Goal: Contribute content: Contribute content

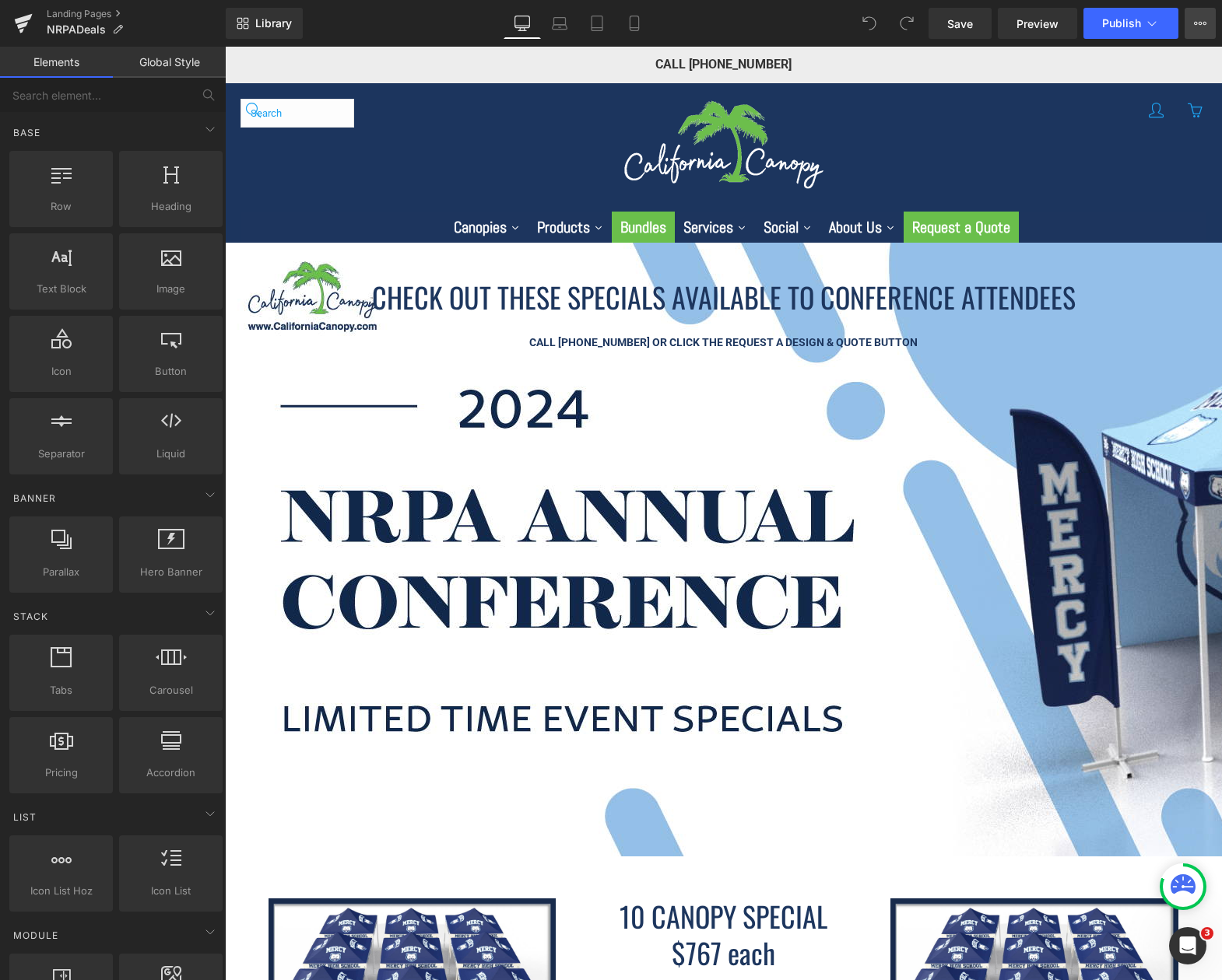
click at [1203, 26] on icon at bounding box center [1199, 23] width 13 height 13
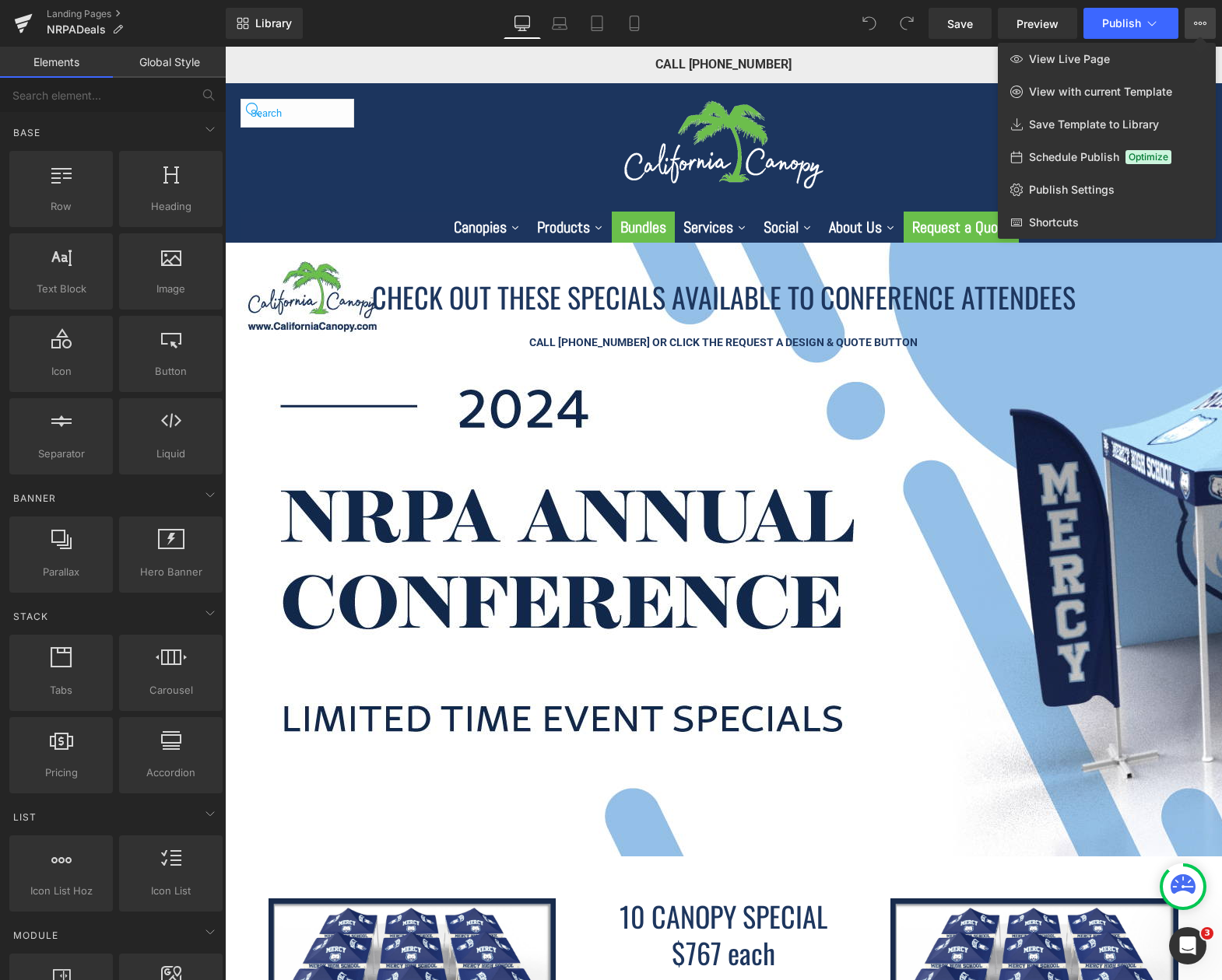
click at [1203, 26] on icon at bounding box center [1199, 23] width 13 height 13
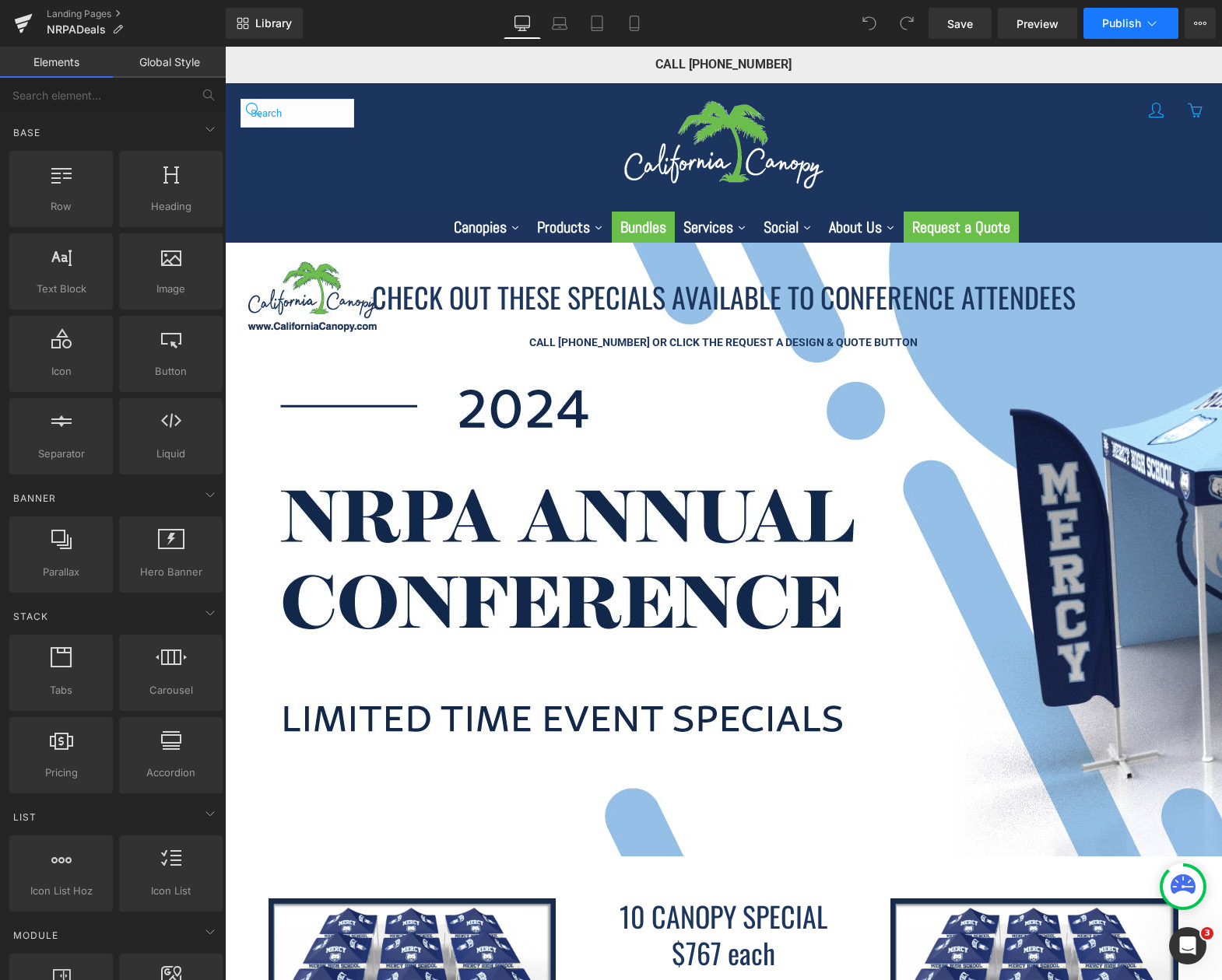
click at [1149, 20] on icon at bounding box center [1152, 23] width 16 height 16
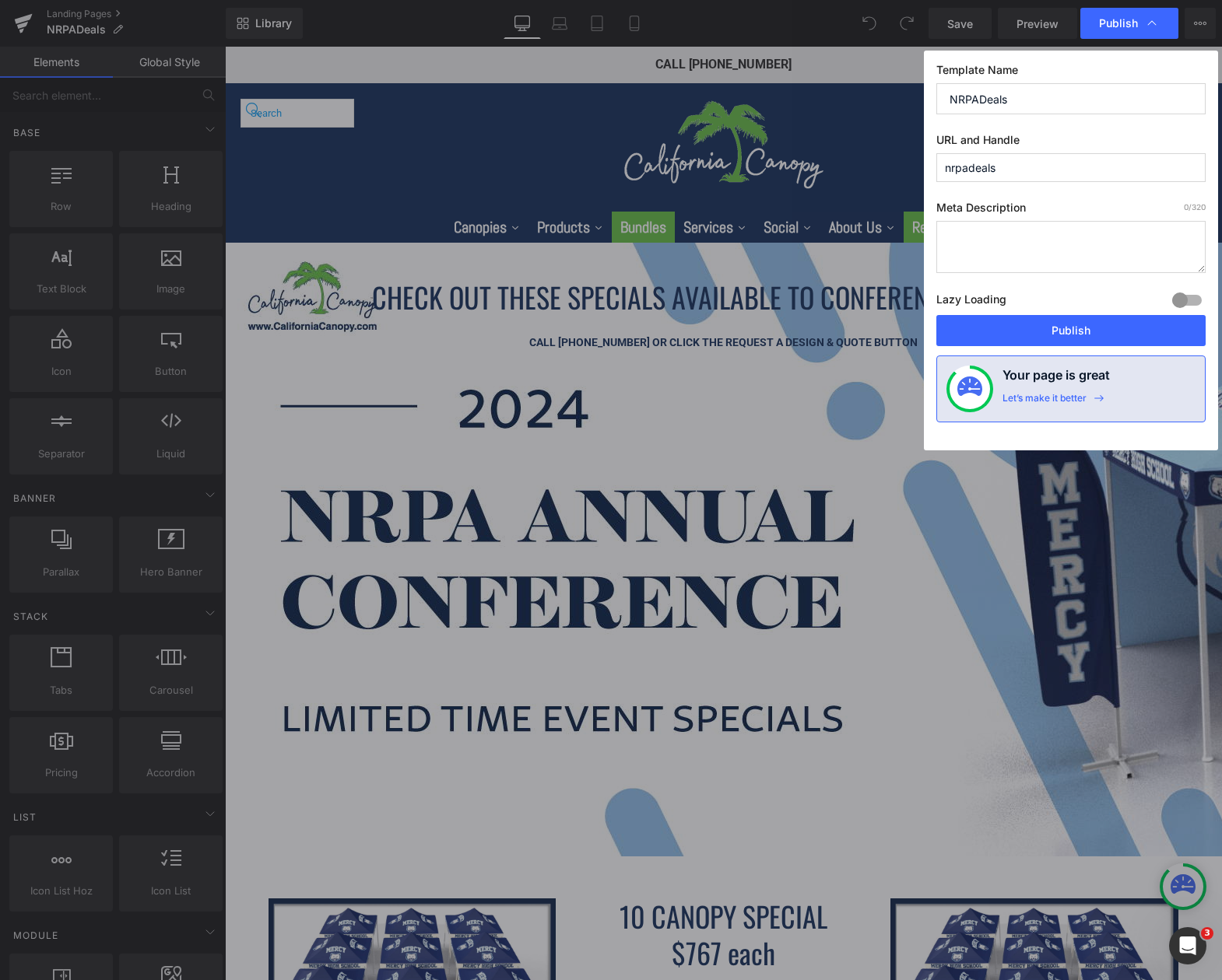
click at [1034, 101] on input "NRPADeals" at bounding box center [1071, 99] width 269 height 31
type input "NRPADeals - Old"
click at [1073, 174] on input "nrpadeals" at bounding box center [1071, 167] width 269 height 28
drag, startPoint x: 995, startPoint y: 167, endPoint x: 940, endPoint y: 167, distance: 55.0
click at [940, 167] on input "nrpadeals-old" at bounding box center [1071, 167] width 269 height 28
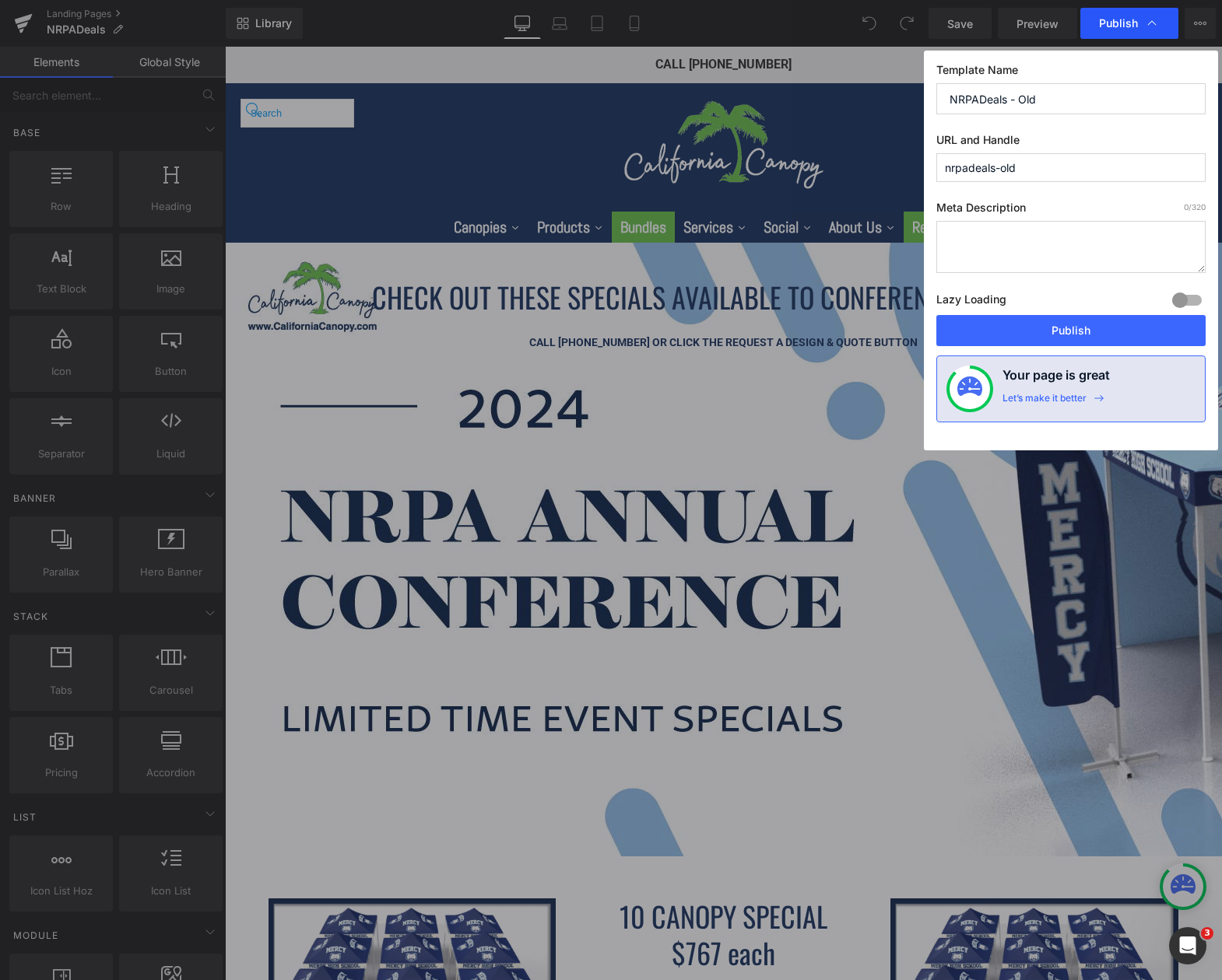
type input "nrpadeals-old"
click at [1103, 28] on span "Publish" at bounding box center [1118, 23] width 39 height 14
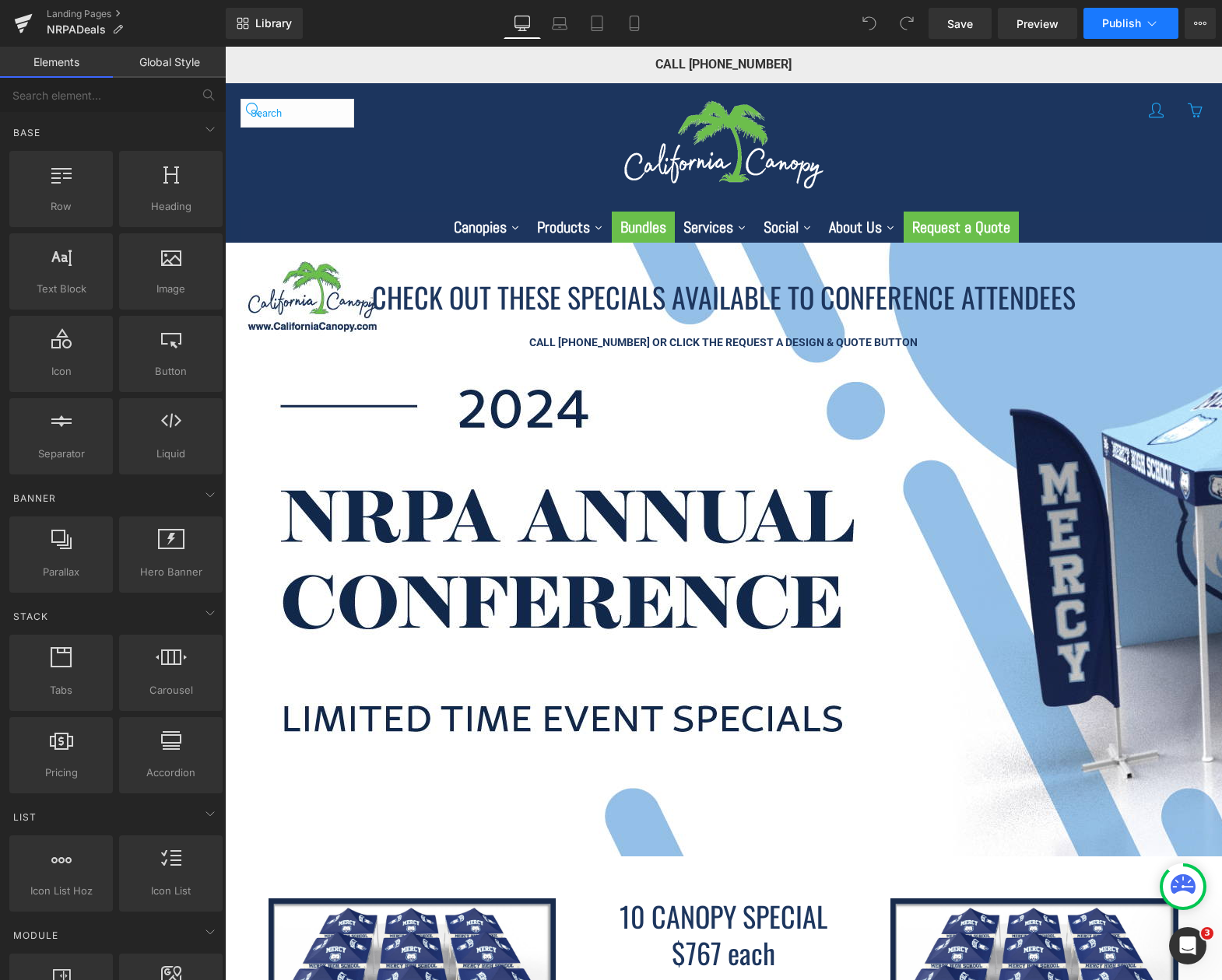
click at [1099, 28] on button "Publish" at bounding box center [1131, 23] width 95 height 31
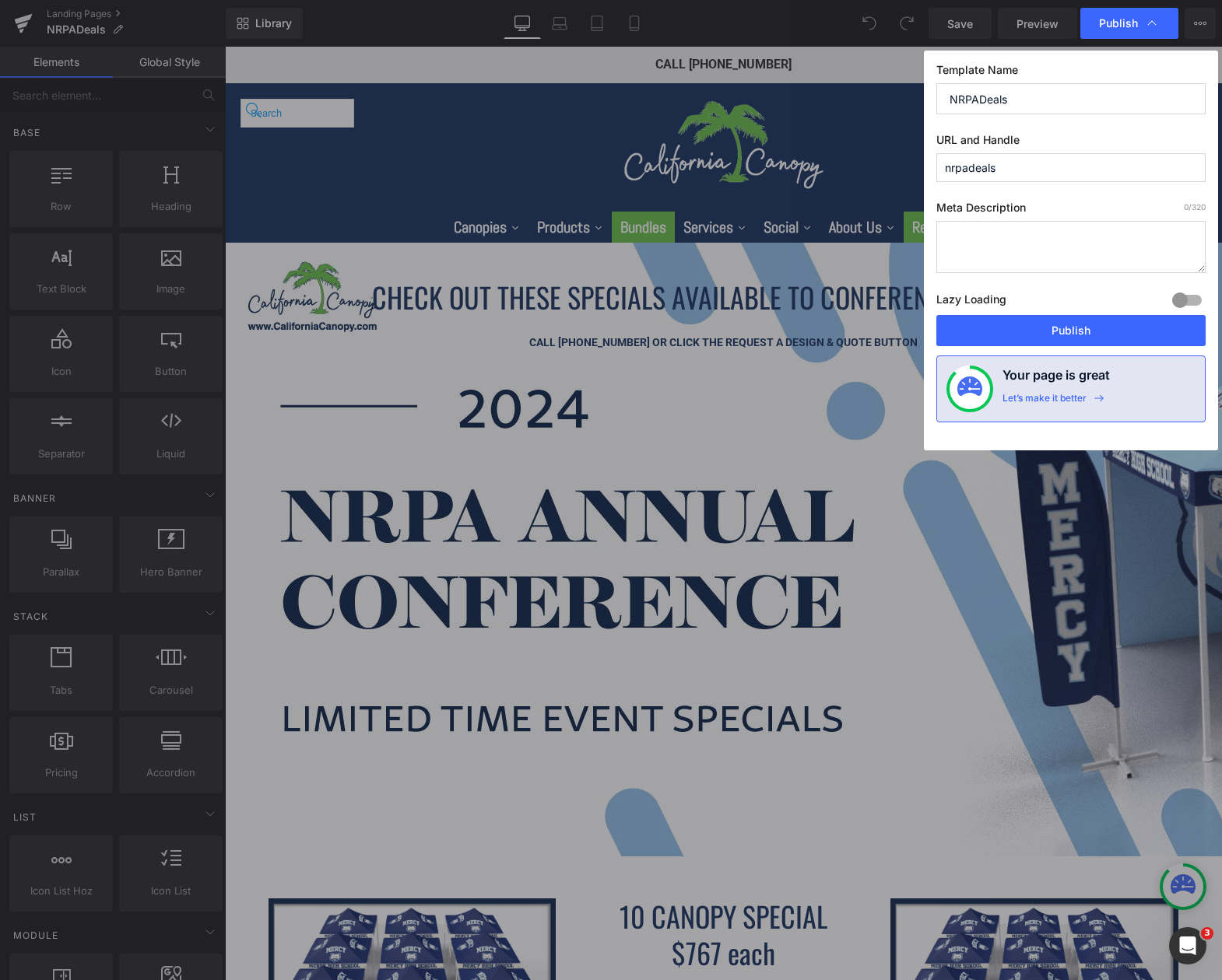
click at [1042, 162] on input "nrpadeals" at bounding box center [1071, 167] width 269 height 28
type input "nrpadealsarchive"
click at [1039, 104] on input "NRPADeals" at bounding box center [1071, 99] width 269 height 31
type input "NRPADeals Archive"
click at [1112, 19] on span "Publish" at bounding box center [1118, 23] width 39 height 14
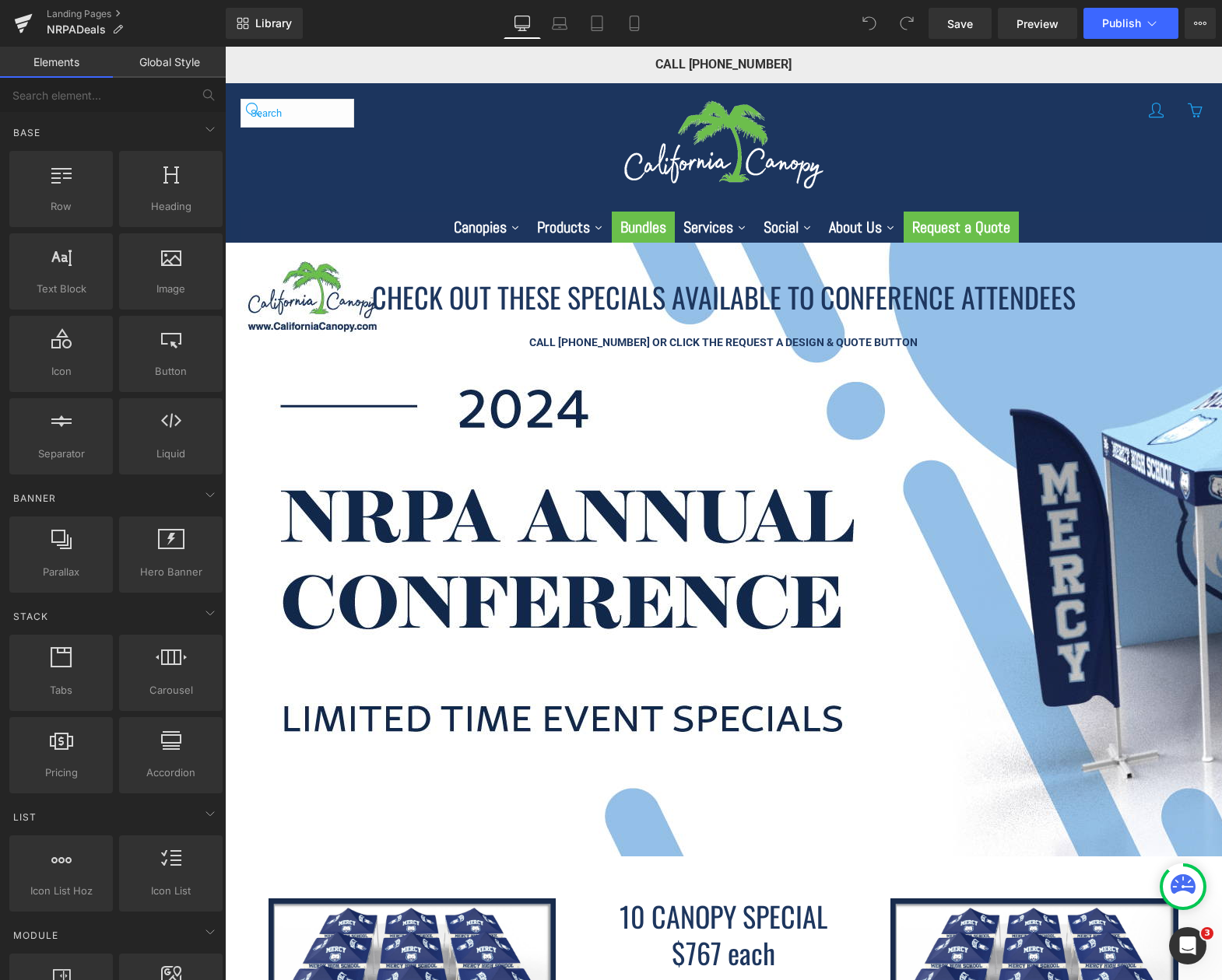
click at [1112, 19] on span "Publish" at bounding box center [1122, 23] width 39 height 13
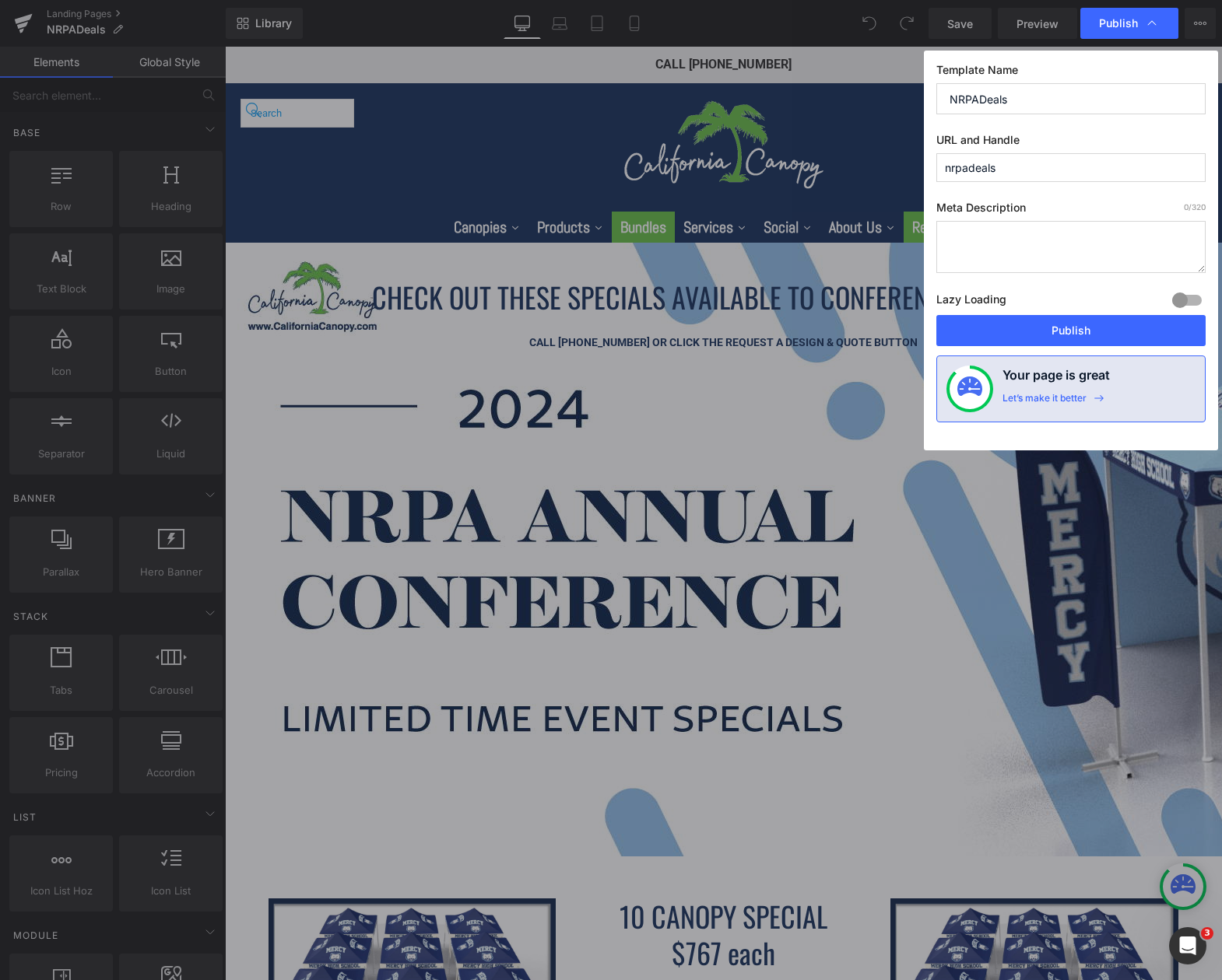
click at [1064, 166] on input "nrpadeals" at bounding box center [1071, 167] width 269 height 28
drag, startPoint x: 1064, startPoint y: 166, endPoint x: 932, endPoint y: 168, distance: 132.0
click at [932, 168] on div "Template Name NRPADeals URL and Handle nrpadeals Meta Description 0 /320 Lazy L…" at bounding box center [1071, 251] width 294 height 400
click at [1069, 158] on input "nrpadeals" at bounding box center [1071, 167] width 269 height 28
type input "oldnrpadeals"
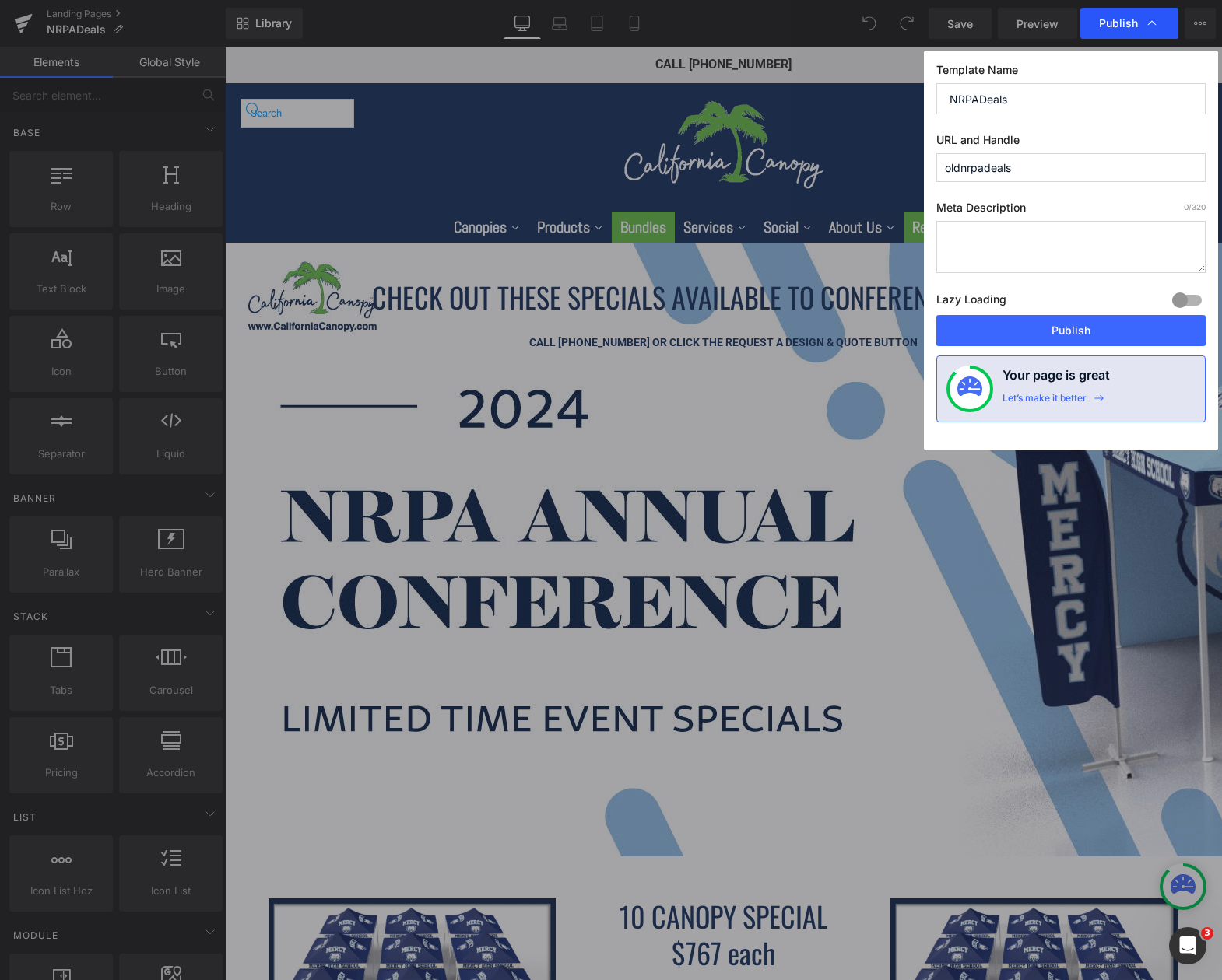
click at [1111, 28] on span "Publish" at bounding box center [1118, 23] width 39 height 14
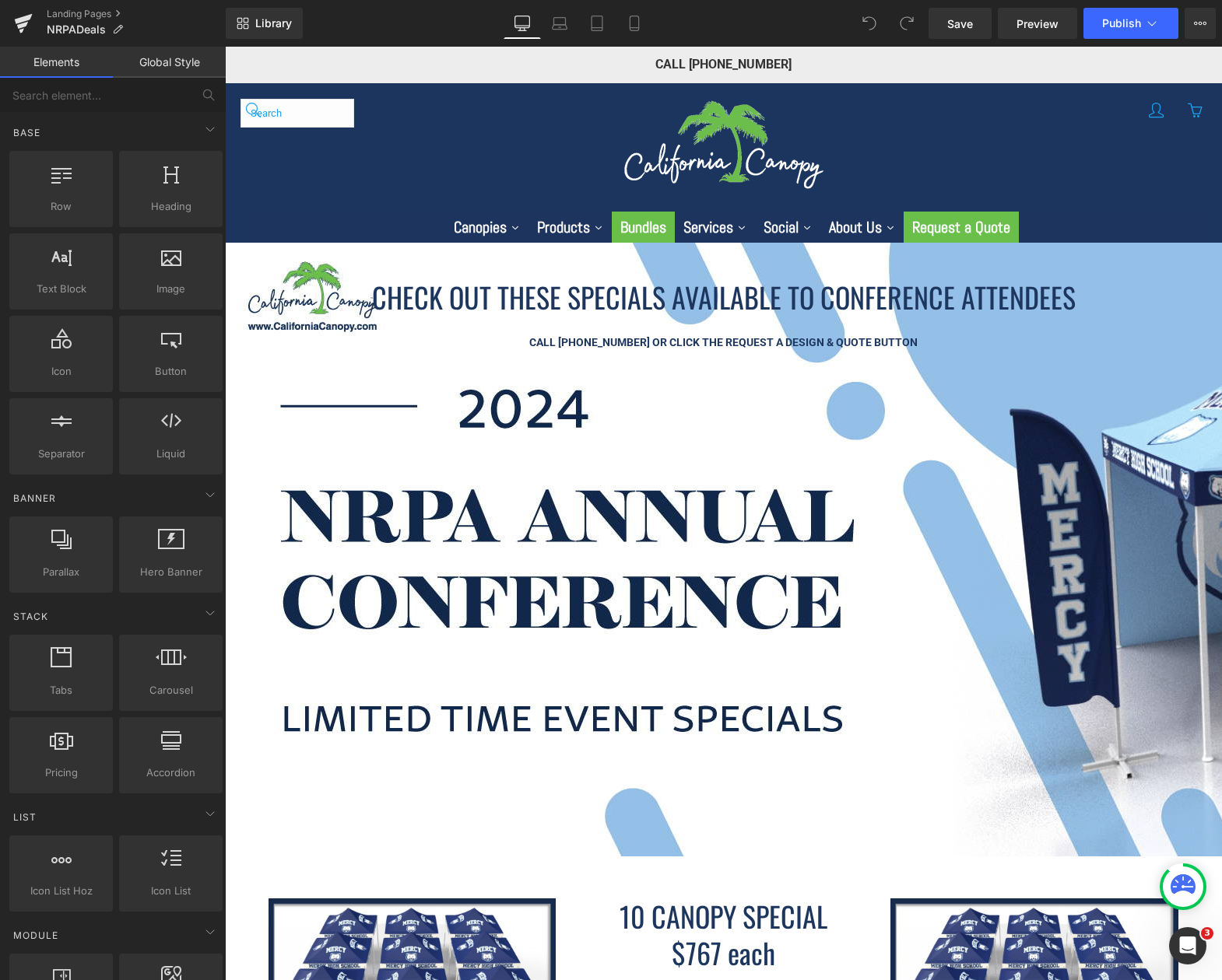
click at [1111, 28] on span "Publish" at bounding box center [1122, 23] width 39 height 13
click at [119, 28] on icon at bounding box center [117, 29] width 11 height 11
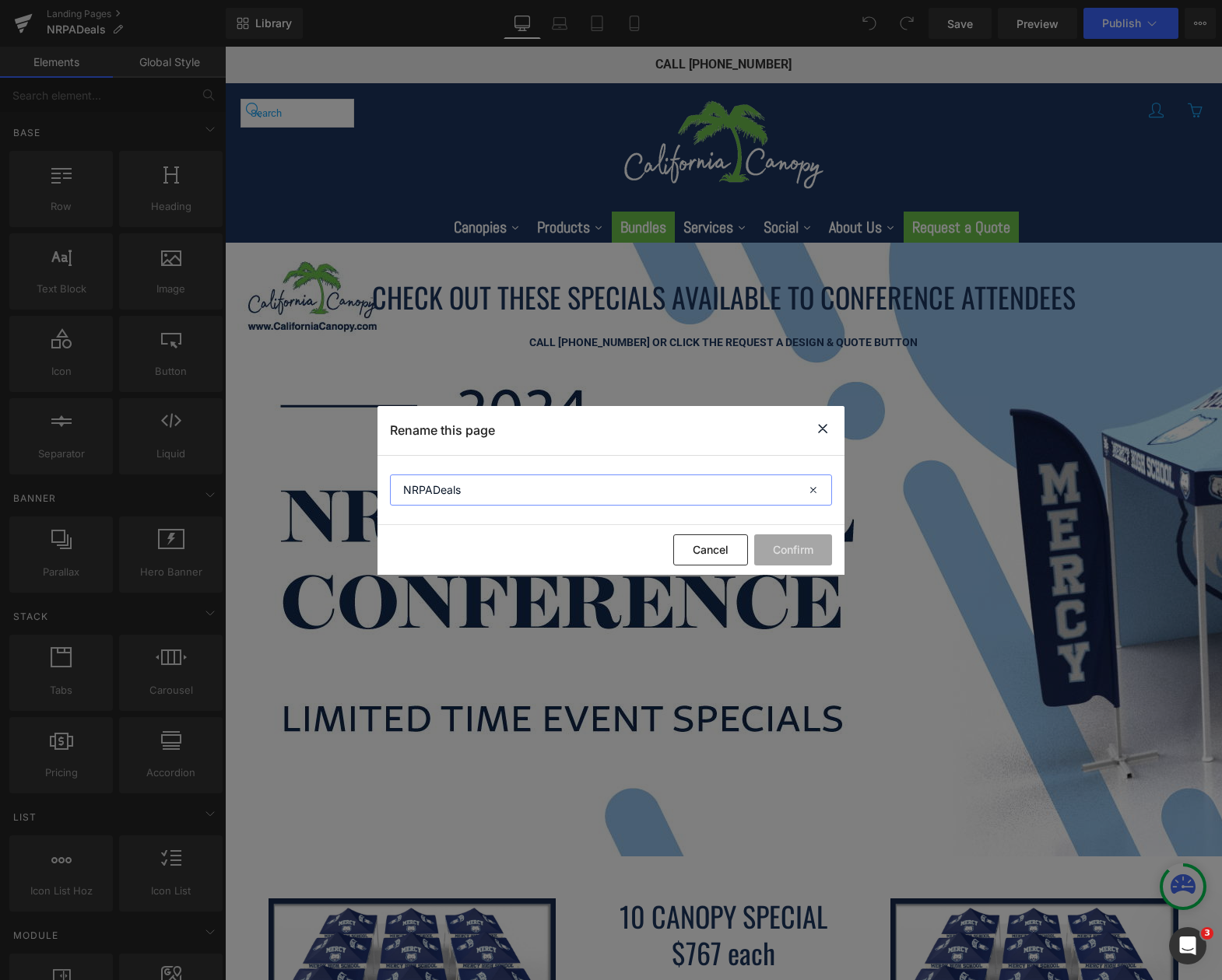
click at [485, 491] on input "NRPADeals" at bounding box center [611, 490] width 442 height 31
type input "OldNRPADeals"
click at [766, 538] on button "Confirm" at bounding box center [792, 550] width 78 height 31
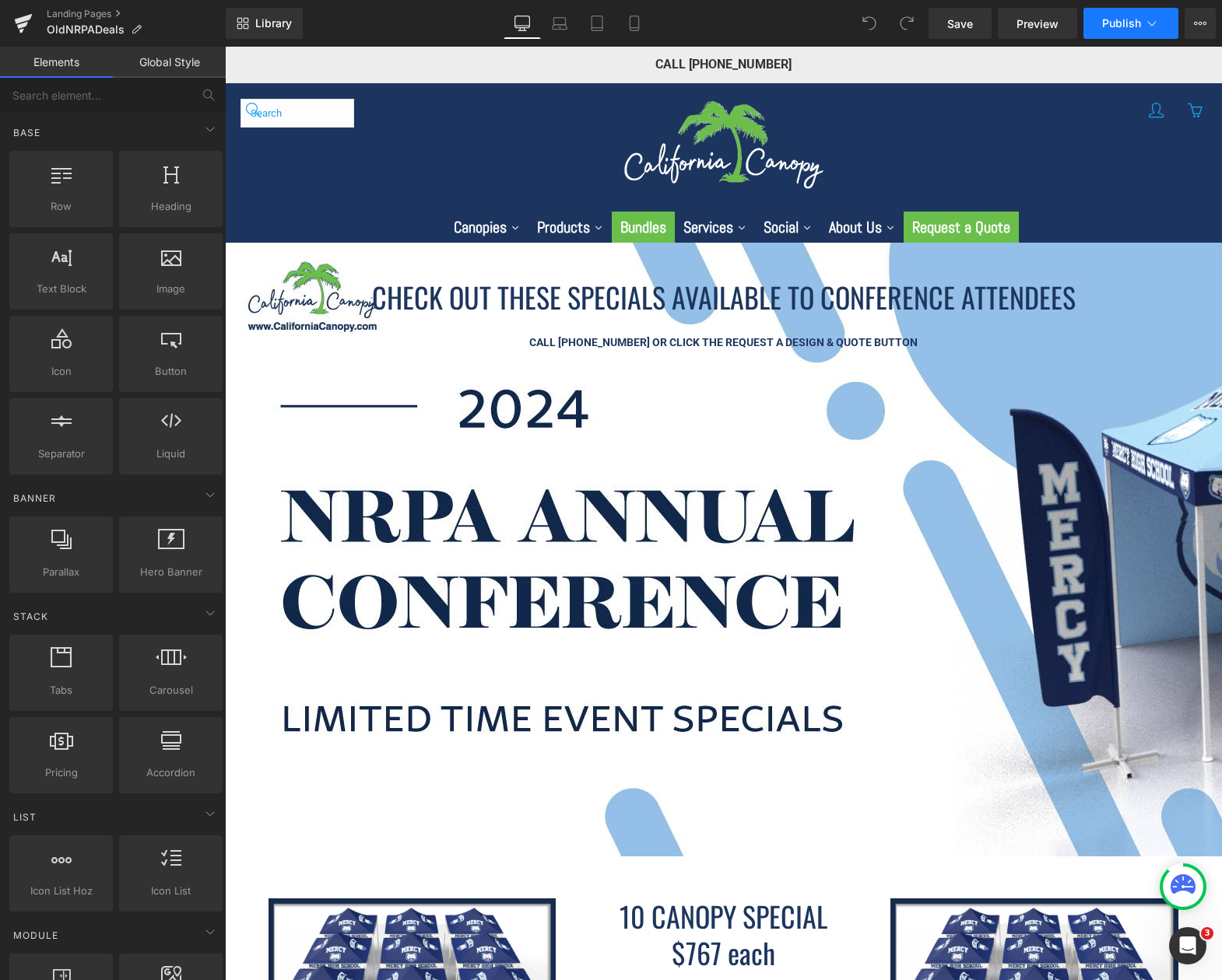
click at [1160, 23] on button "Publish" at bounding box center [1131, 23] width 95 height 31
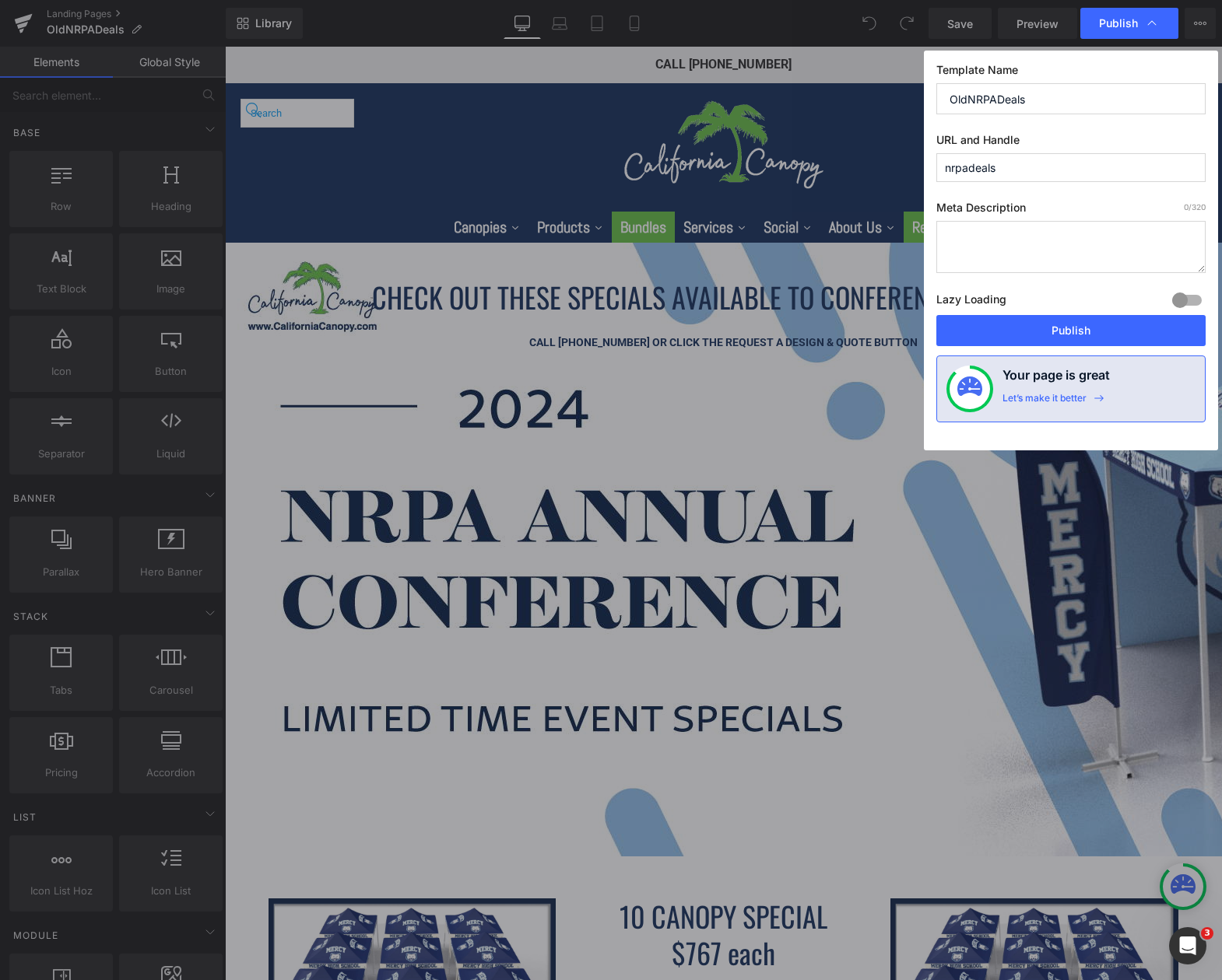
click at [1039, 168] on input "nrpadeals" at bounding box center [1071, 167] width 269 height 28
type input "oldnrpadeals"
click at [1079, 331] on button "Publish" at bounding box center [1071, 330] width 269 height 31
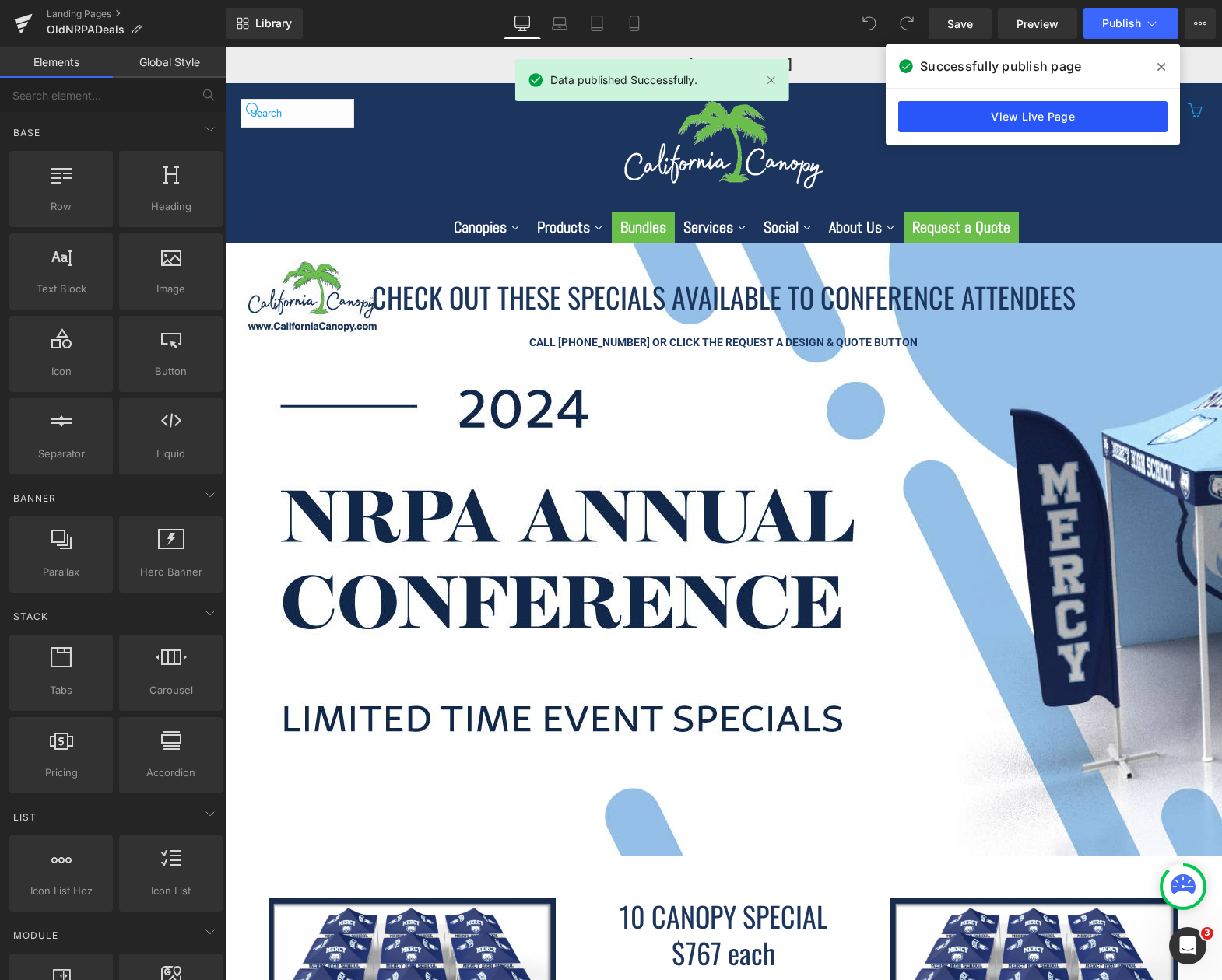
click at [1009, 114] on link "View Live Page" at bounding box center [1033, 116] width 269 height 31
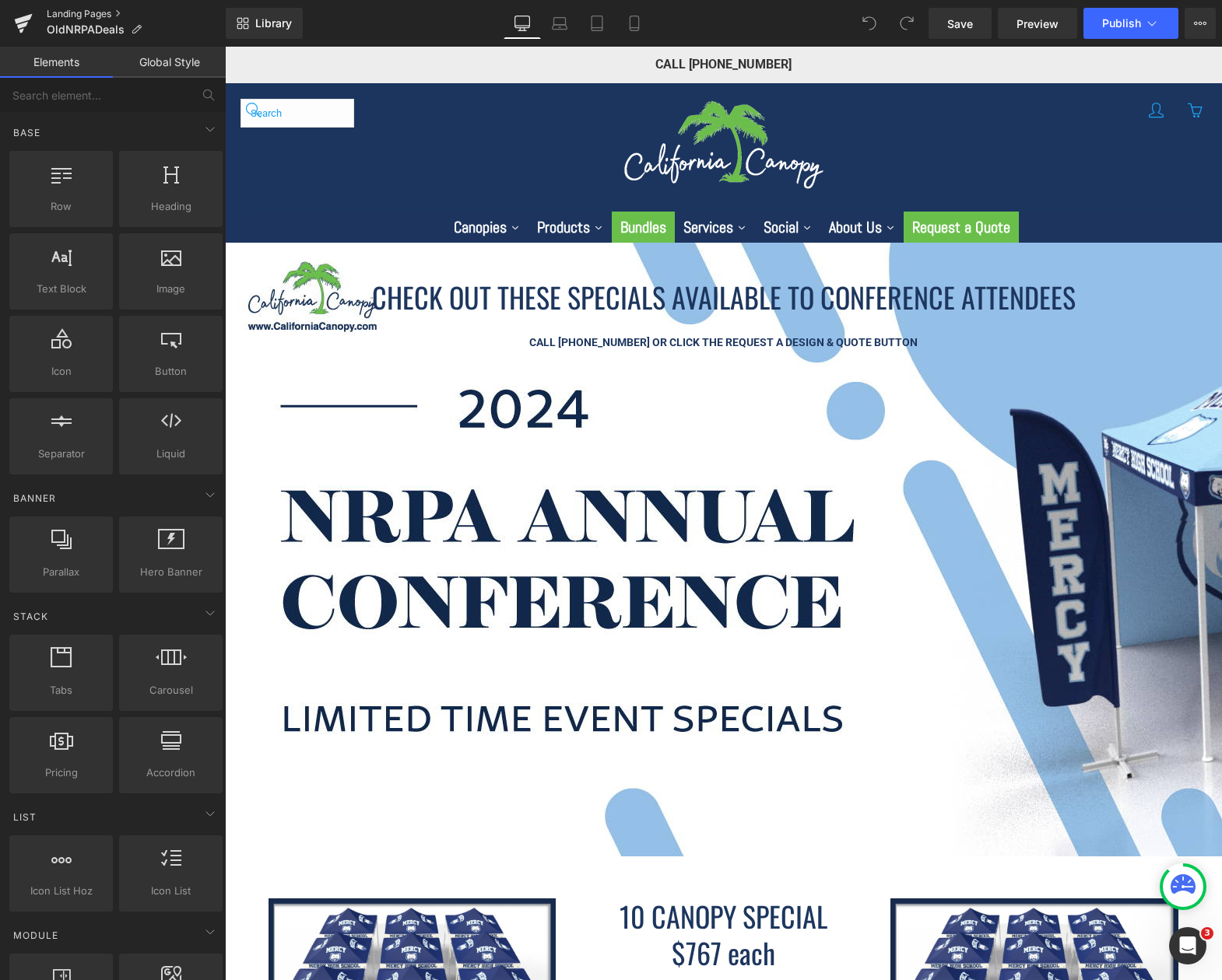
click at [115, 14] on link "Landing Pages" at bounding box center [136, 13] width 179 height 13
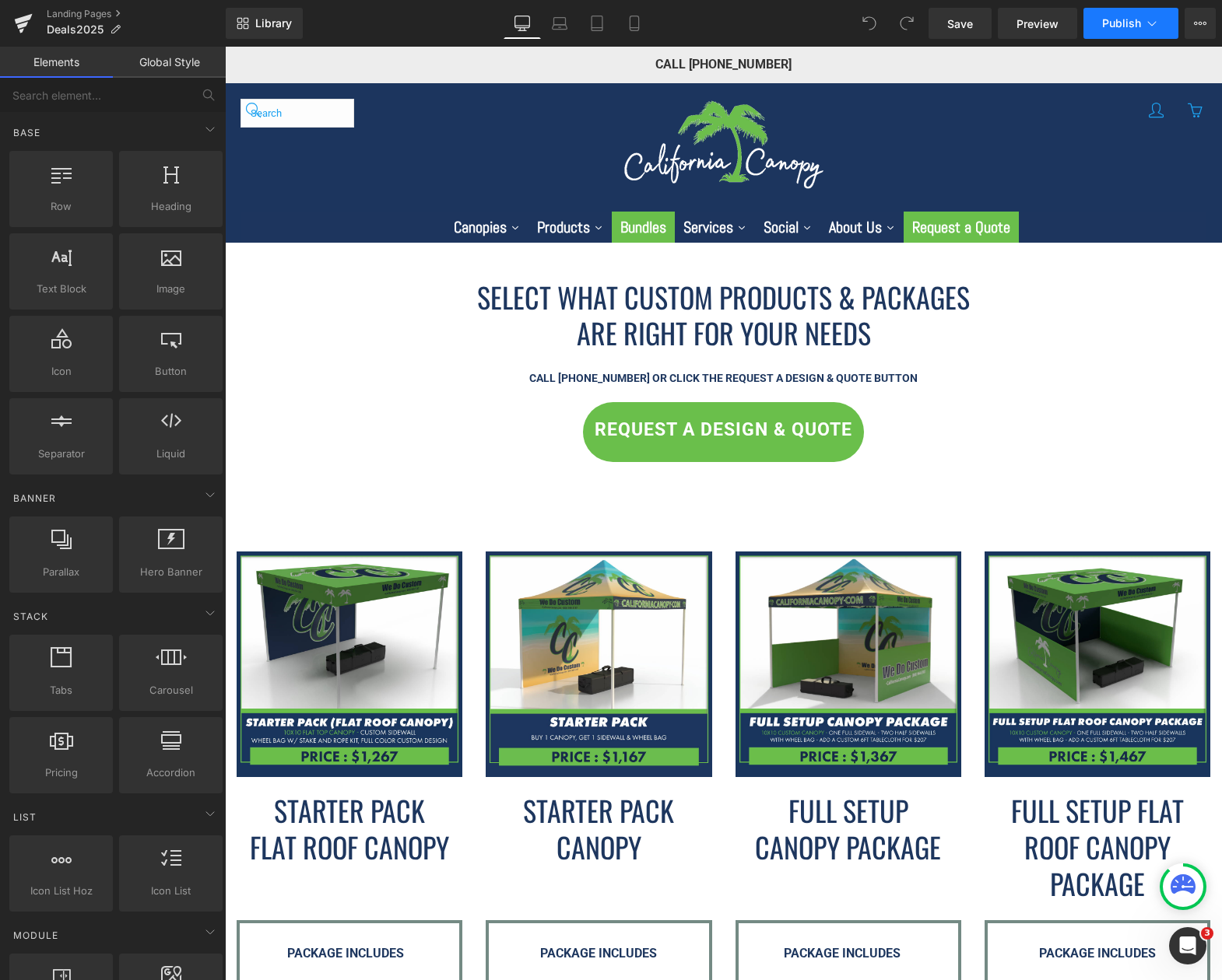
click at [1155, 27] on icon at bounding box center [1152, 23] width 16 height 16
click at [90, 16] on link "Landing Pages" at bounding box center [136, 13] width 179 height 13
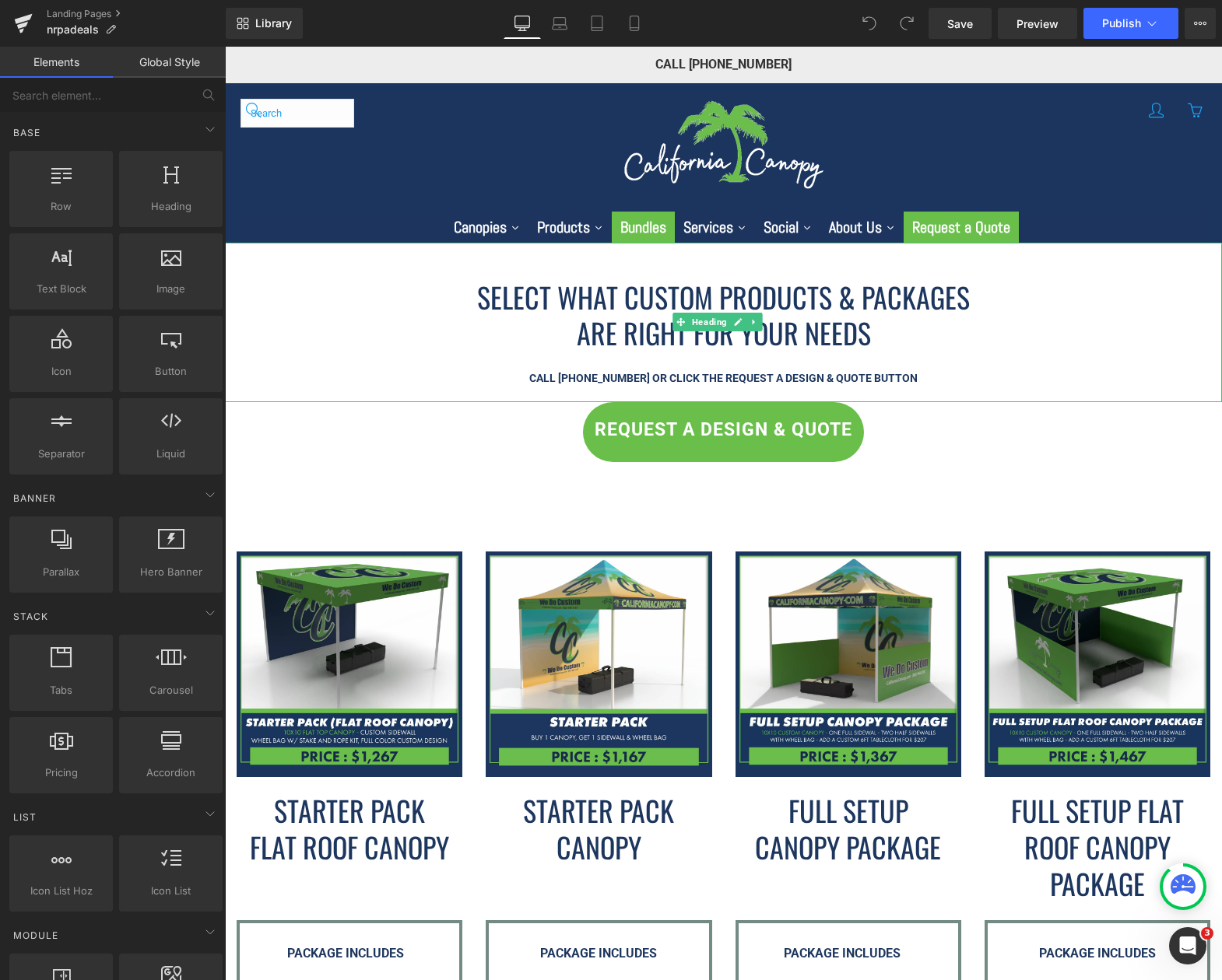
click at [960, 329] on h1 "ARE RIGHT FOR YOUR NEEDS" at bounding box center [723, 333] width 997 height 37
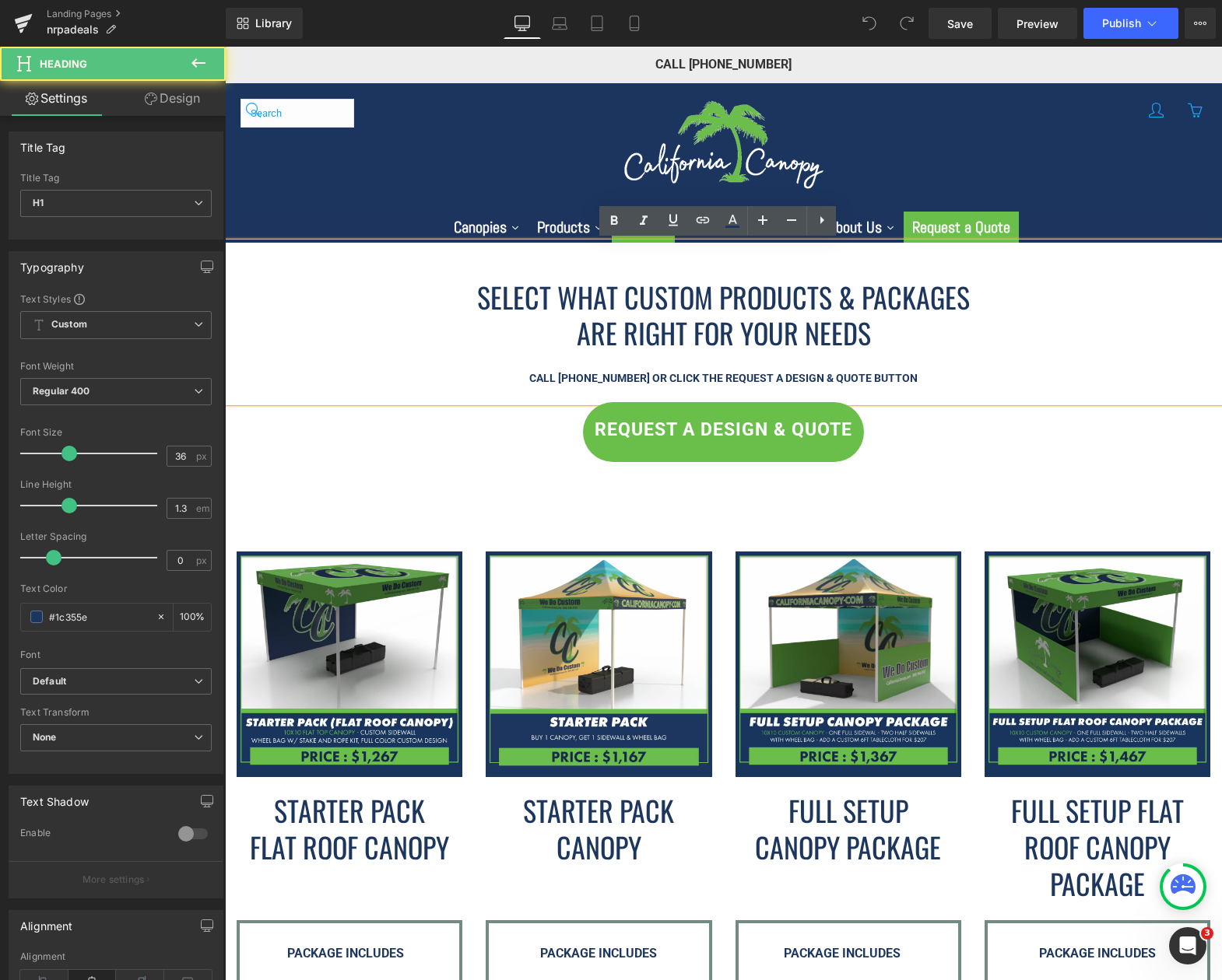
click at [960, 329] on h1 "ARE RIGHT FOR YOUR NEEDS" at bounding box center [723, 333] width 997 height 37
click at [824, 226] on icon at bounding box center [822, 220] width 18 height 18
click at [470, 342] on h1 "ARE RIGHT FOR YOUR NEEDS" at bounding box center [723, 333] width 997 height 37
click at [744, 302] on span "SELECT WHAT CUSTOM PRODUCTS & PACKAGES" at bounding box center [723, 297] width 492 height 41
click at [494, 469] on div "Image Image Image Image Row" at bounding box center [723, 623] width 997 height 322
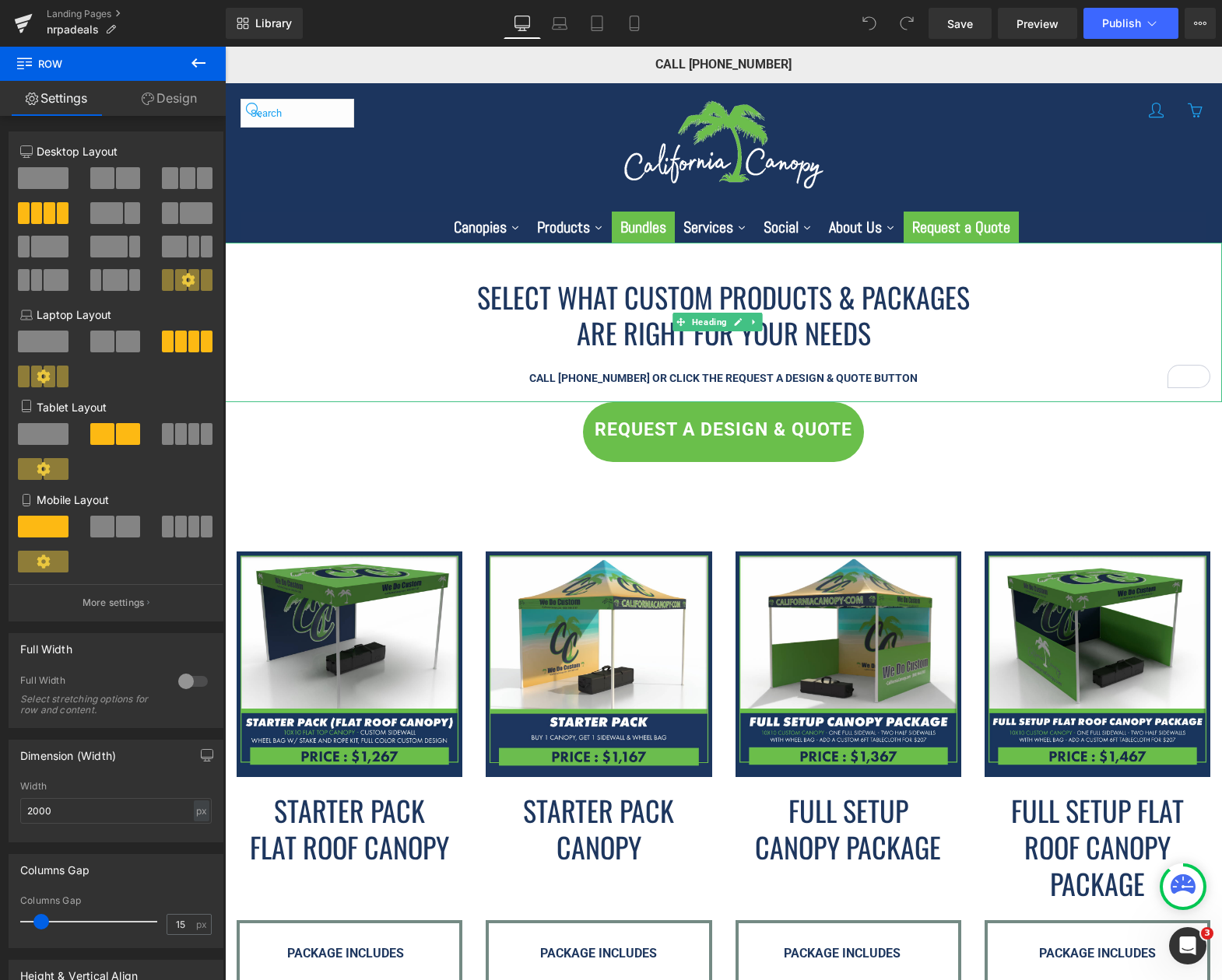
click at [369, 322] on h1 "ARE RIGHT FOR YOUR NEEDS" at bounding box center [723, 333] width 997 height 37
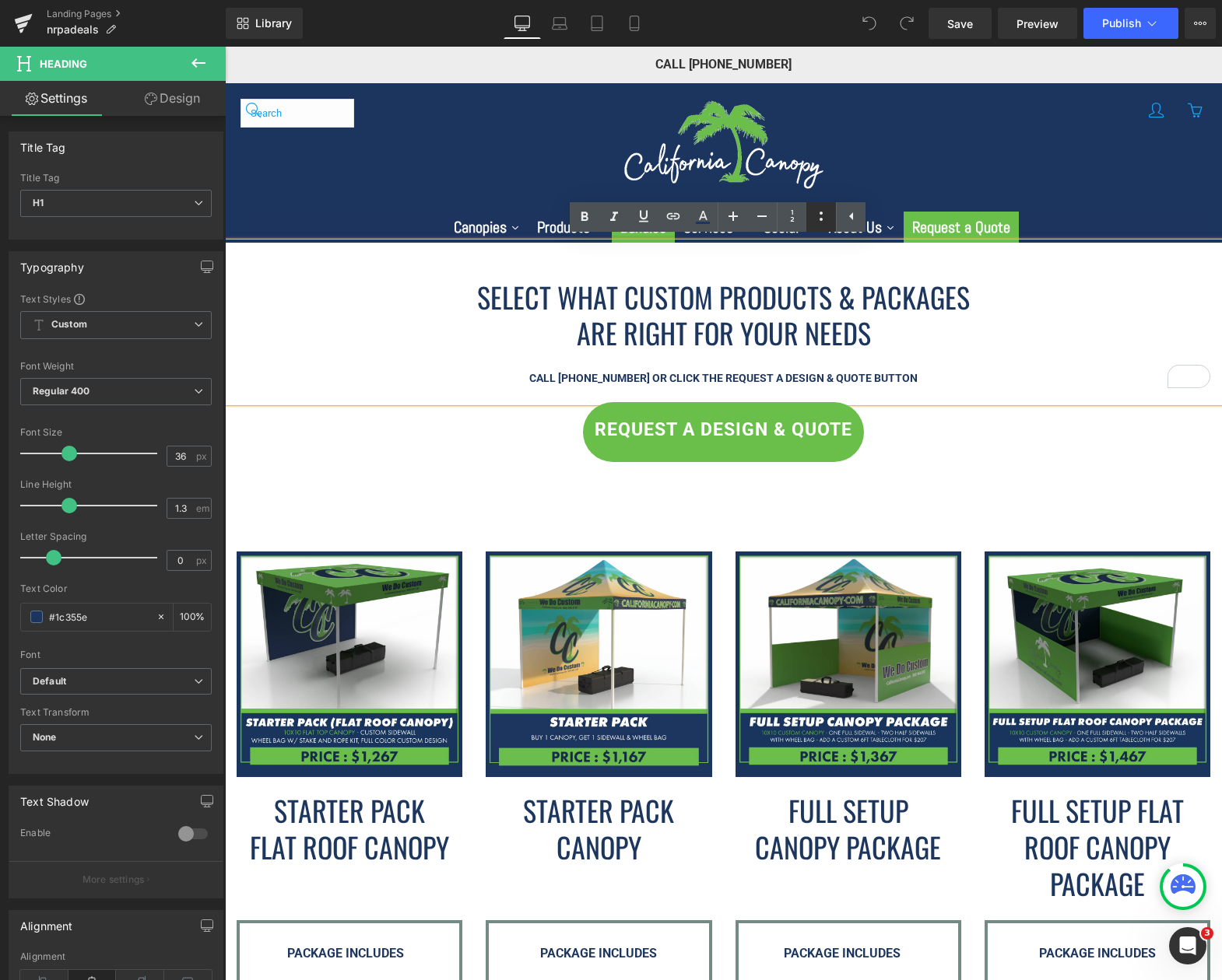
click at [817, 220] on icon at bounding box center [821, 216] width 18 height 18
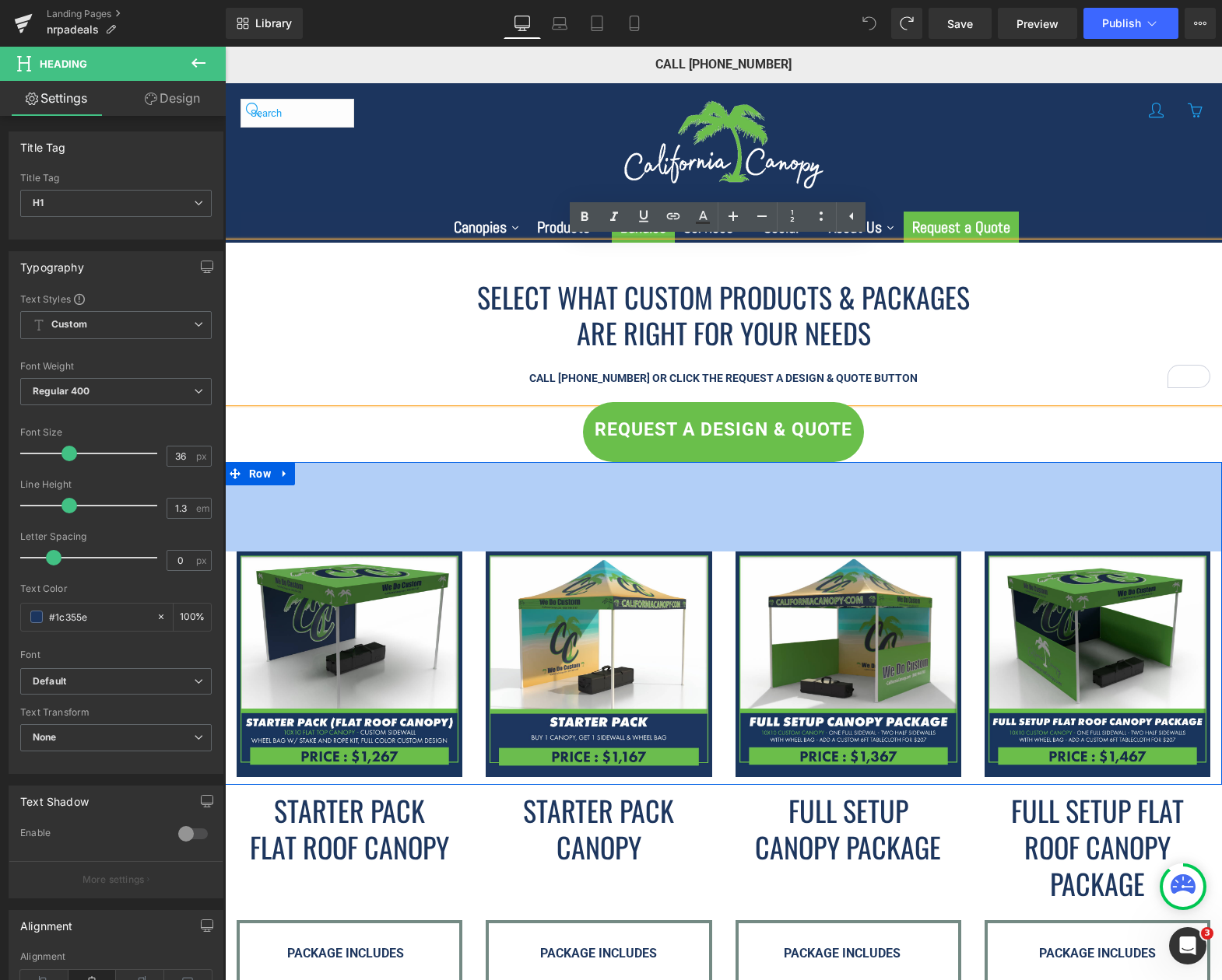
click at [1047, 500] on div "115px" at bounding box center [723, 506] width 997 height 89
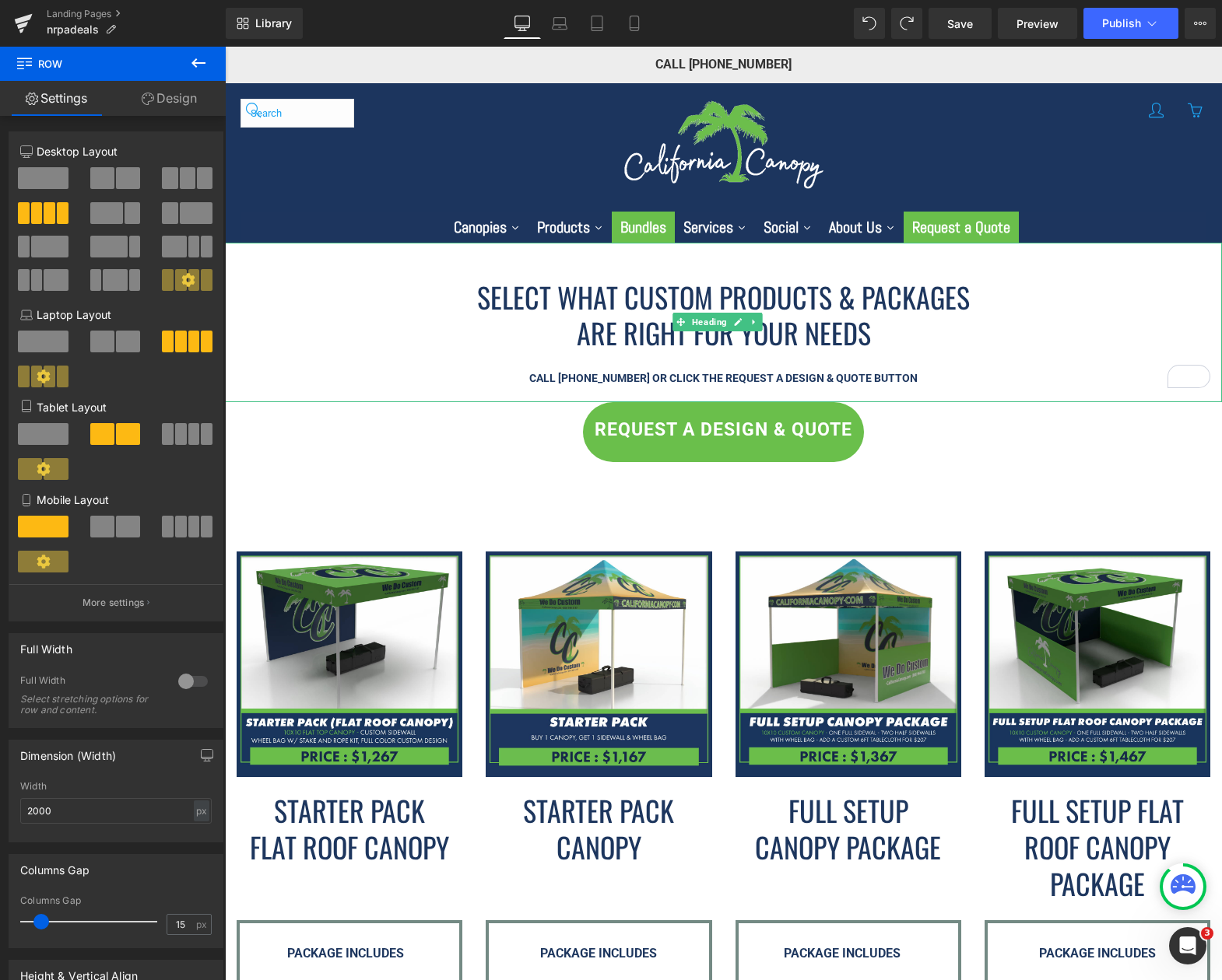
click at [331, 318] on h1 "ARE RIGHT FOR YOUR NEEDS" at bounding box center [723, 333] width 997 height 37
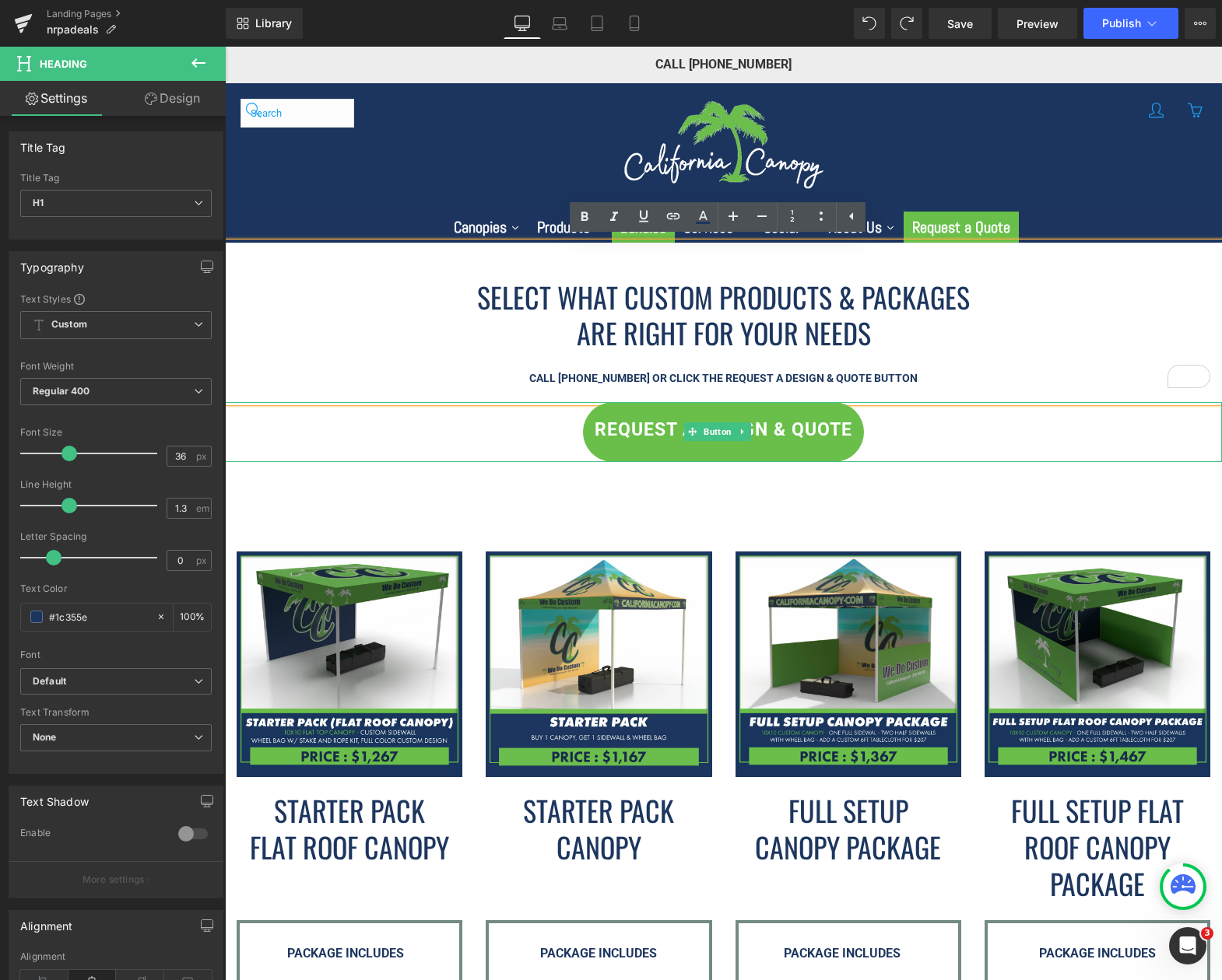
click at [933, 424] on div "REQUEST A DESIGN & QUOTE" at bounding box center [723, 432] width 997 height 60
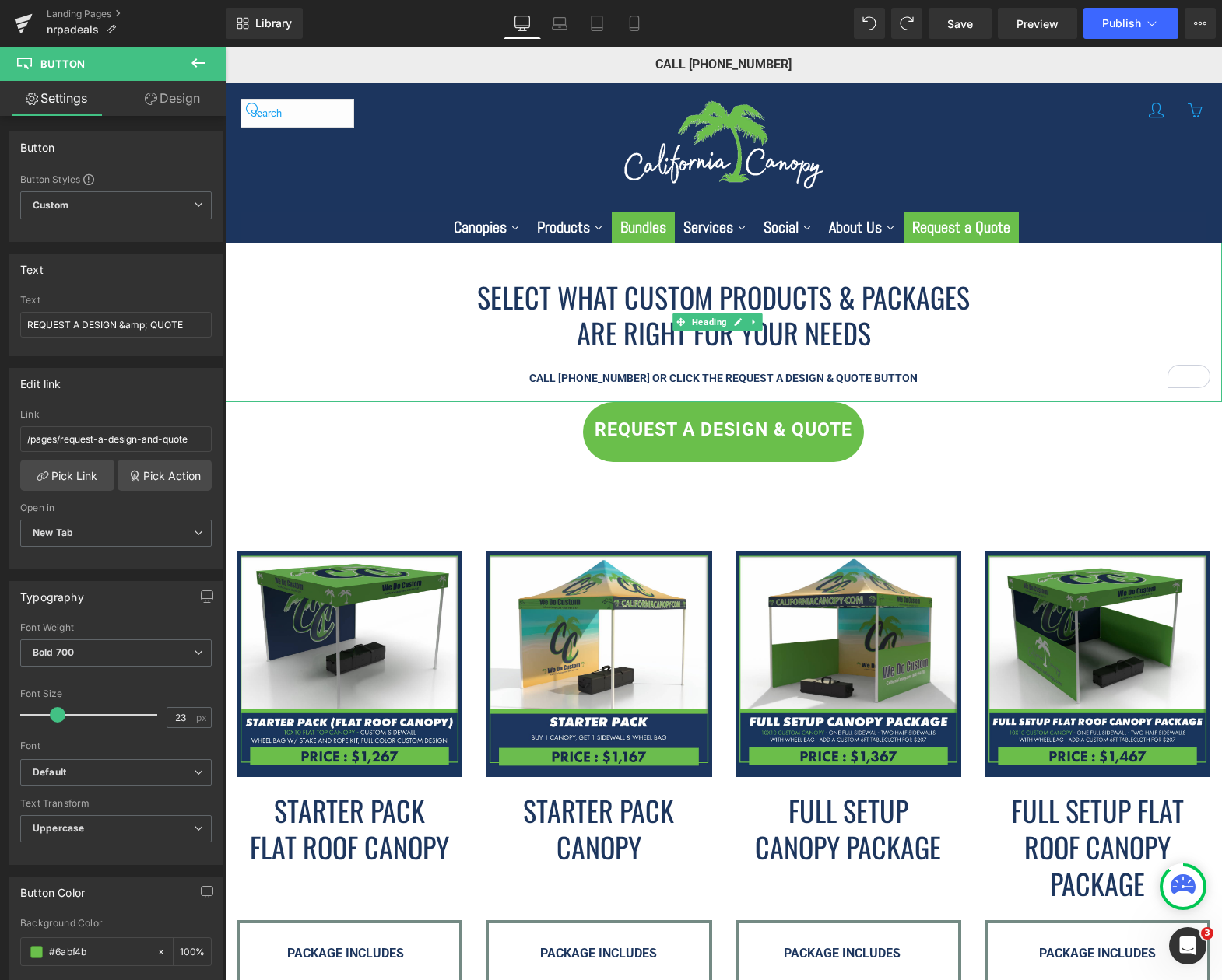
drag, startPoint x: 791, startPoint y: 335, endPoint x: 827, endPoint y: 335, distance: 36.0
click at [791, 335] on span "ARE RIGHT FOR YOUR NEEDS" at bounding box center [724, 332] width 294 height 41
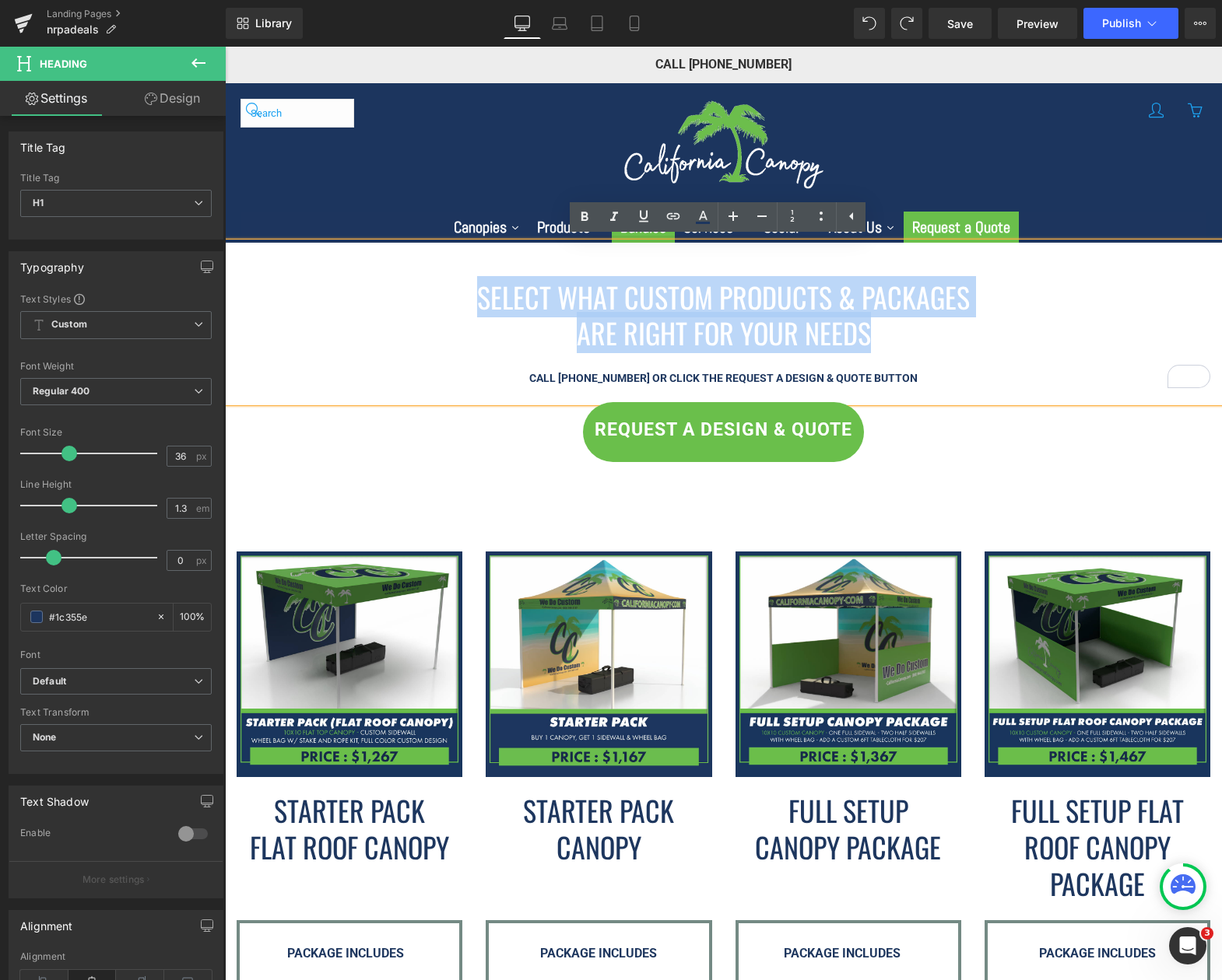
drag, startPoint x: 863, startPoint y: 335, endPoint x: 467, endPoint y: 286, distance: 399.0
click at [467, 286] on div "SELECT WHAT CUSTOM PRODUCTS & PACKAGES ARE RIGHT FOR YOUR NEEDS CALL [PHONE_NUM…" at bounding box center [723, 322] width 997 height 160
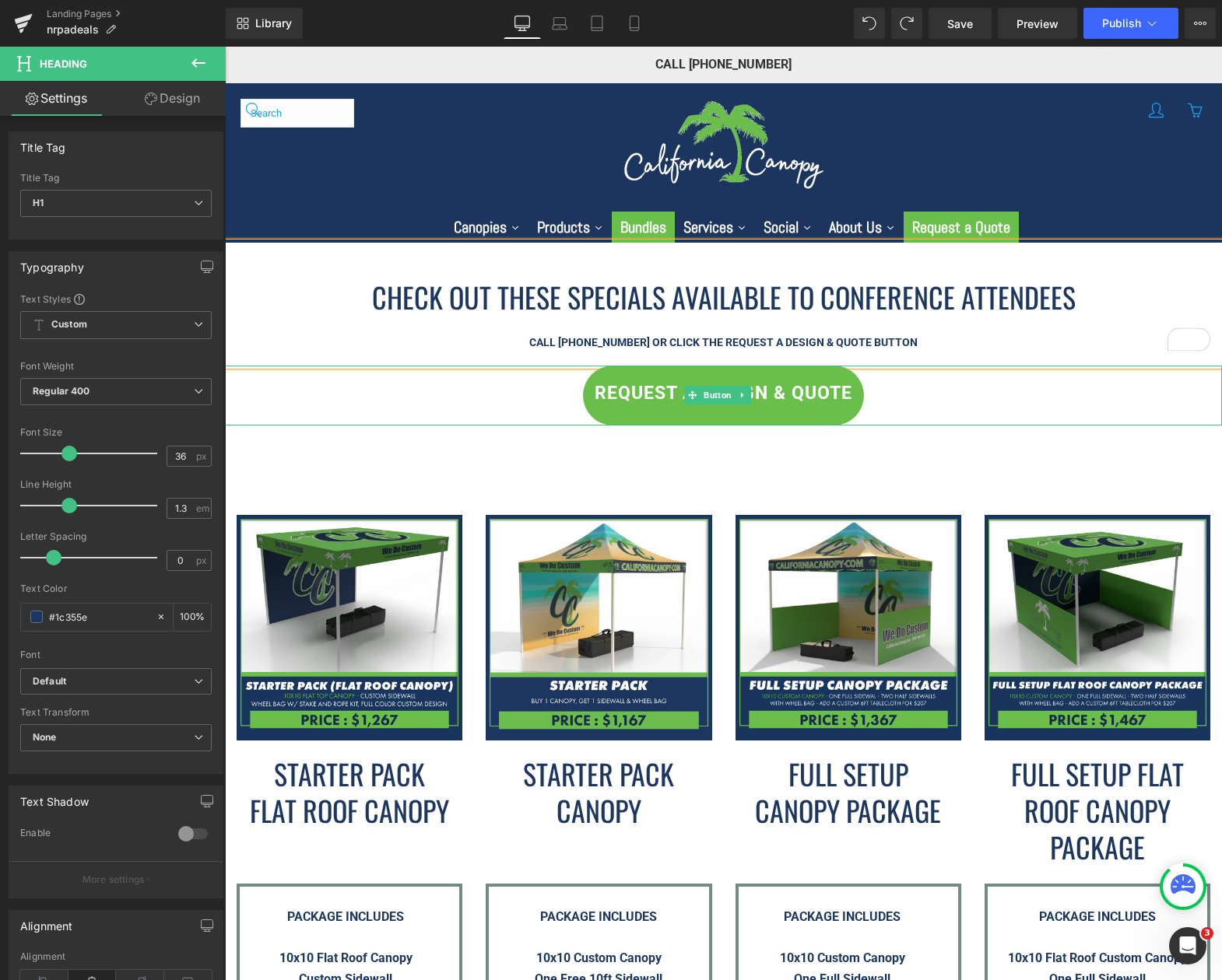
click at [491, 413] on div "REQUEST A DESIGN & QUOTE" at bounding box center [723, 396] width 997 height 60
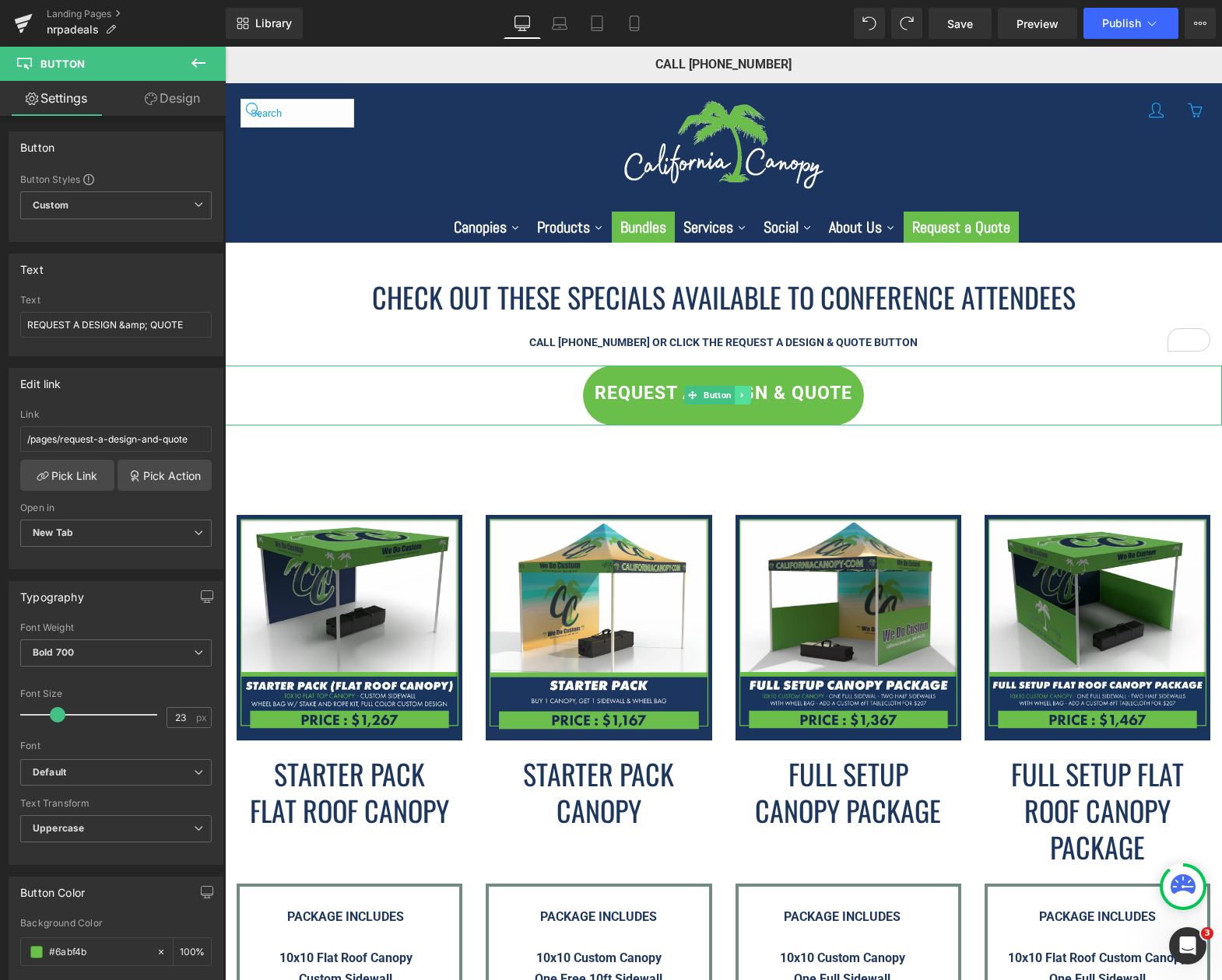
click at [746, 390] on icon at bounding box center [743, 394] width 8 height 9
click at [749, 394] on icon at bounding box center [751, 395] width 8 height 8
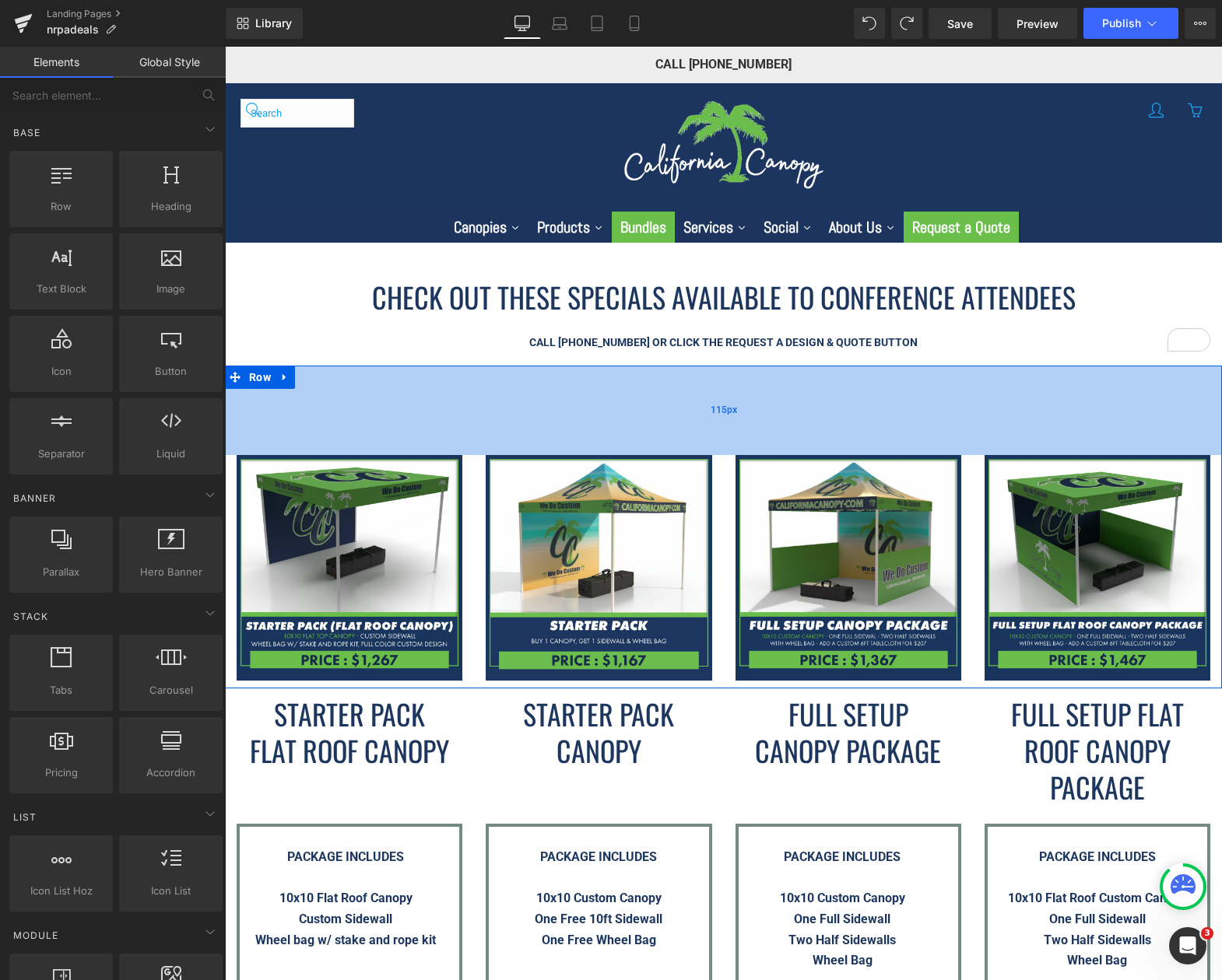
click at [431, 397] on div "115px" at bounding box center [723, 410] width 997 height 89
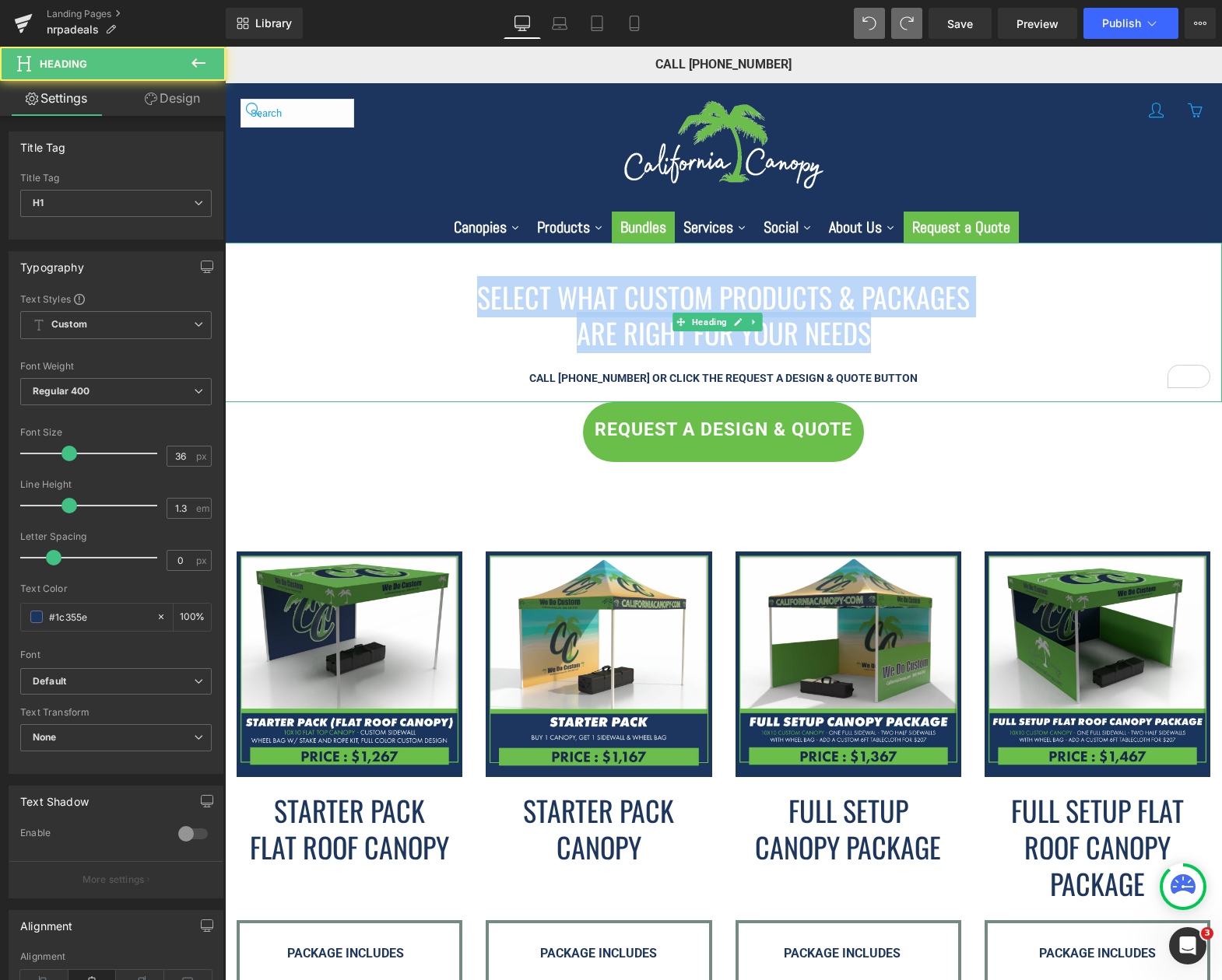
drag, startPoint x: 858, startPoint y: 328, endPoint x: 446, endPoint y: 297, distance: 413.2
click at [446, 297] on div "SELECT WHAT CUSTOM PRODUCTS & PACKAGES ARE RIGHT FOR YOUR NEEDS CALL [PHONE_NUM…" at bounding box center [723, 322] width 997 height 160
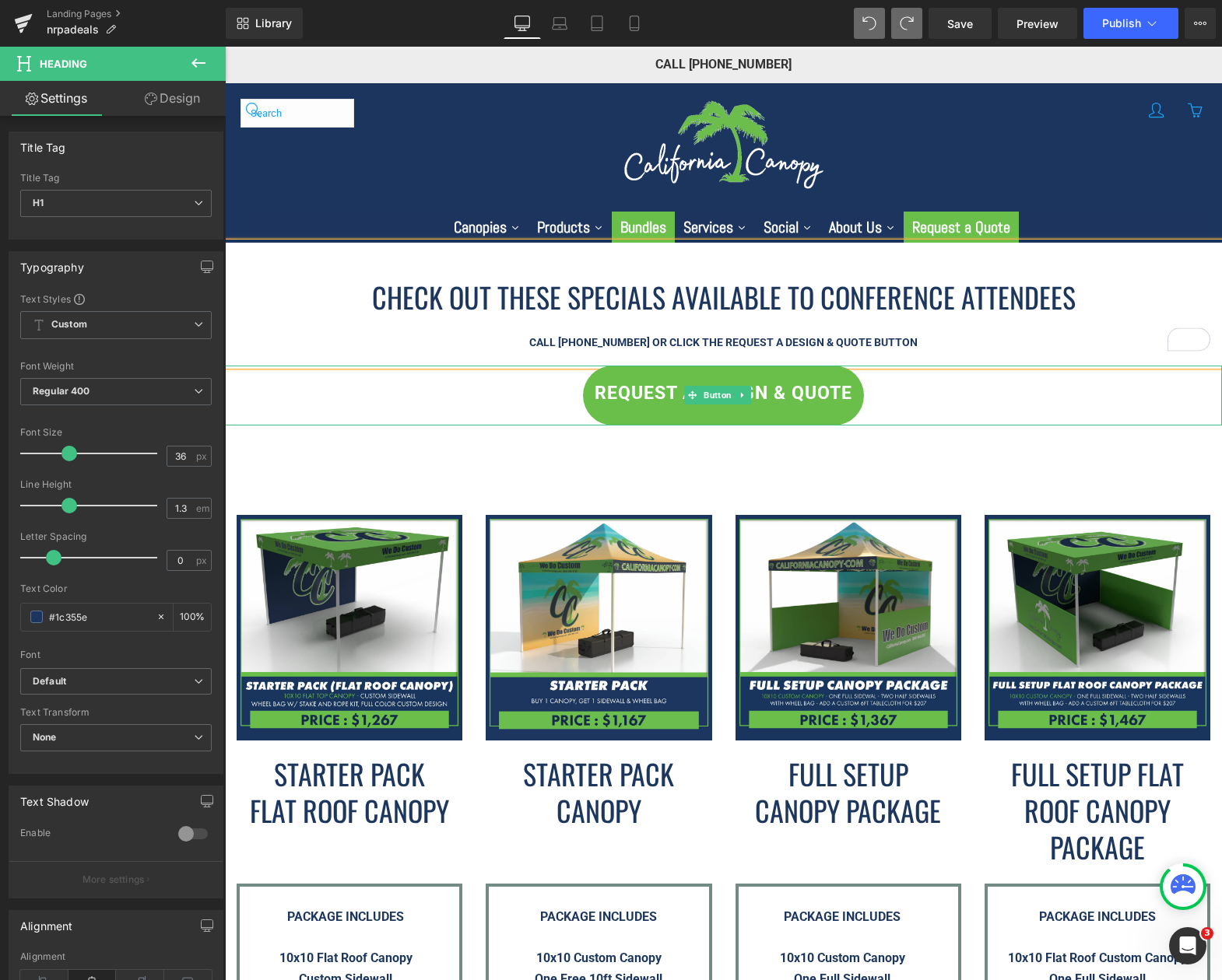
click at [444, 401] on div "REQUEST A DESIGN & QUOTE" at bounding box center [723, 396] width 997 height 60
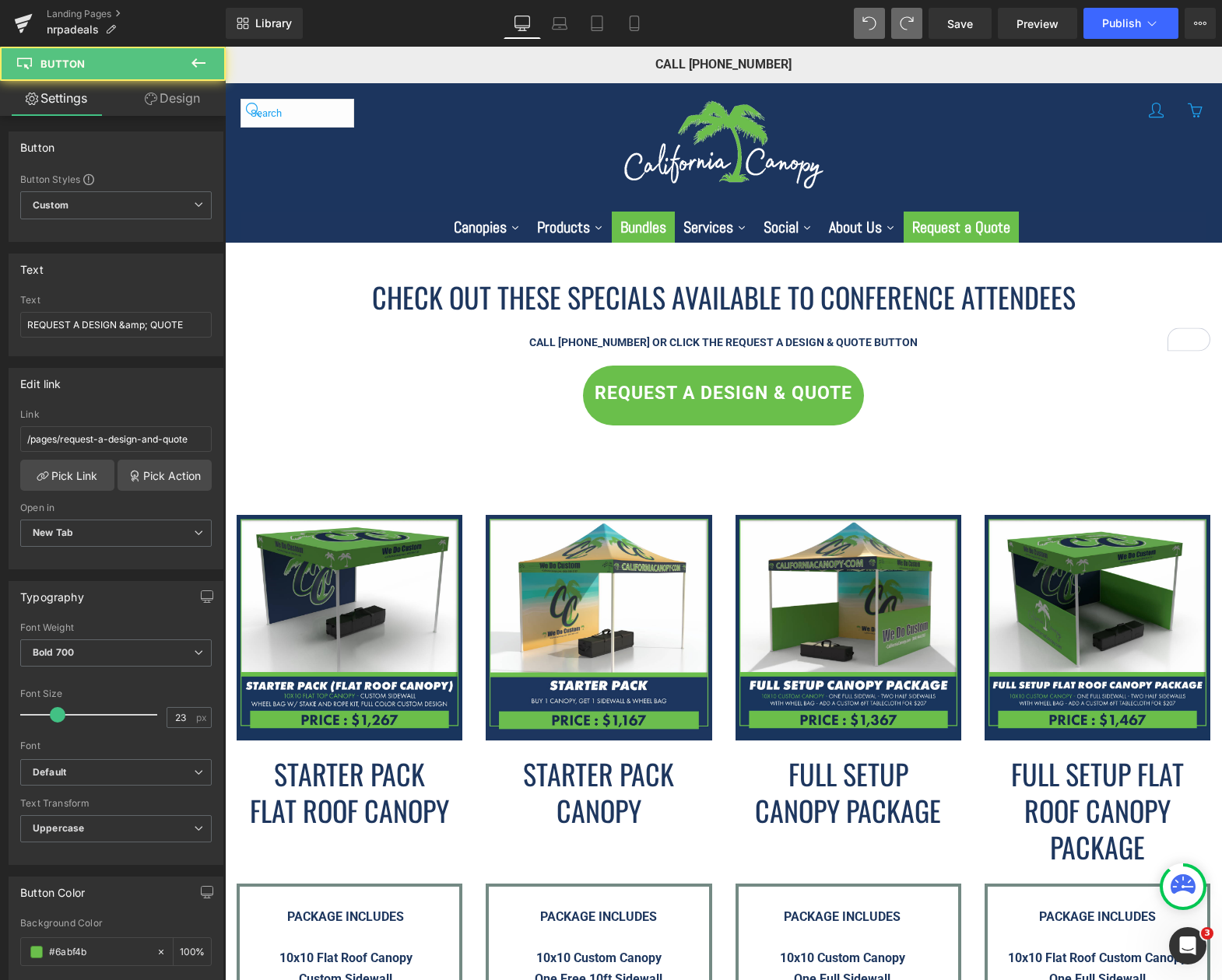
click at [383, 383] on div "REQUEST A DESIGN & QUOTE" at bounding box center [723, 396] width 997 height 60
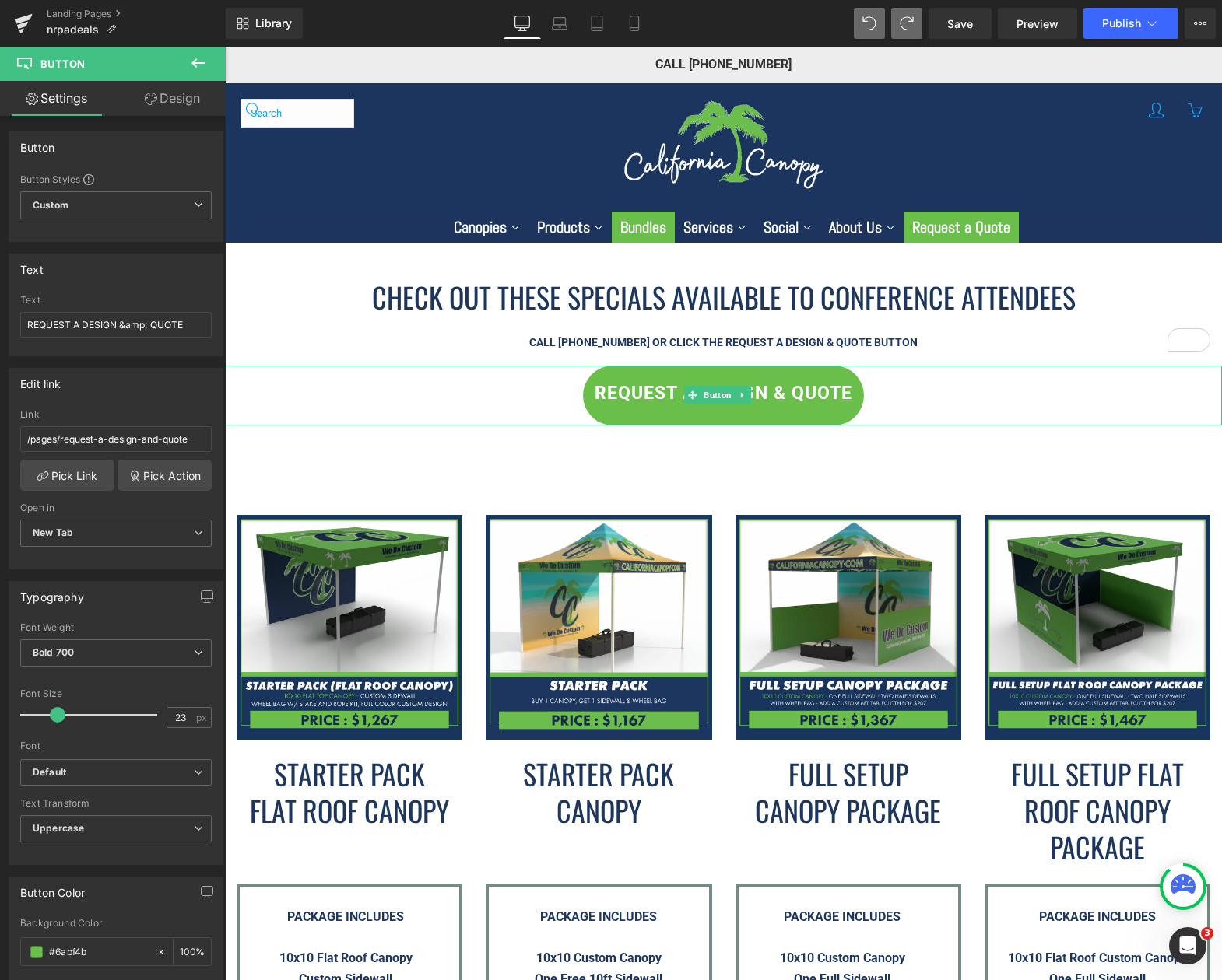
click at [339, 383] on div "REQUEST A DESIGN & QUOTE" at bounding box center [723, 396] width 997 height 60
click at [173, 94] on link "Design" at bounding box center [172, 99] width 113 height 35
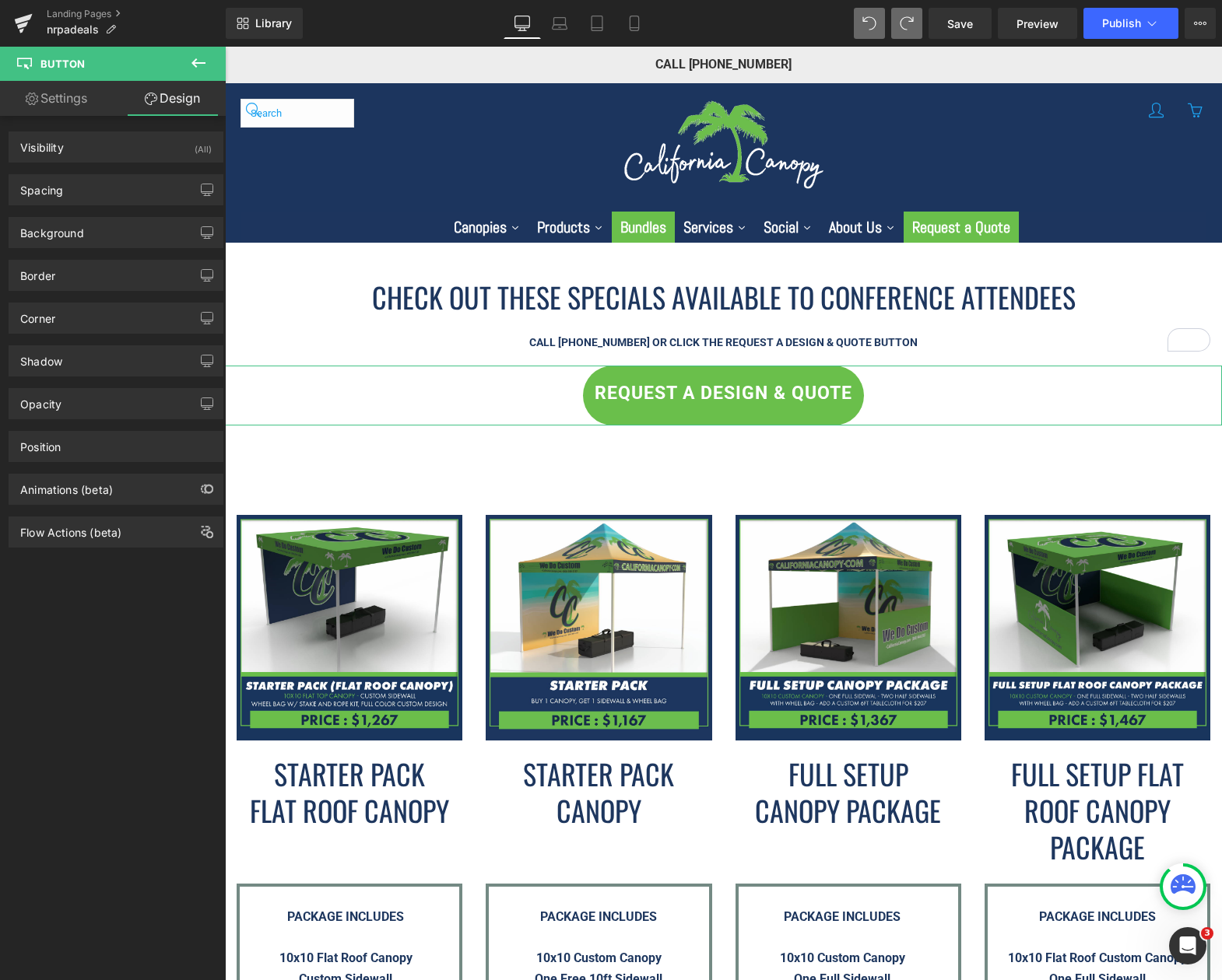
click at [59, 93] on link "Settings" at bounding box center [56, 99] width 113 height 35
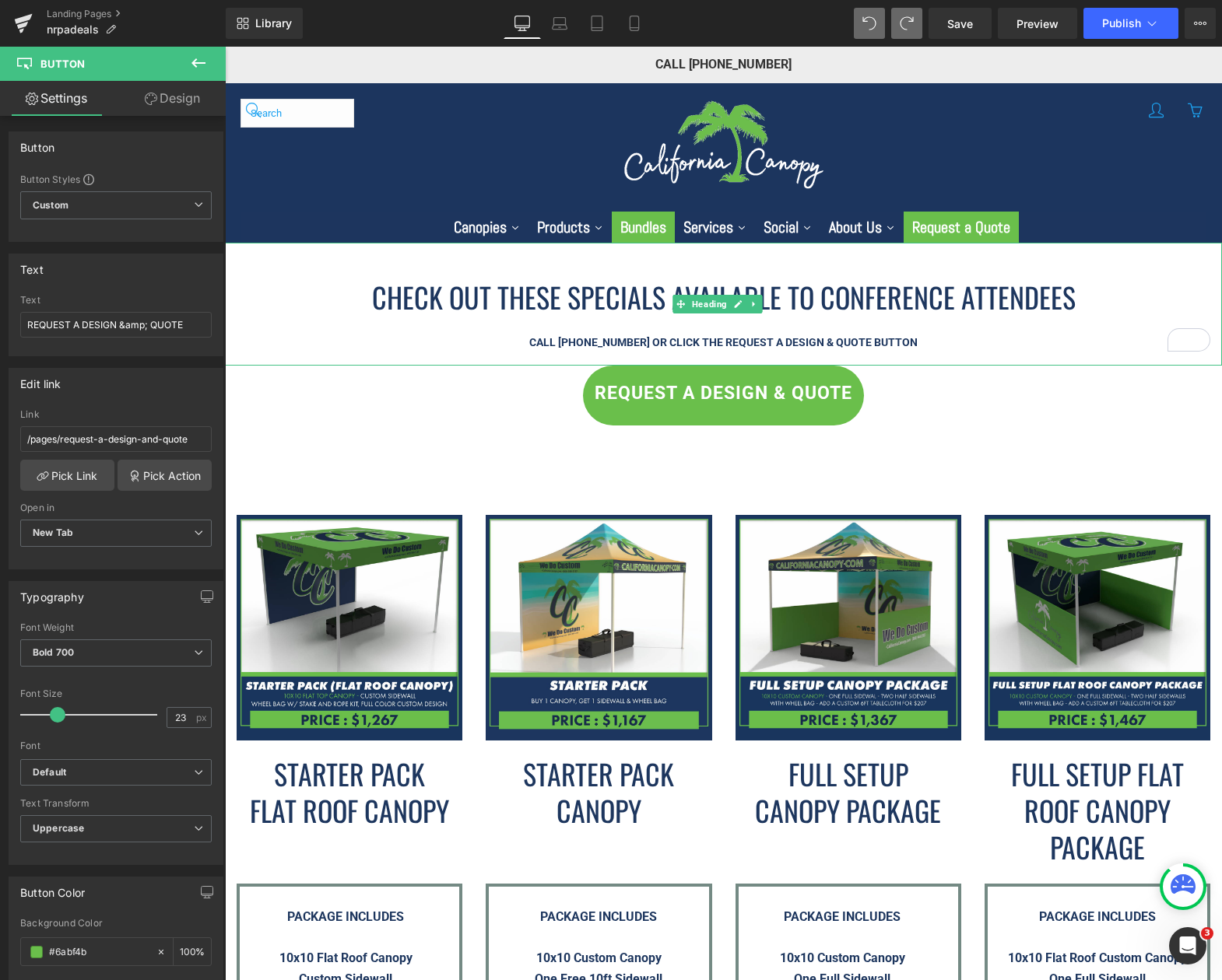
click at [273, 317] on div "To enrich screen reader interactions, please activate Accessibility in Grammarl…" at bounding box center [723, 323] width 997 height 18
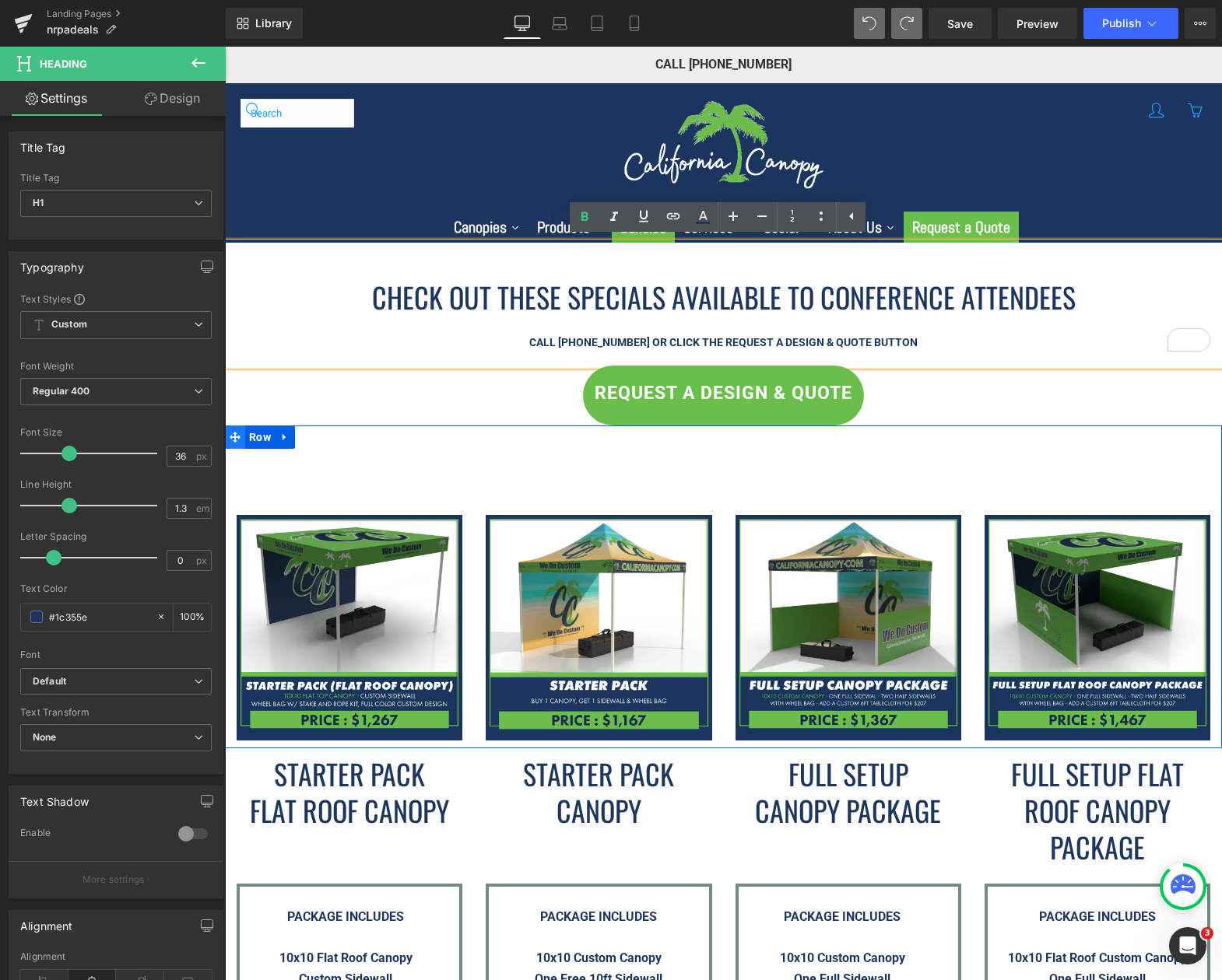
click at [231, 444] on span at bounding box center [235, 437] width 20 height 23
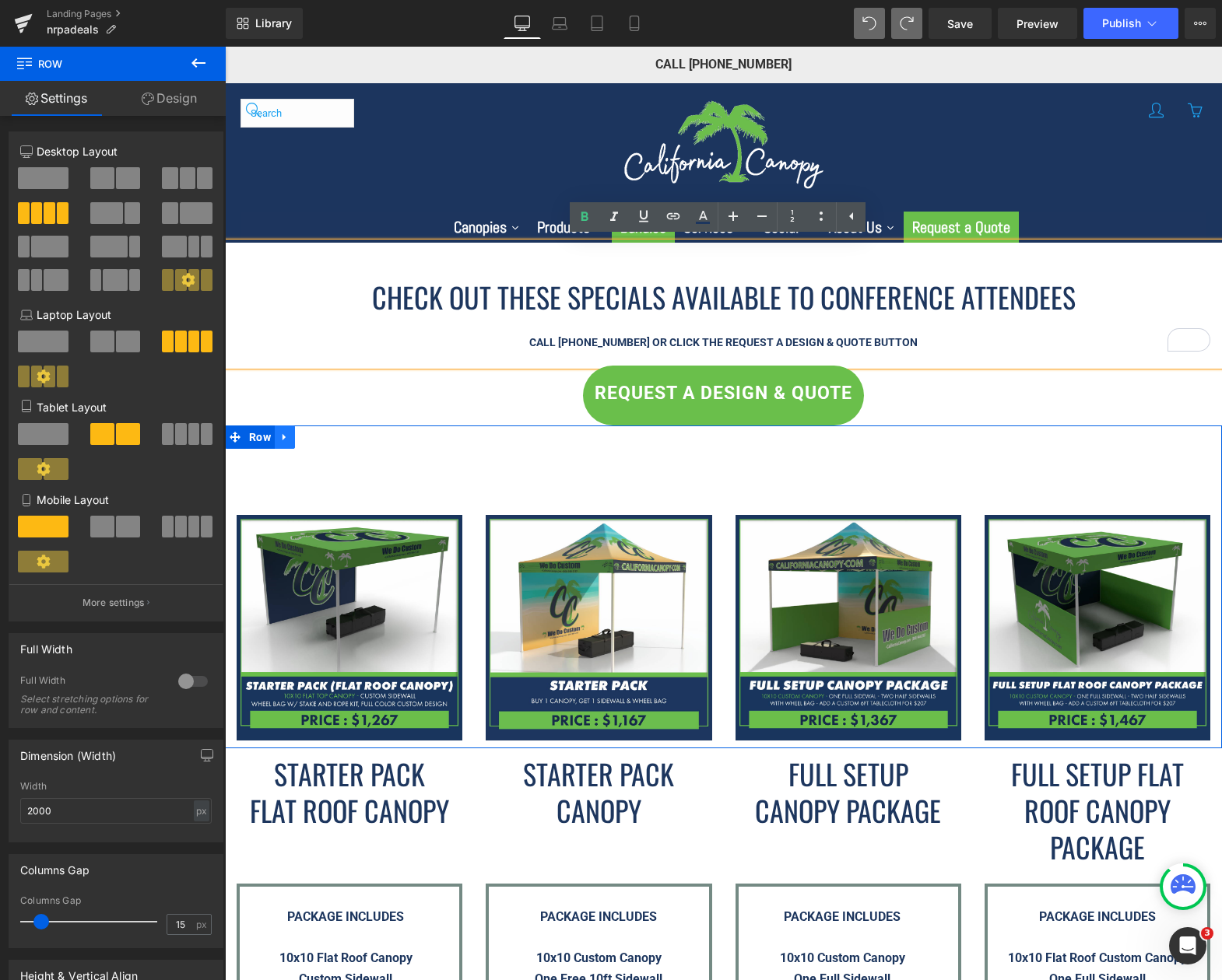
click at [287, 429] on link at bounding box center [285, 437] width 20 height 23
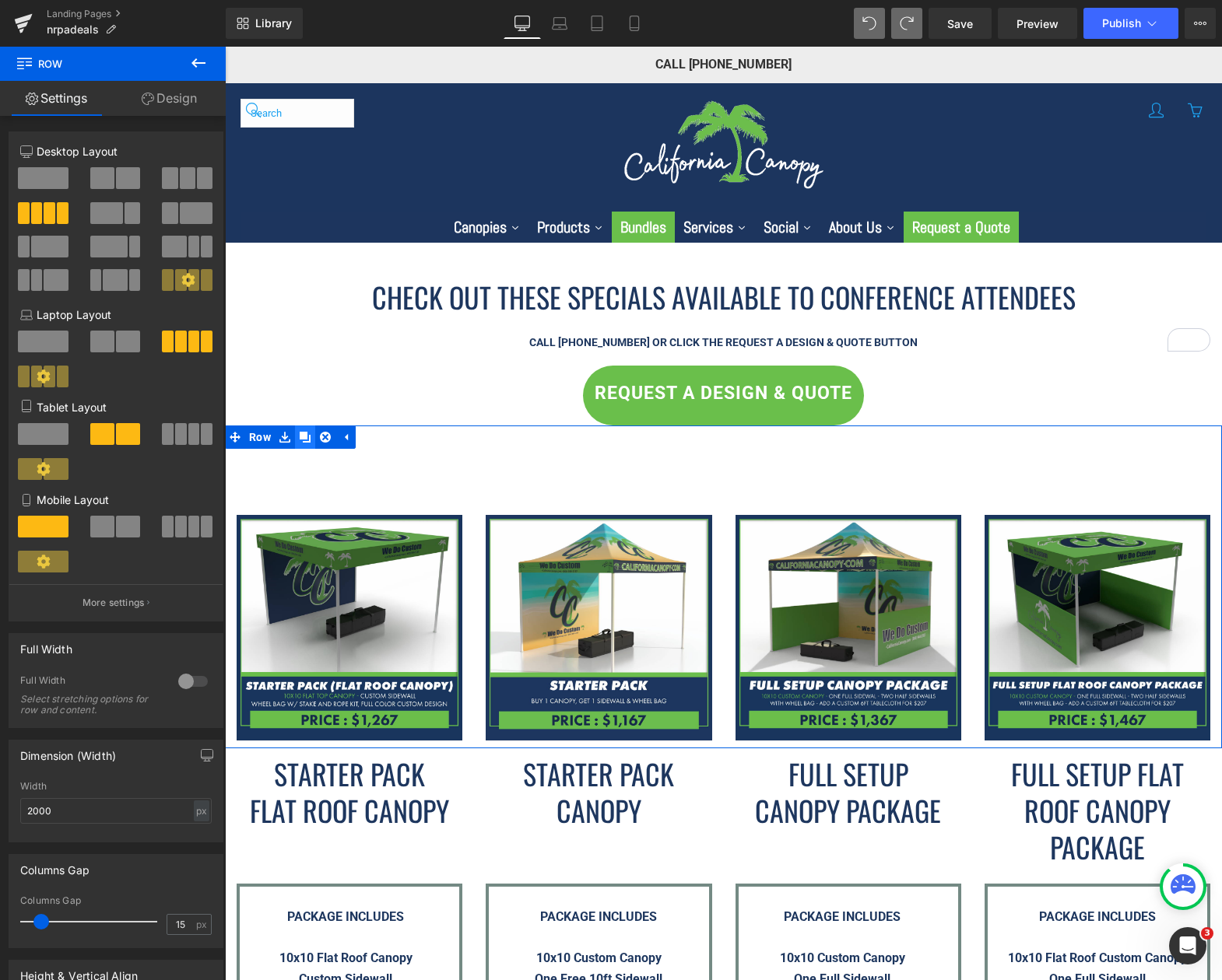
click at [301, 438] on icon at bounding box center [305, 437] width 11 height 11
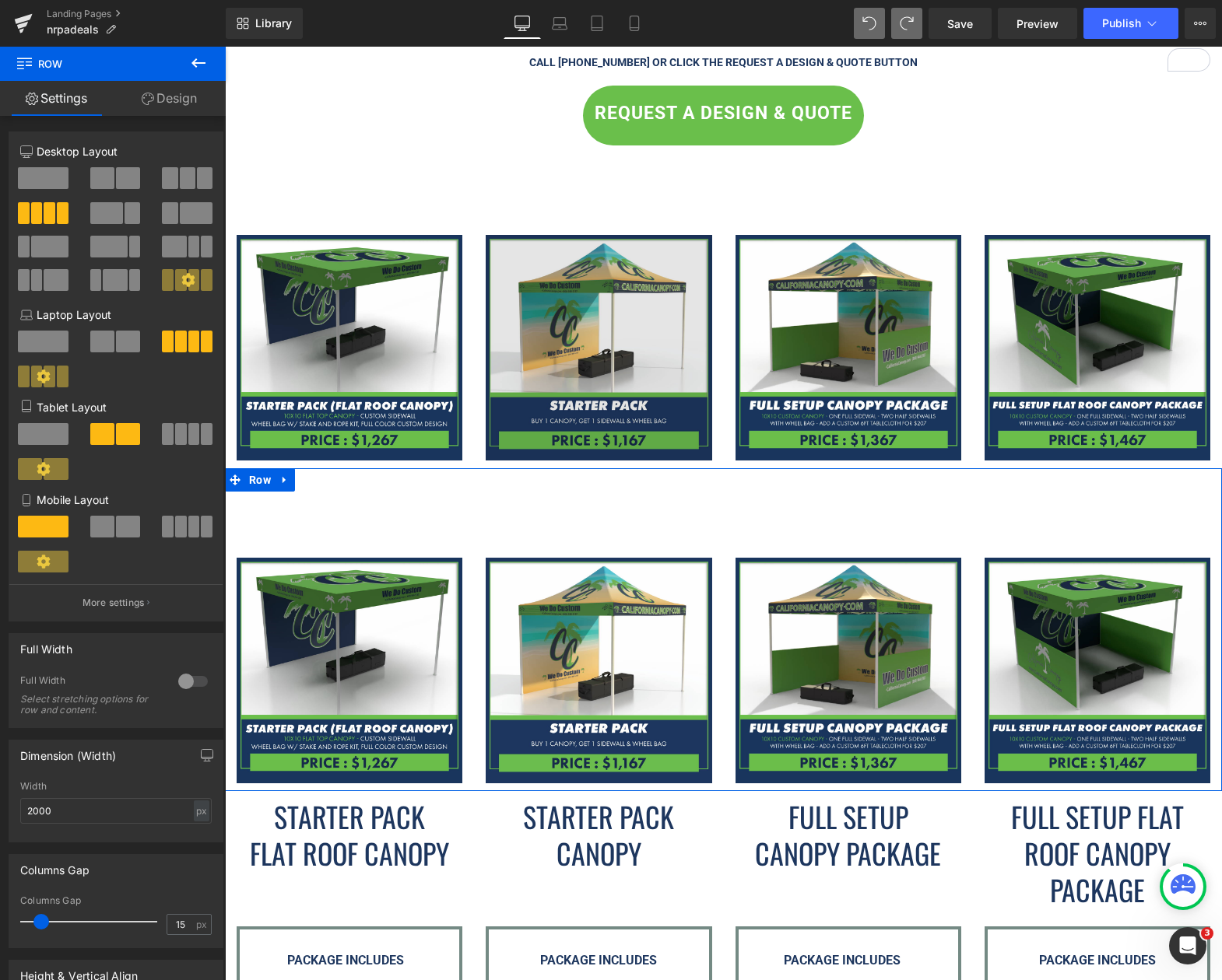
scroll to position [155, 0]
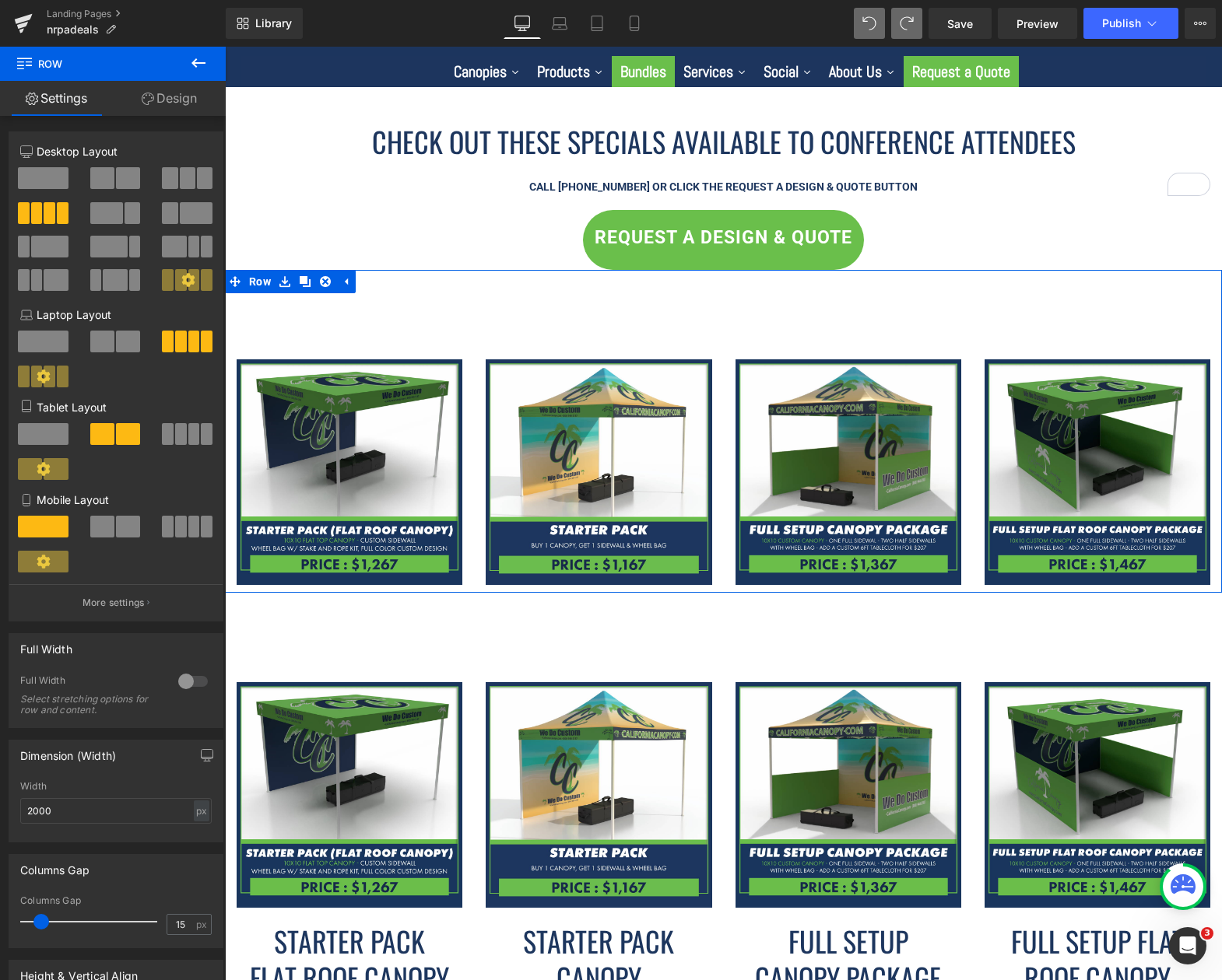
click at [474, 450] on div "Image" at bounding box center [598, 472] width 249 height 226
click at [58, 175] on span at bounding box center [43, 178] width 51 height 22
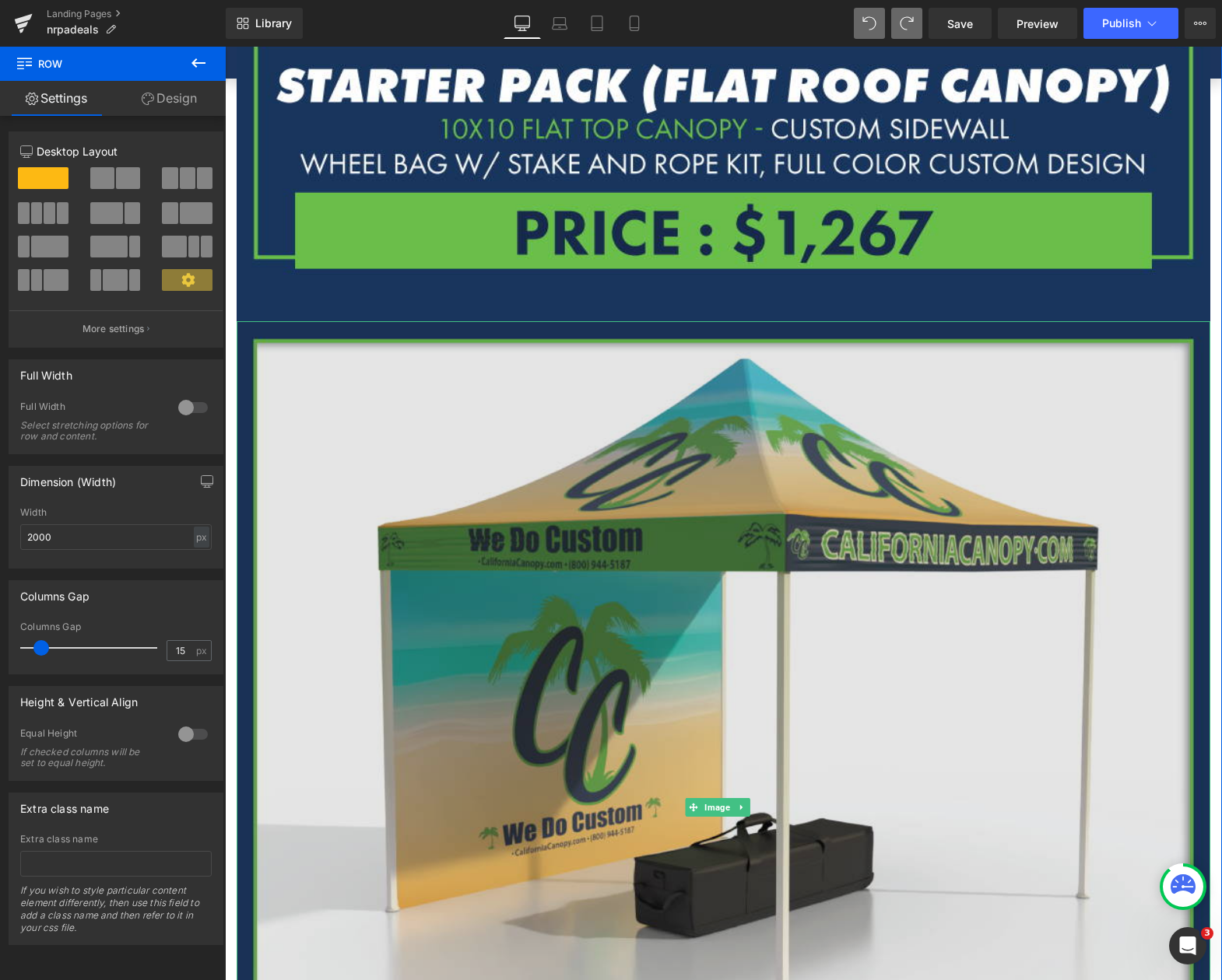
scroll to position [1245, 0]
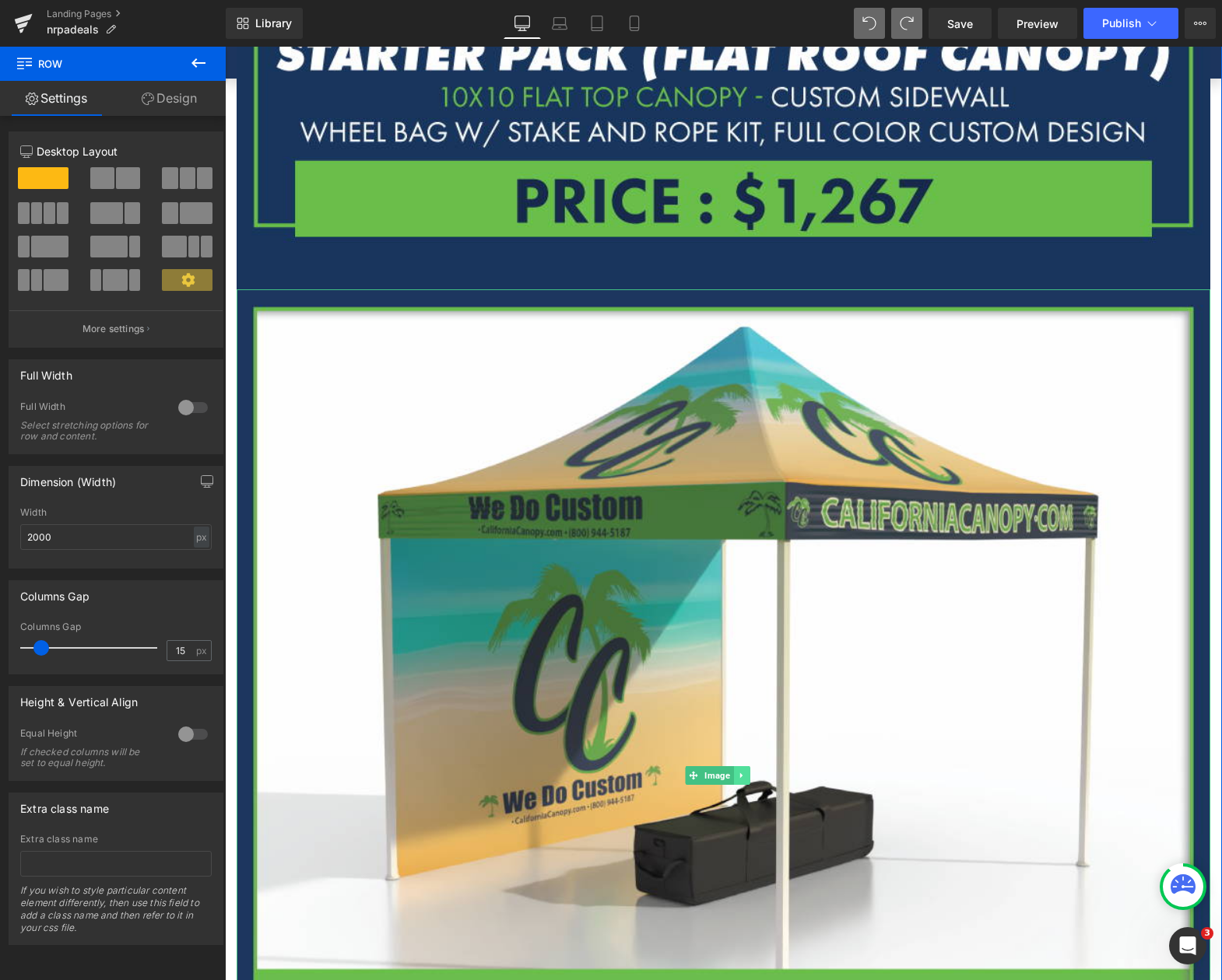
click at [743, 771] on icon at bounding box center [741, 775] width 8 height 9
click at [748, 772] on icon at bounding box center [750, 776] width 8 height 8
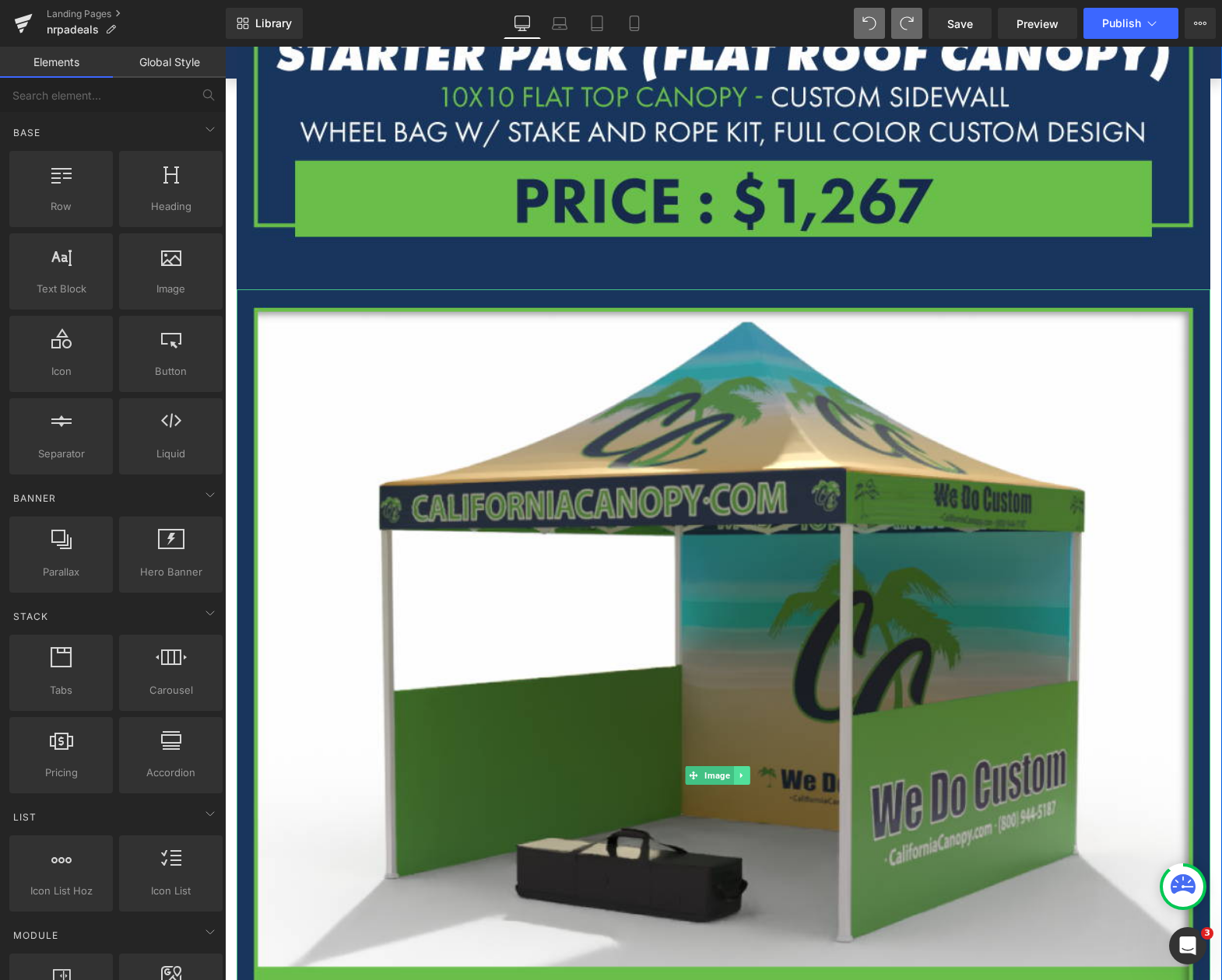
click at [746, 766] on link at bounding box center [742, 775] width 17 height 18
click at [755, 766] on link at bounding box center [750, 775] width 17 height 18
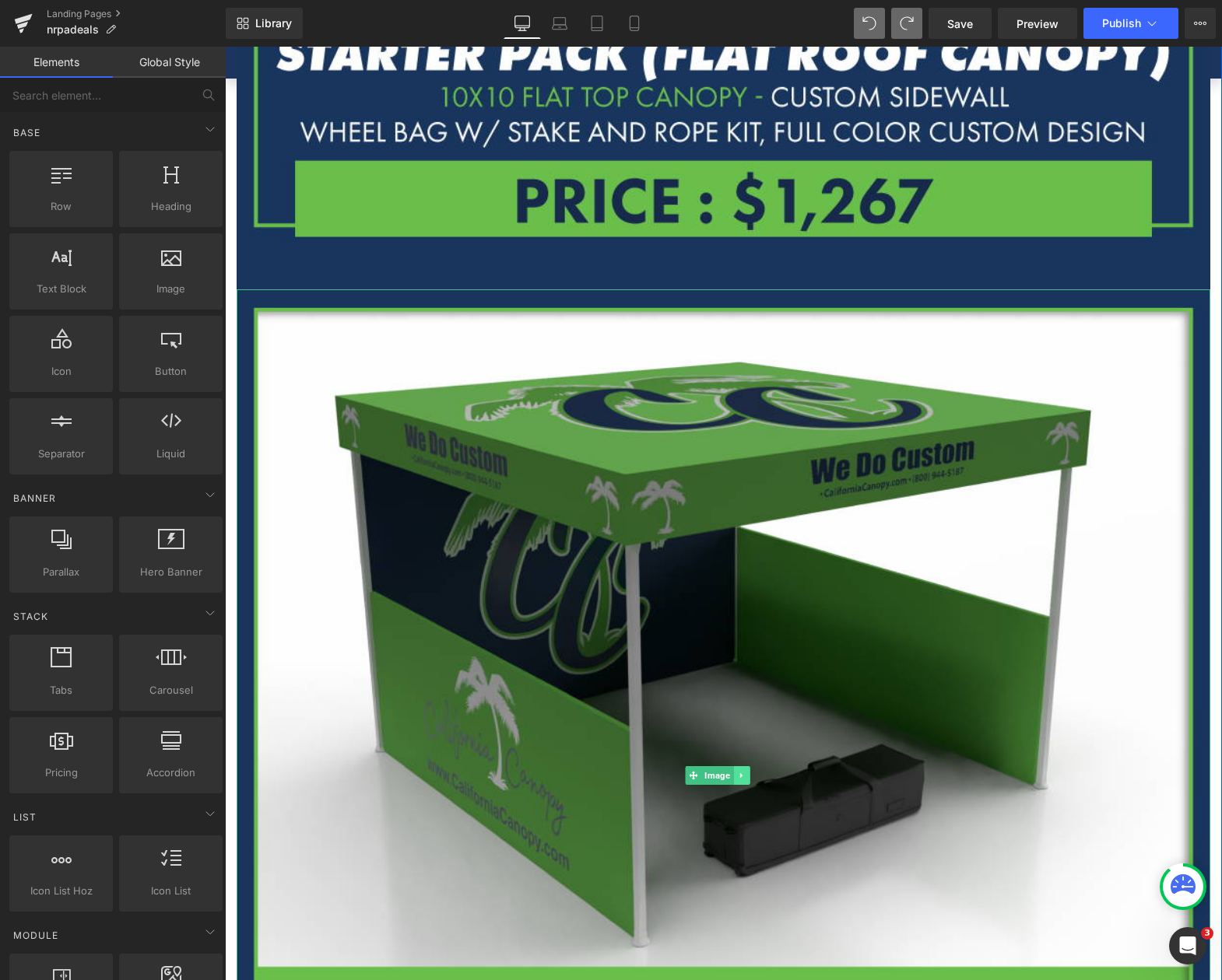
click at [748, 766] on link at bounding box center [742, 775] width 17 height 18
click at [755, 766] on link at bounding box center [750, 775] width 17 height 18
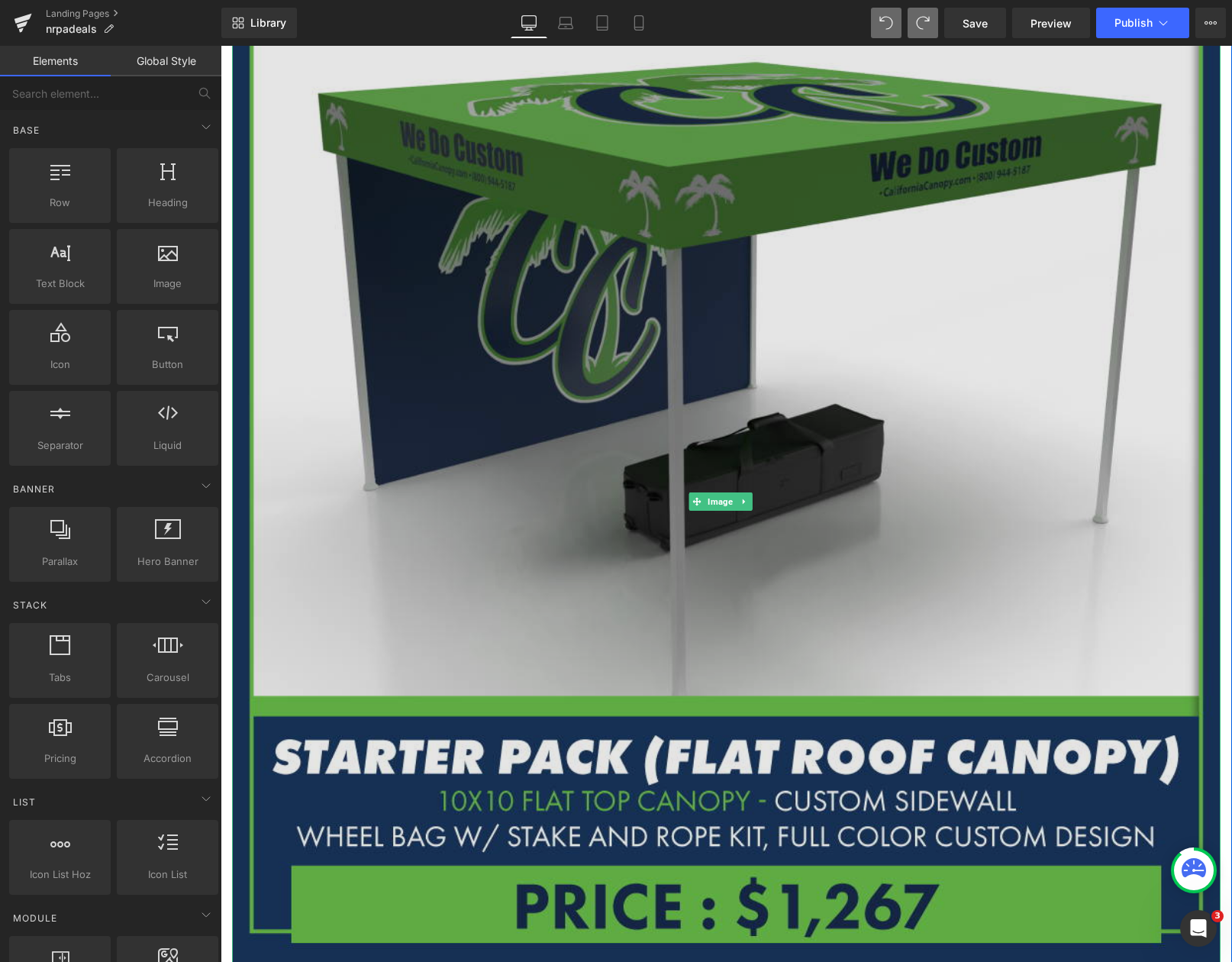
scroll to position [687, 0]
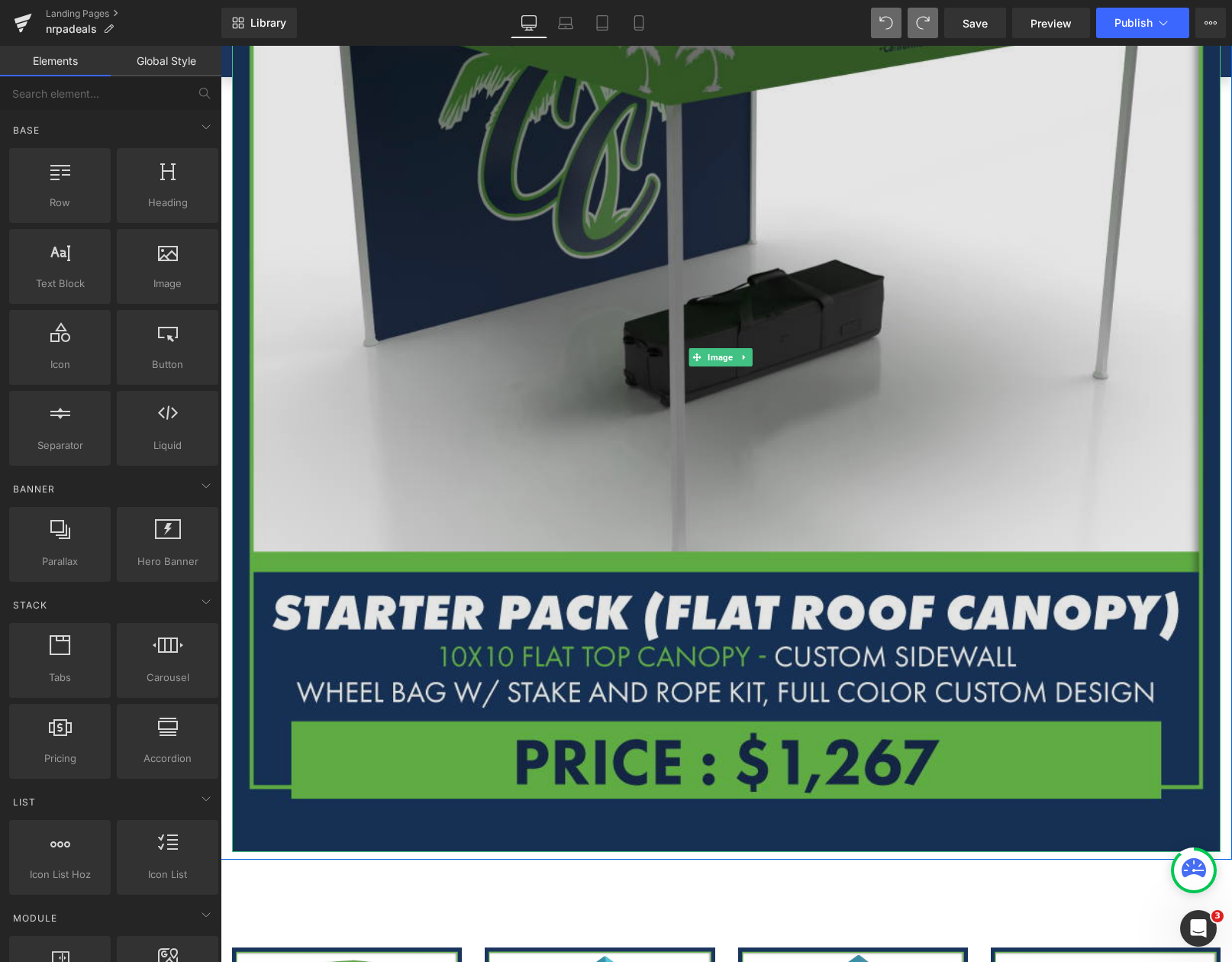
click at [921, 456] on img at bounding box center [726, 358] width 989 height 989
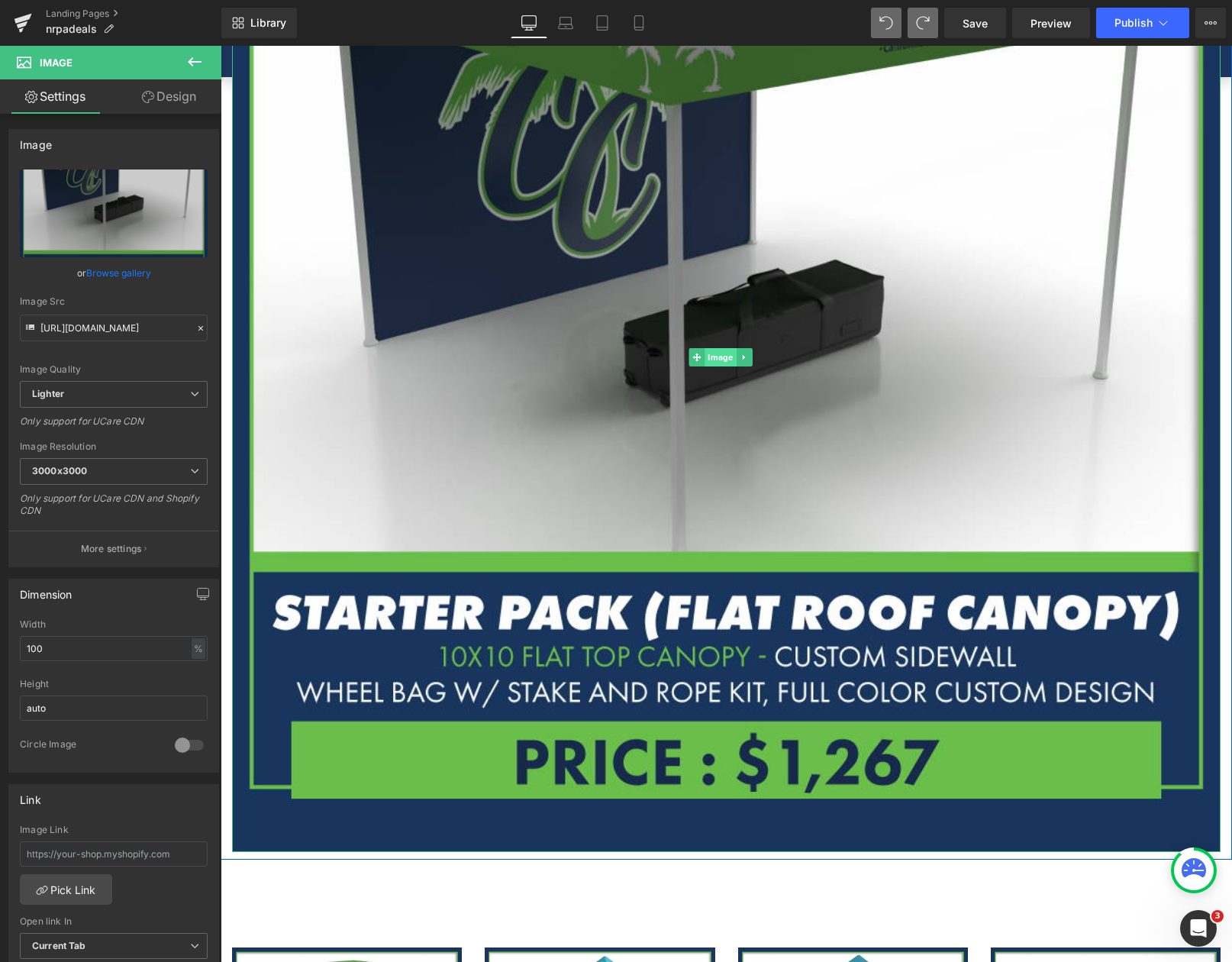
click at [718, 353] on span "Image" at bounding box center [720, 358] width 31 height 18
click at [742, 356] on icon at bounding box center [743, 357] width 8 height 9
click at [698, 356] on link "Image" at bounding box center [689, 358] width 48 height 18
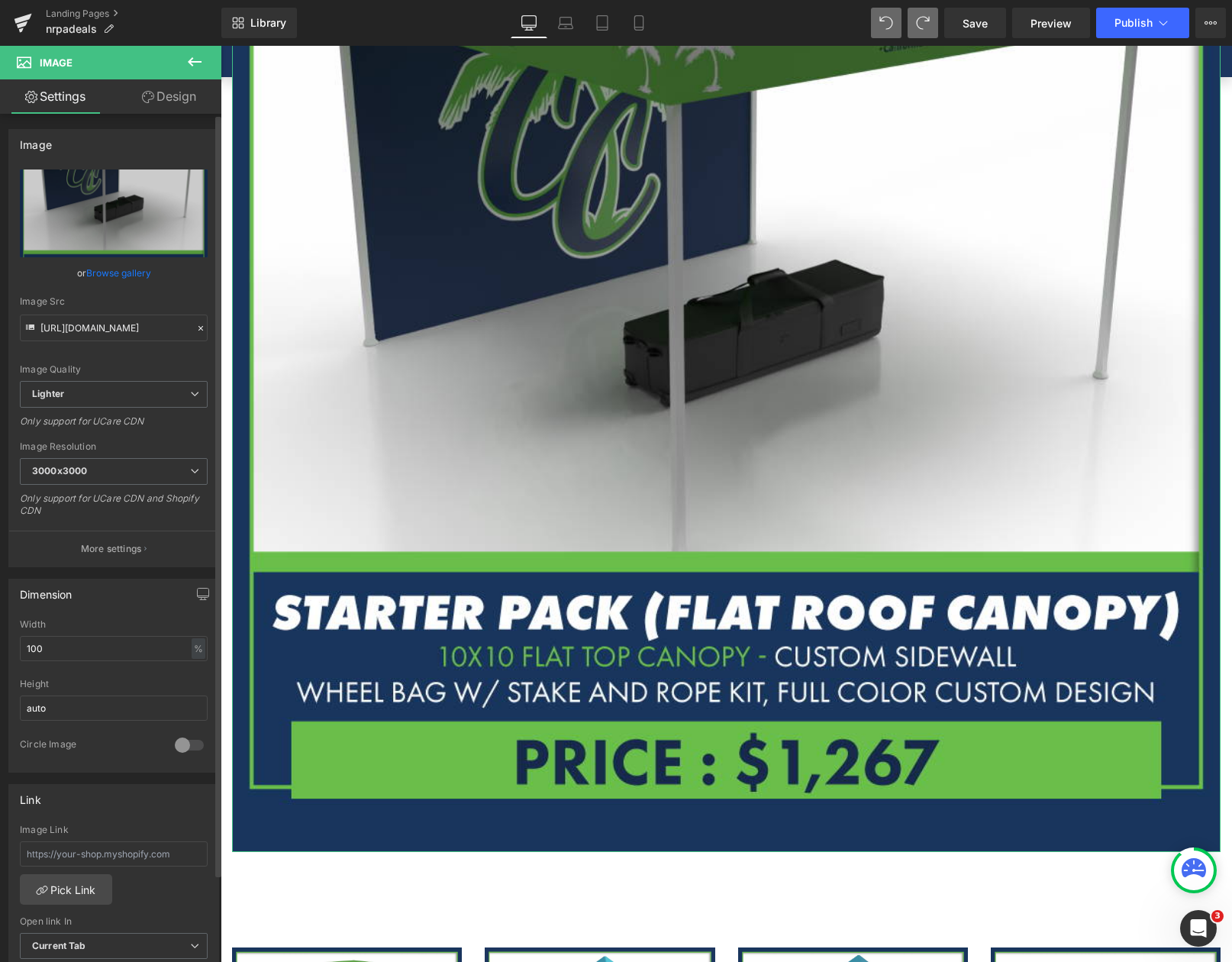
click at [135, 272] on link "Browse gallery" at bounding box center [118, 273] width 65 height 27
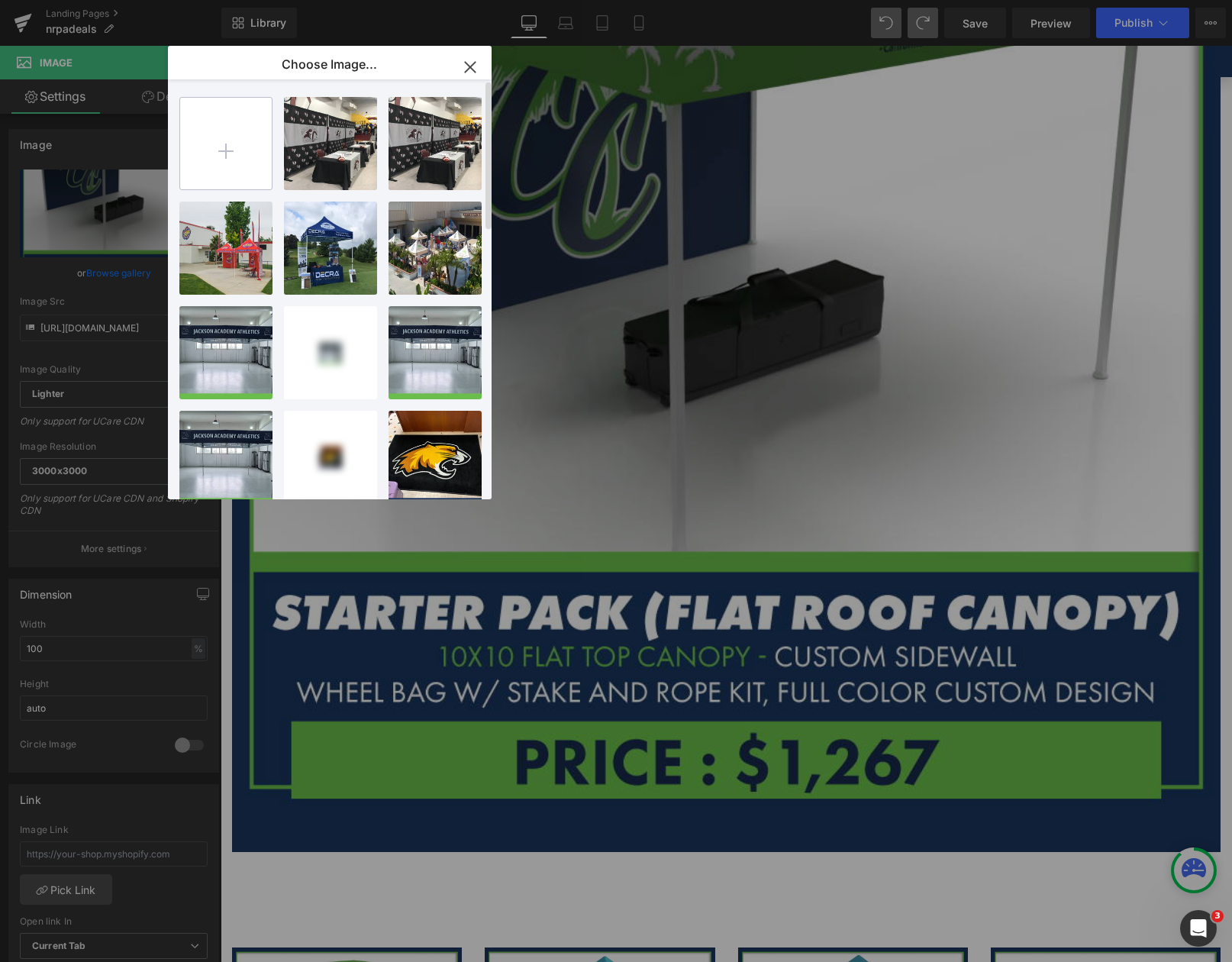
click at [226, 147] on input "file" at bounding box center [226, 144] width 92 height 92
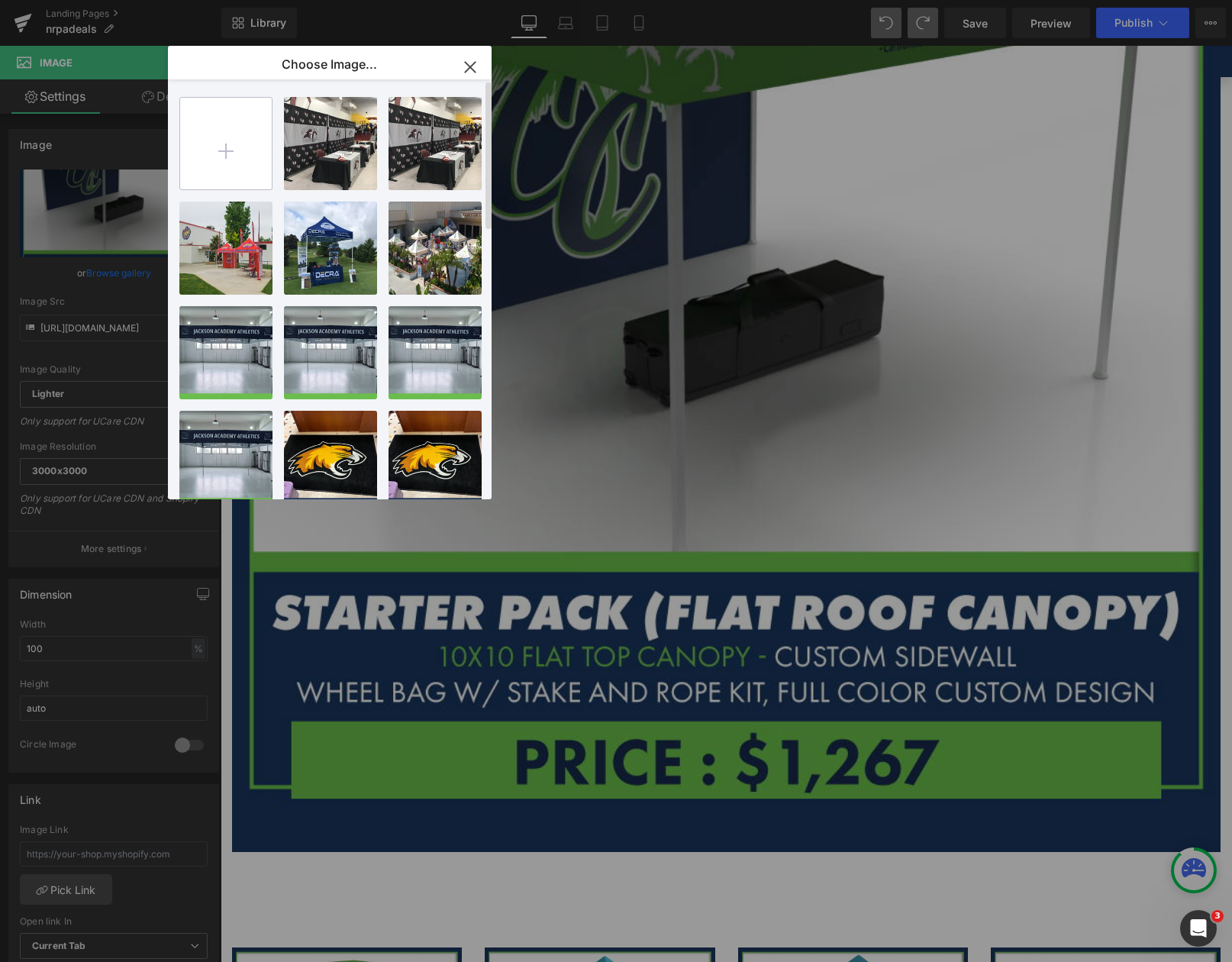
type input "C:\fakepath\Banner-Image---NRPA-Conference-2025.jpg"
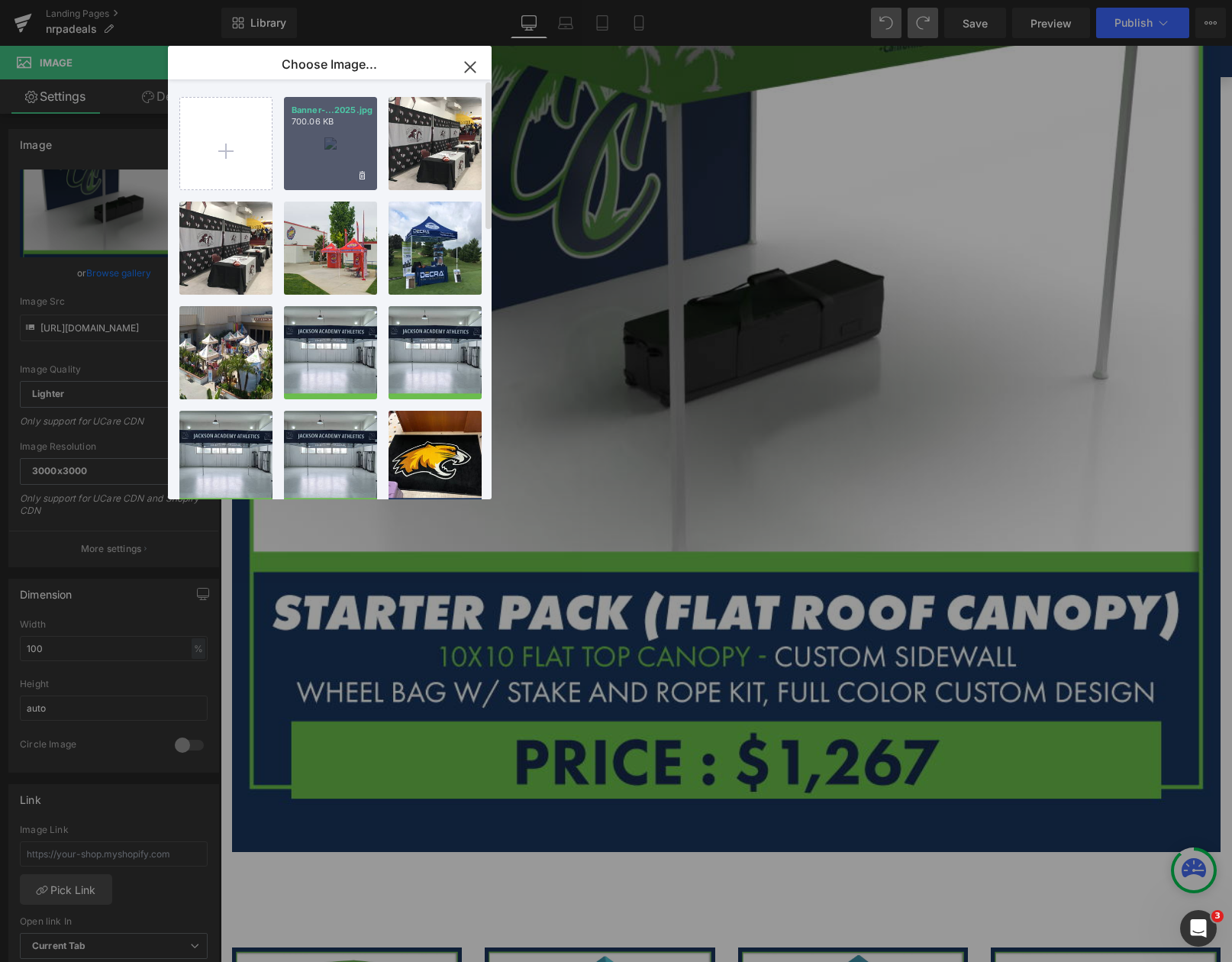
click at [315, 148] on div "Banner-...2025.jpg 700.06 KB" at bounding box center [330, 144] width 93 height 93
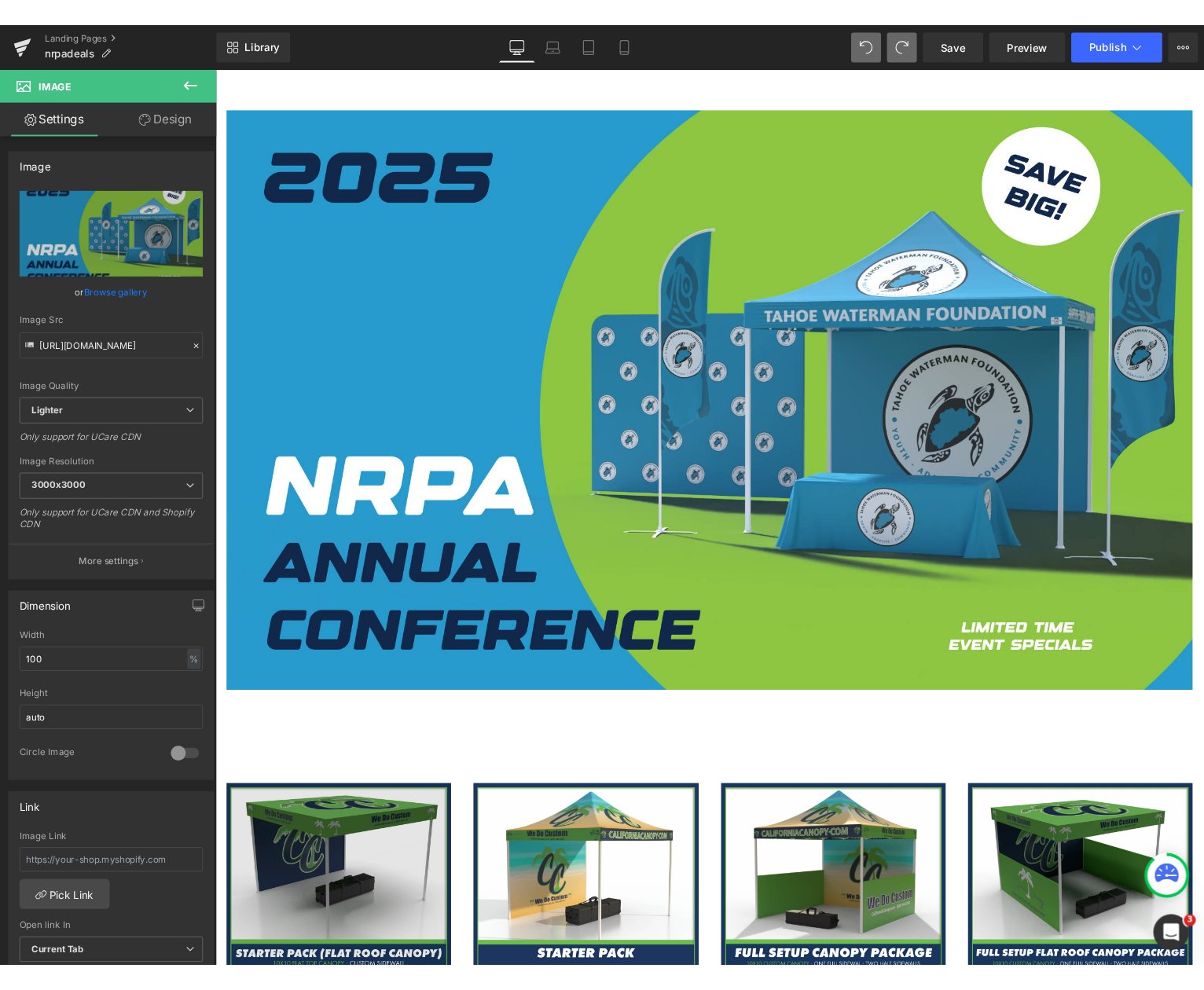
scroll to position [393, 0]
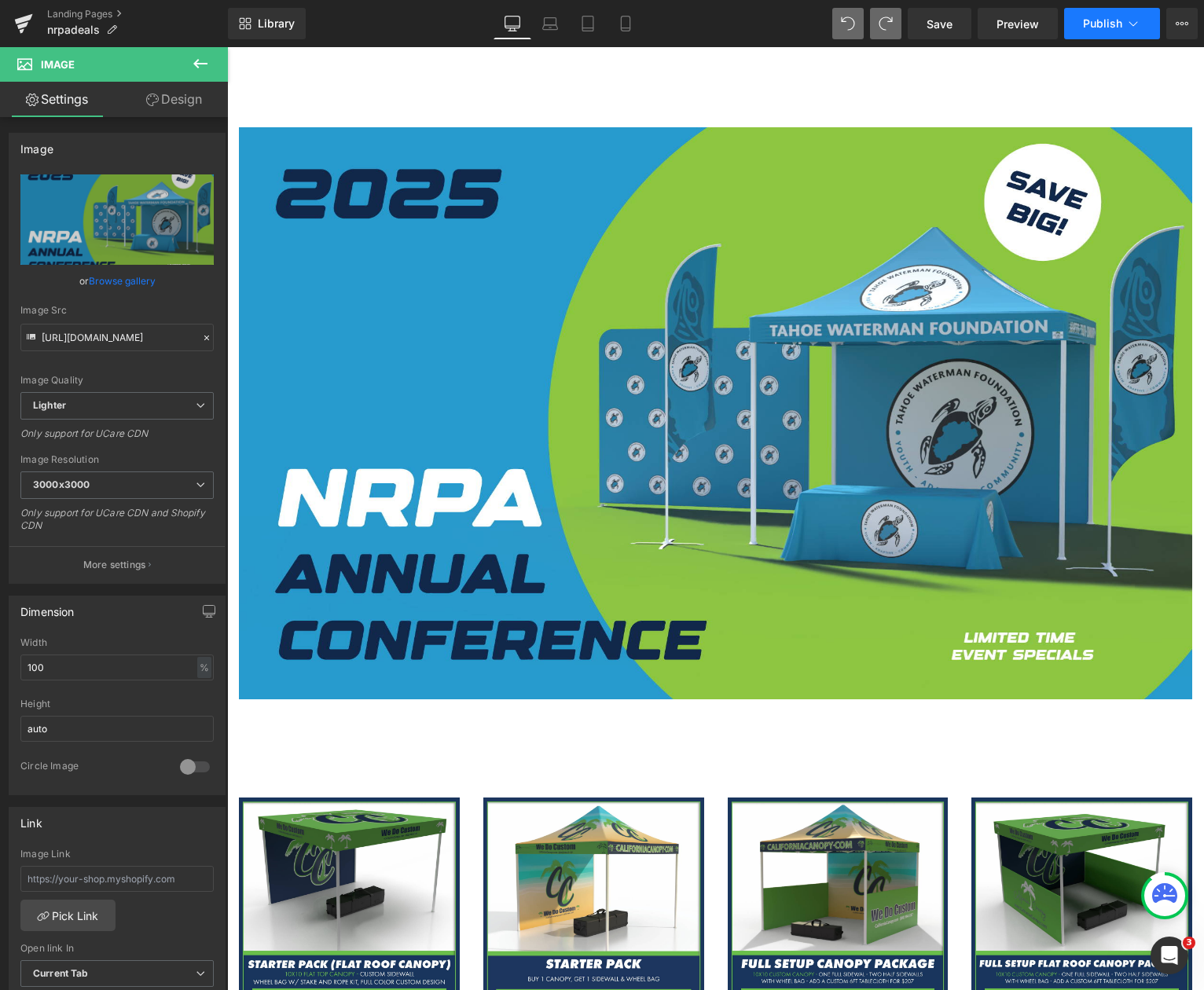
click at [1102, 20] on span "Publish" at bounding box center [1102, 23] width 40 height 13
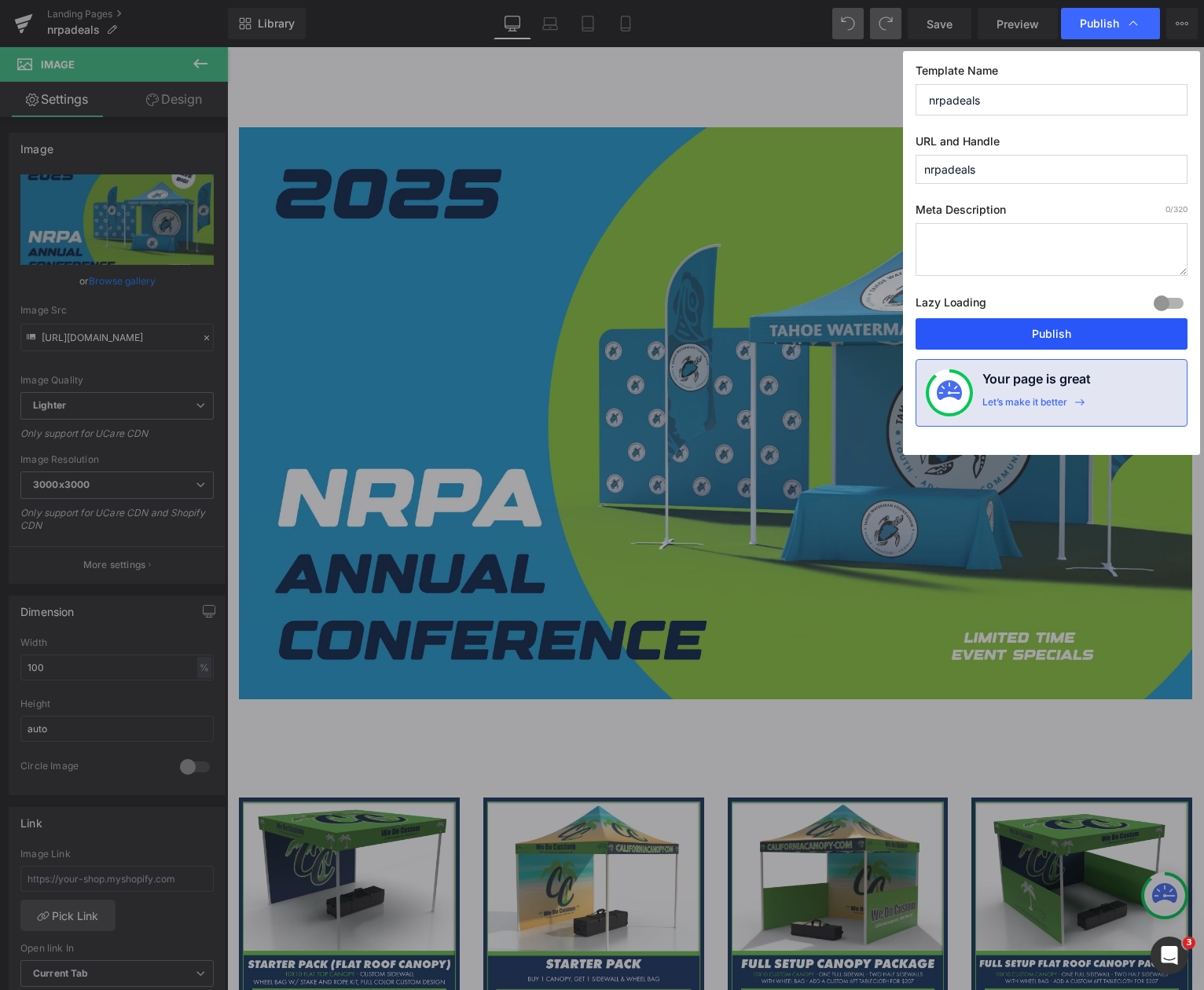
click at [1064, 336] on button "Publish" at bounding box center [1051, 333] width 272 height 31
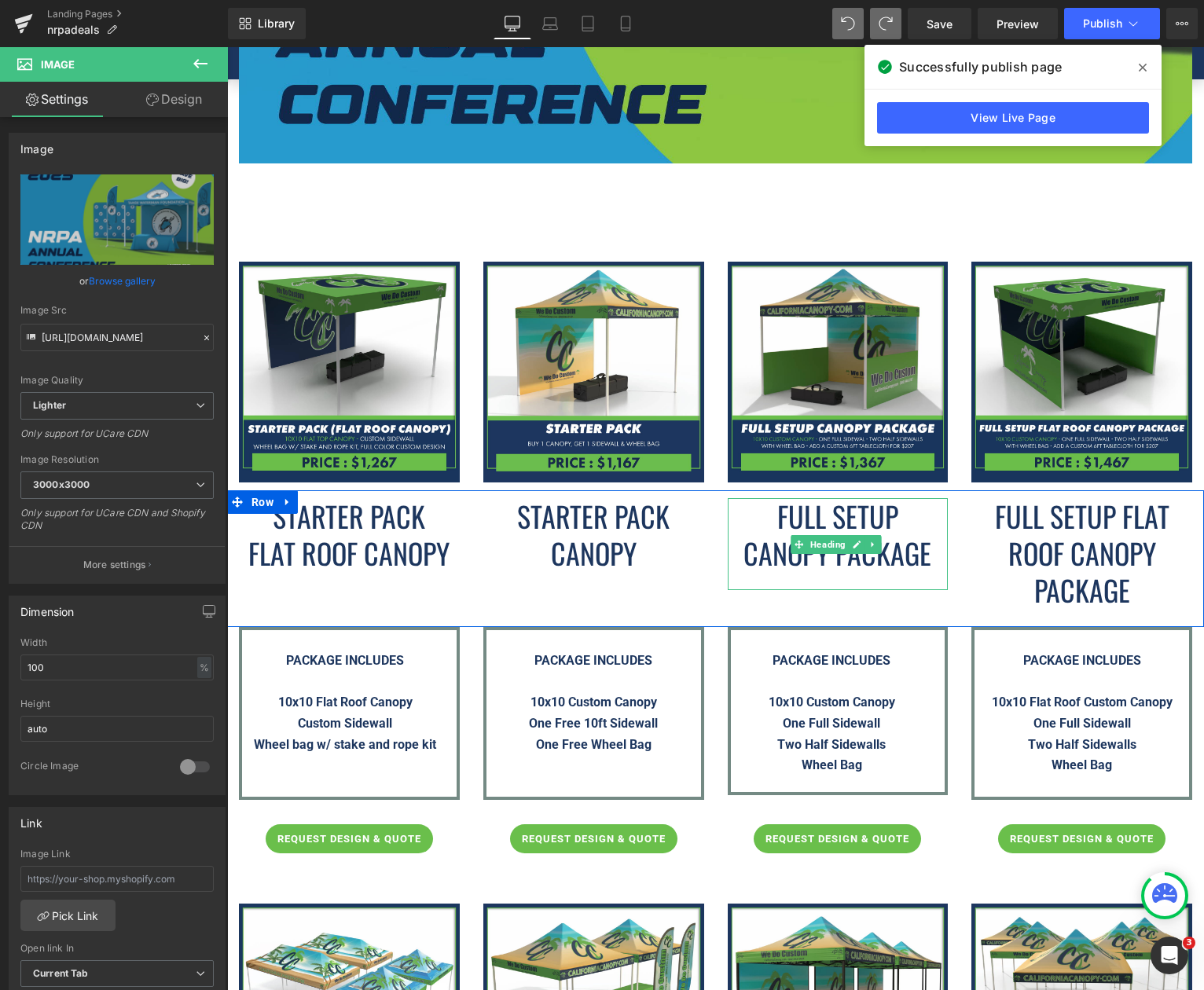
scroll to position [943, 0]
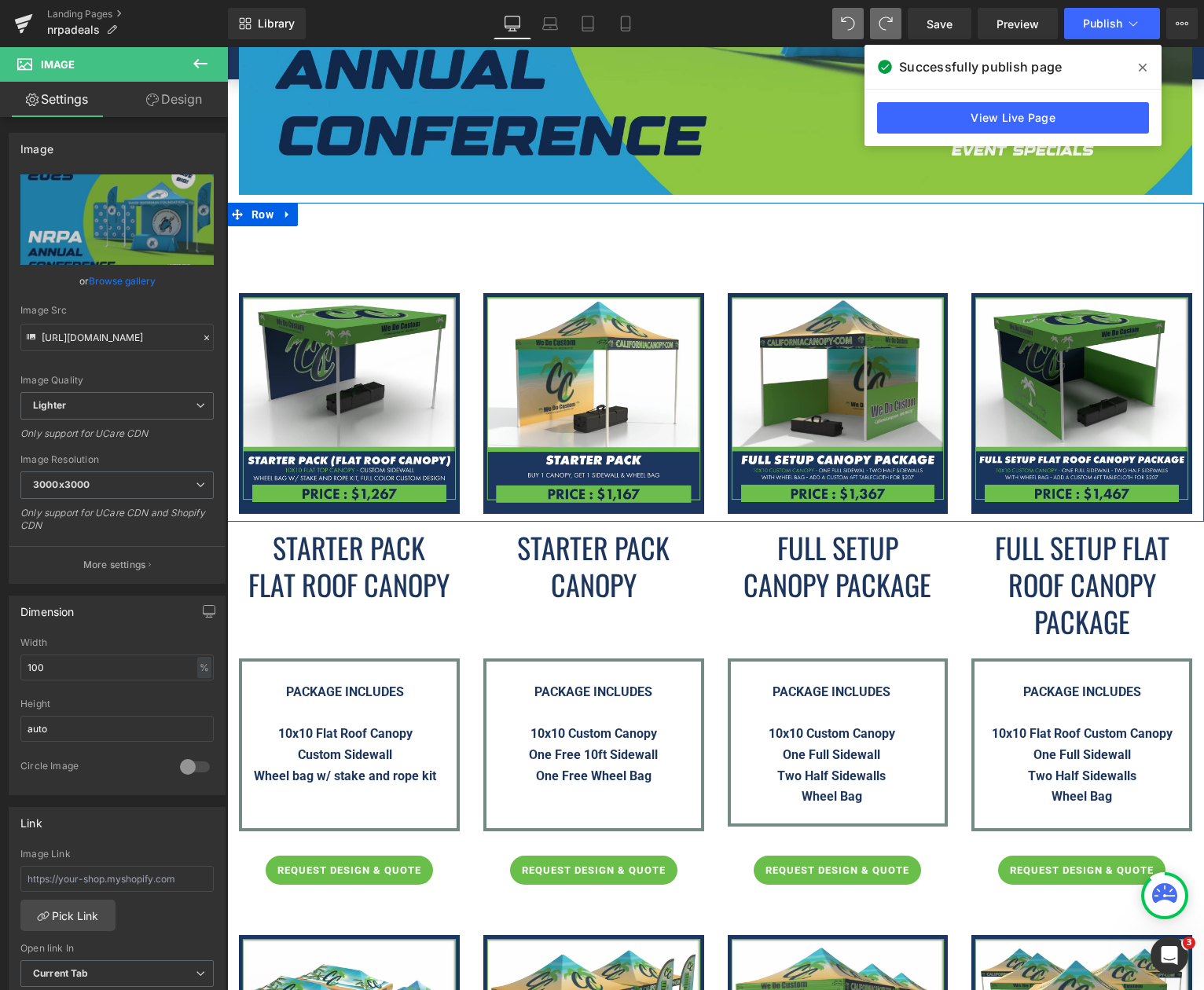
click at [483, 246] on div "Image Image Image Image Row" at bounding box center [715, 362] width 976 height 319
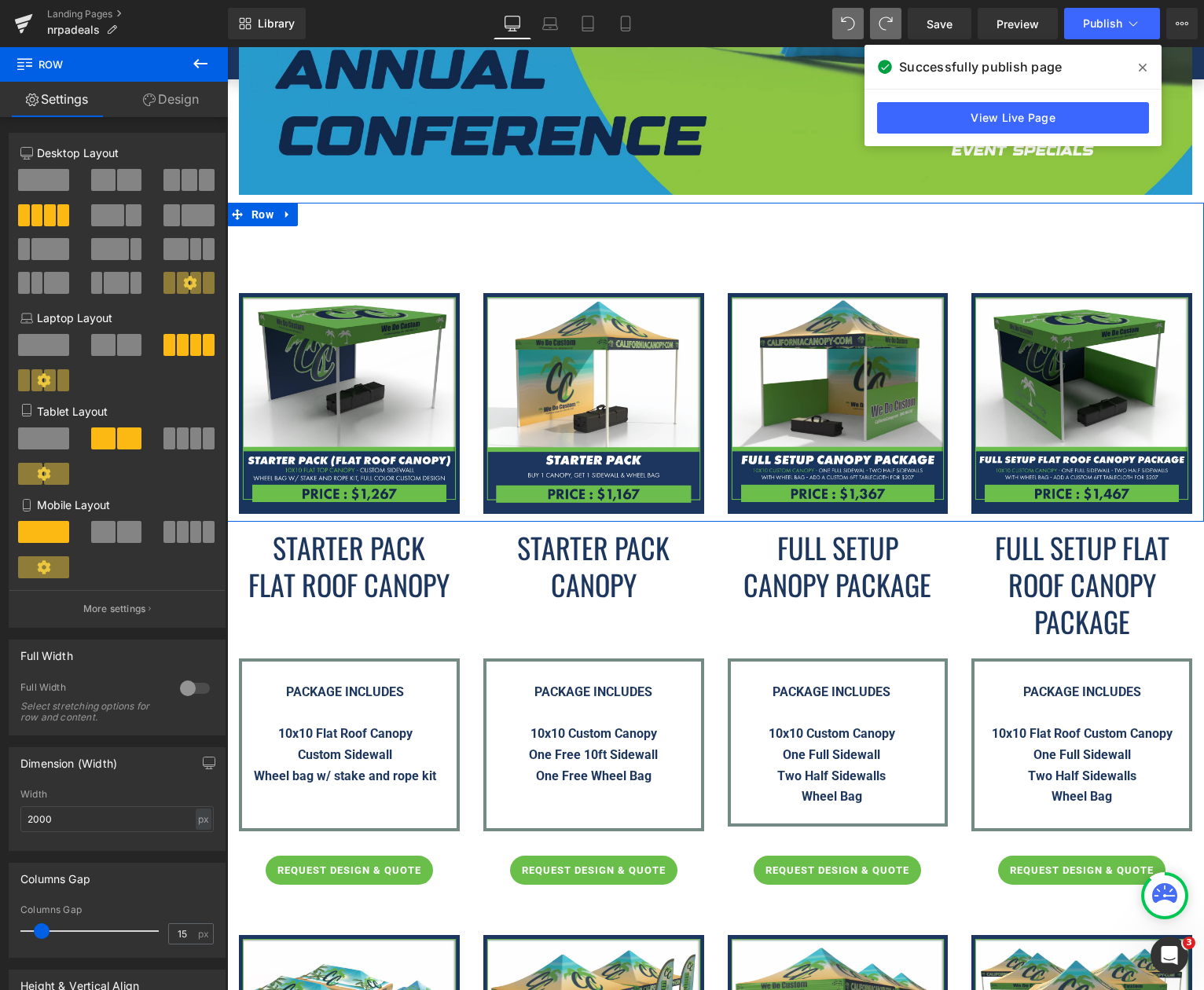
click at [149, 107] on link "Design" at bounding box center [170, 100] width 114 height 35
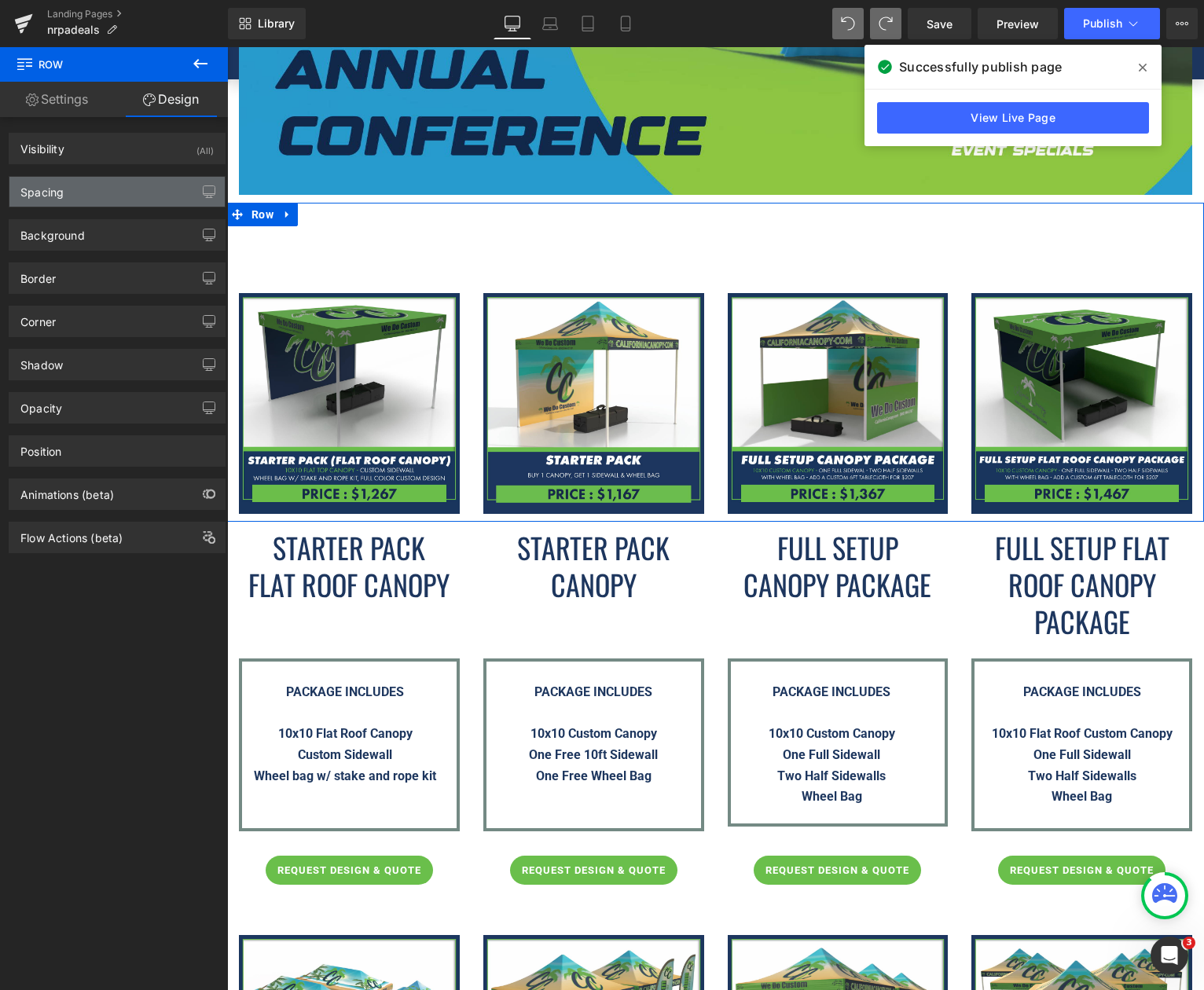
click at [119, 200] on div "Spacing" at bounding box center [116, 192] width 215 height 30
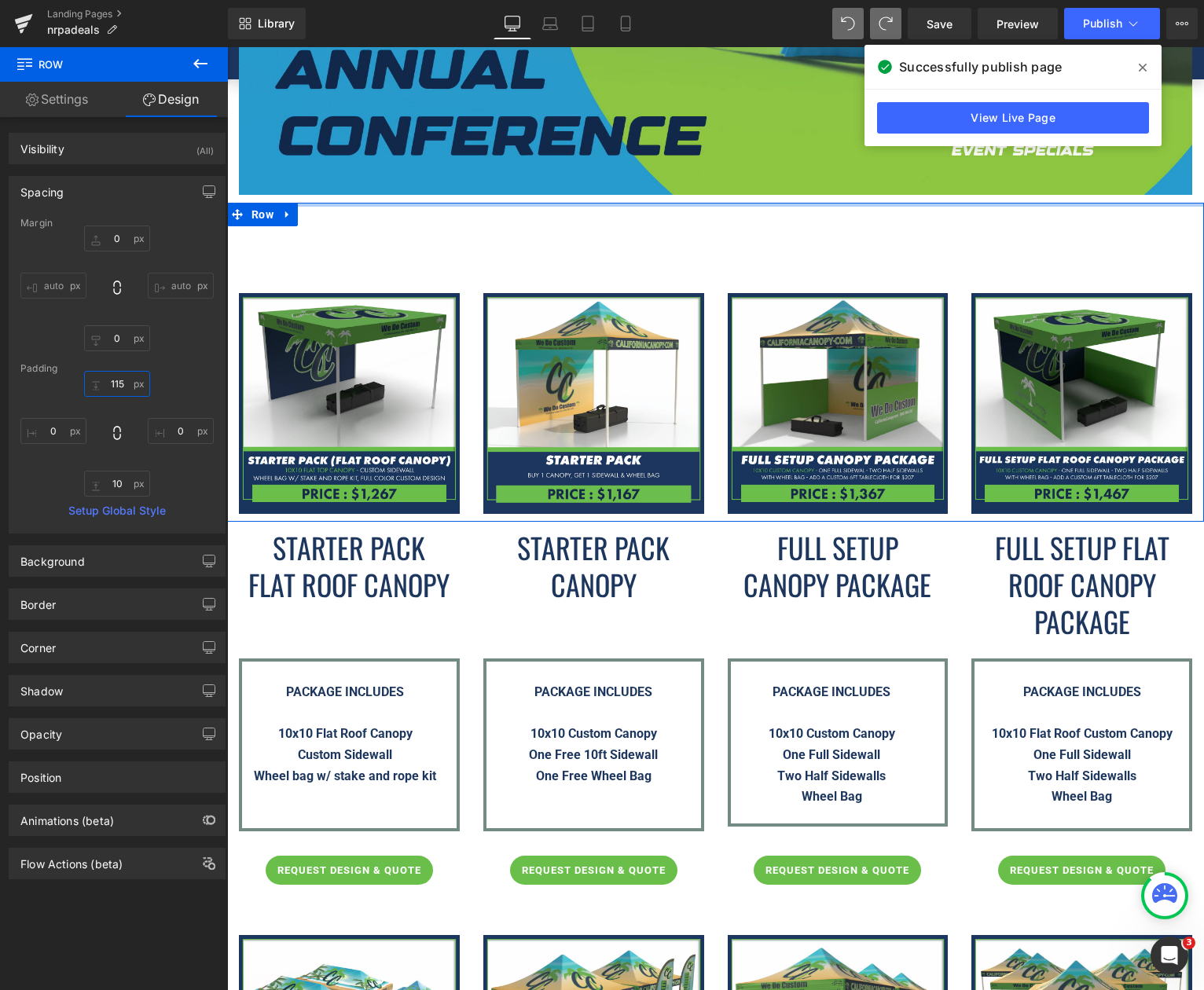
click at [116, 384] on input "text" at bounding box center [117, 384] width 66 height 26
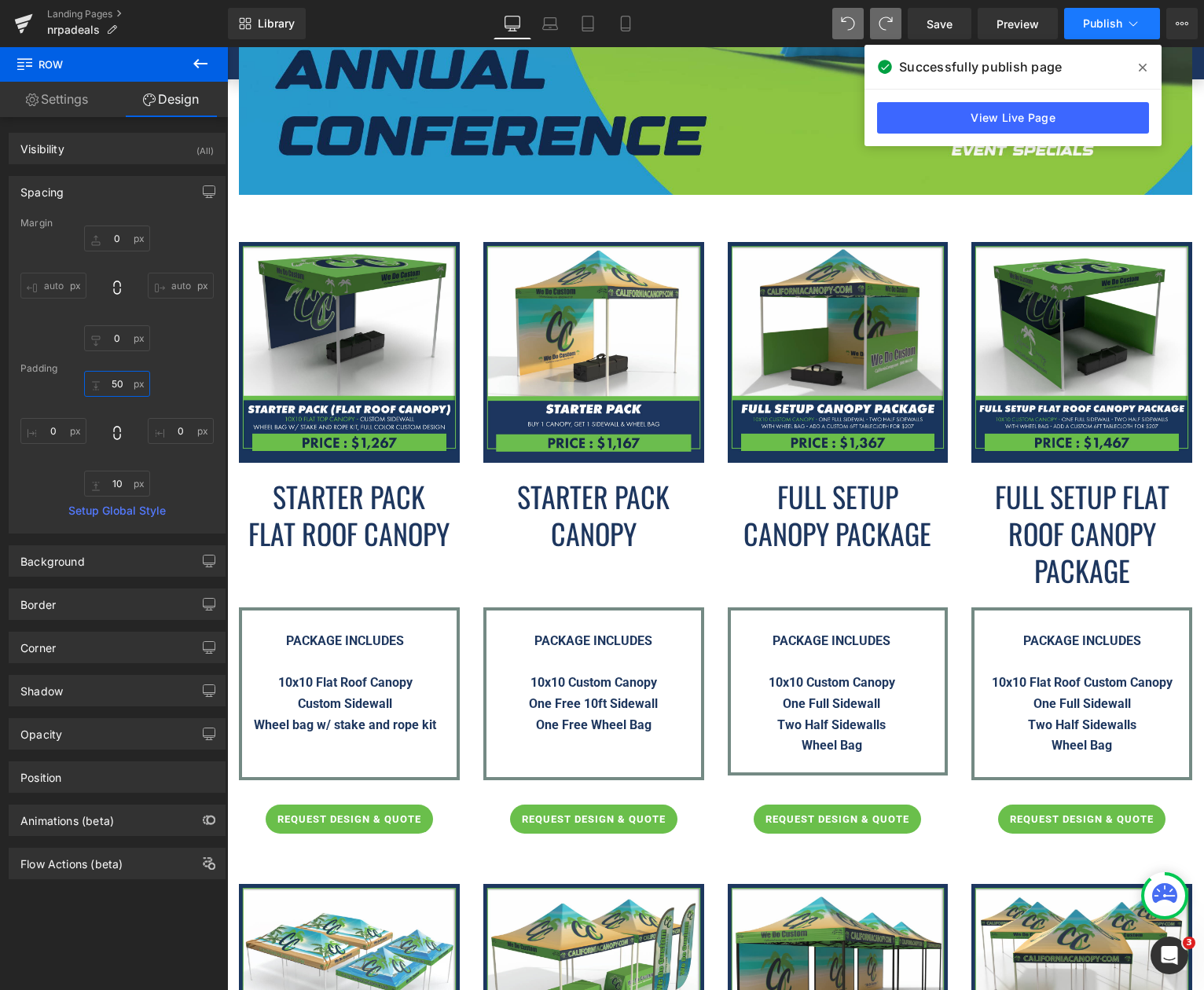
type input "50"
click at [1095, 22] on span "Publish" at bounding box center [1102, 23] width 40 height 13
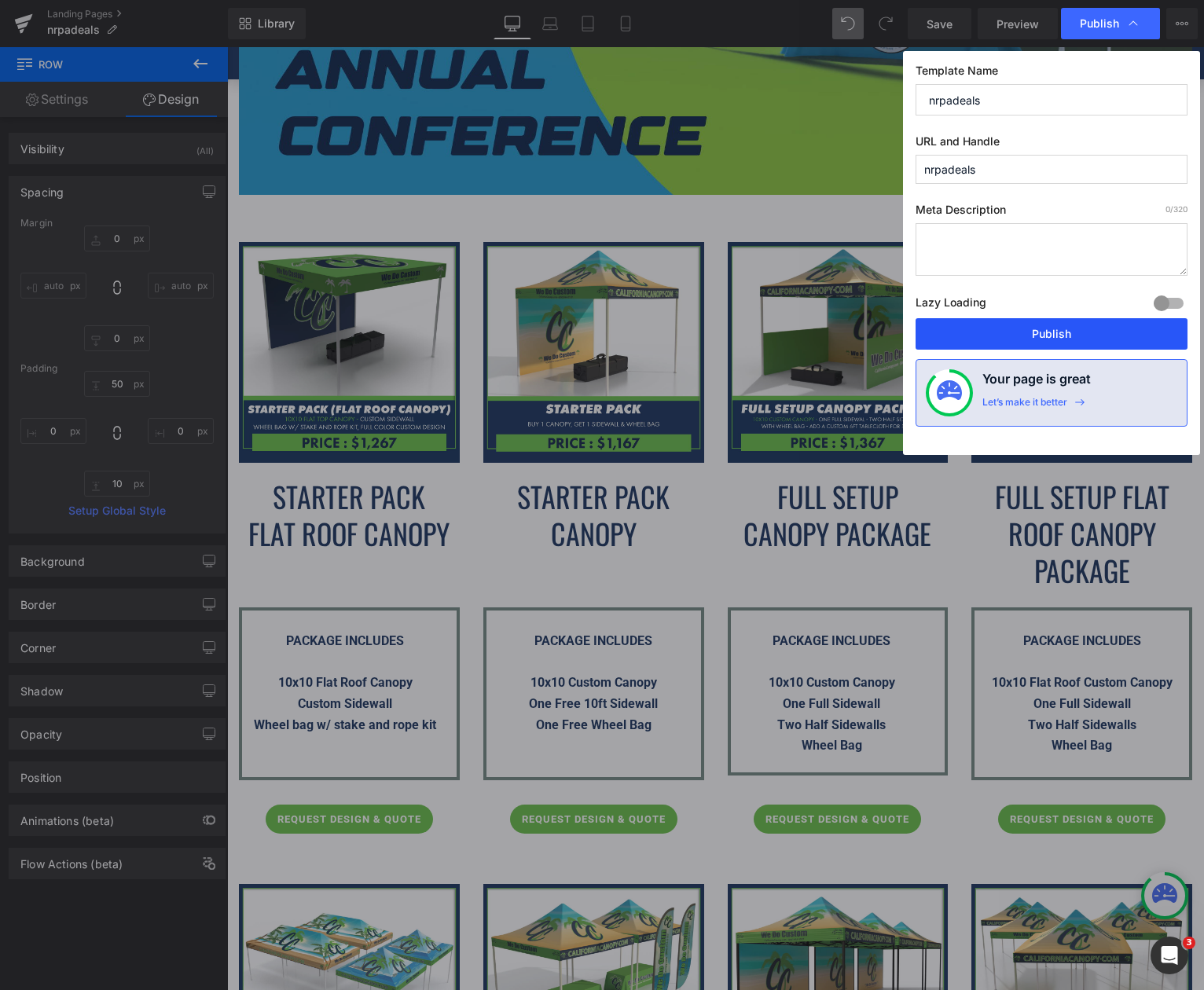
click at [1031, 333] on button "Publish" at bounding box center [1051, 333] width 272 height 31
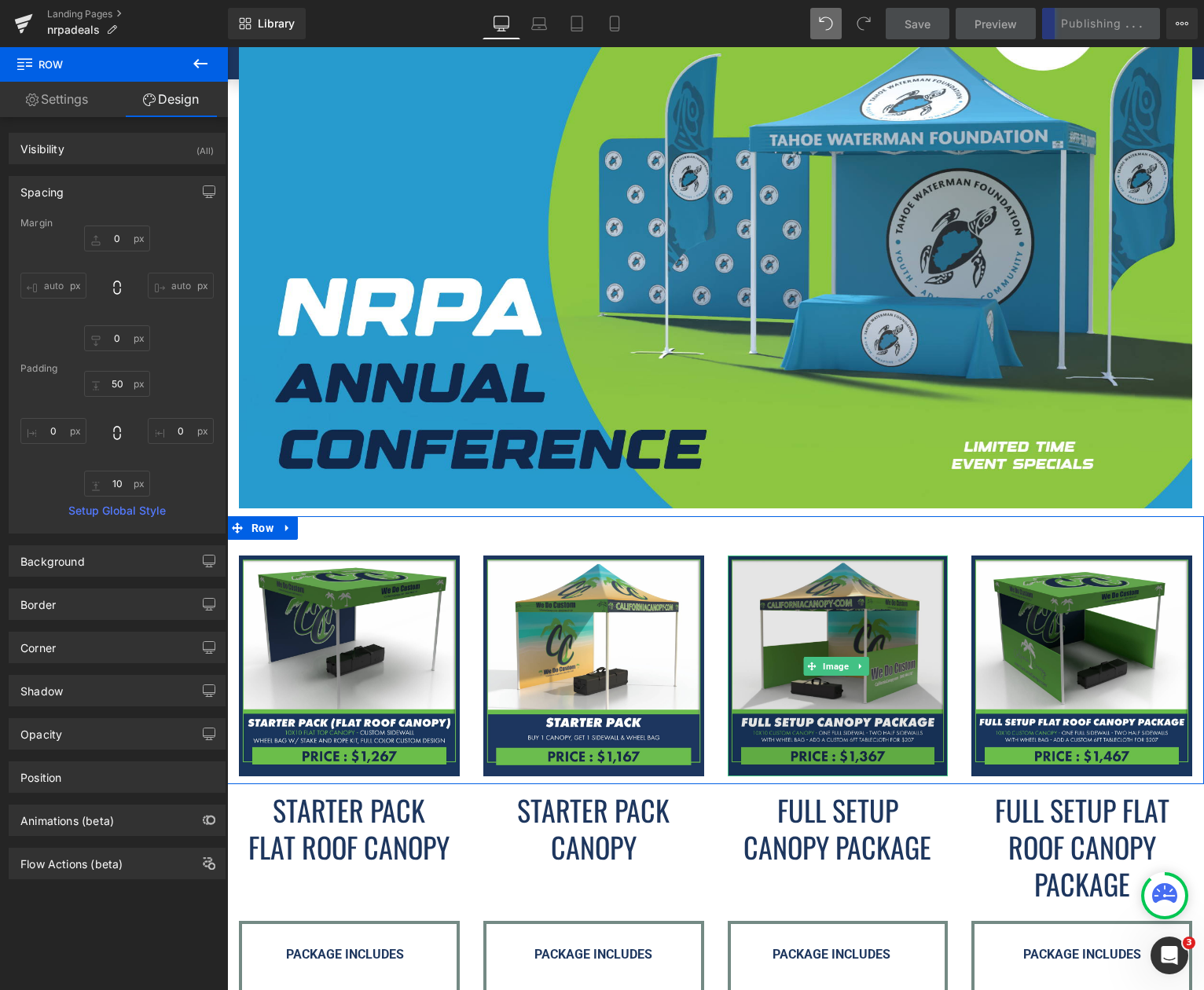
scroll to position [629, 0]
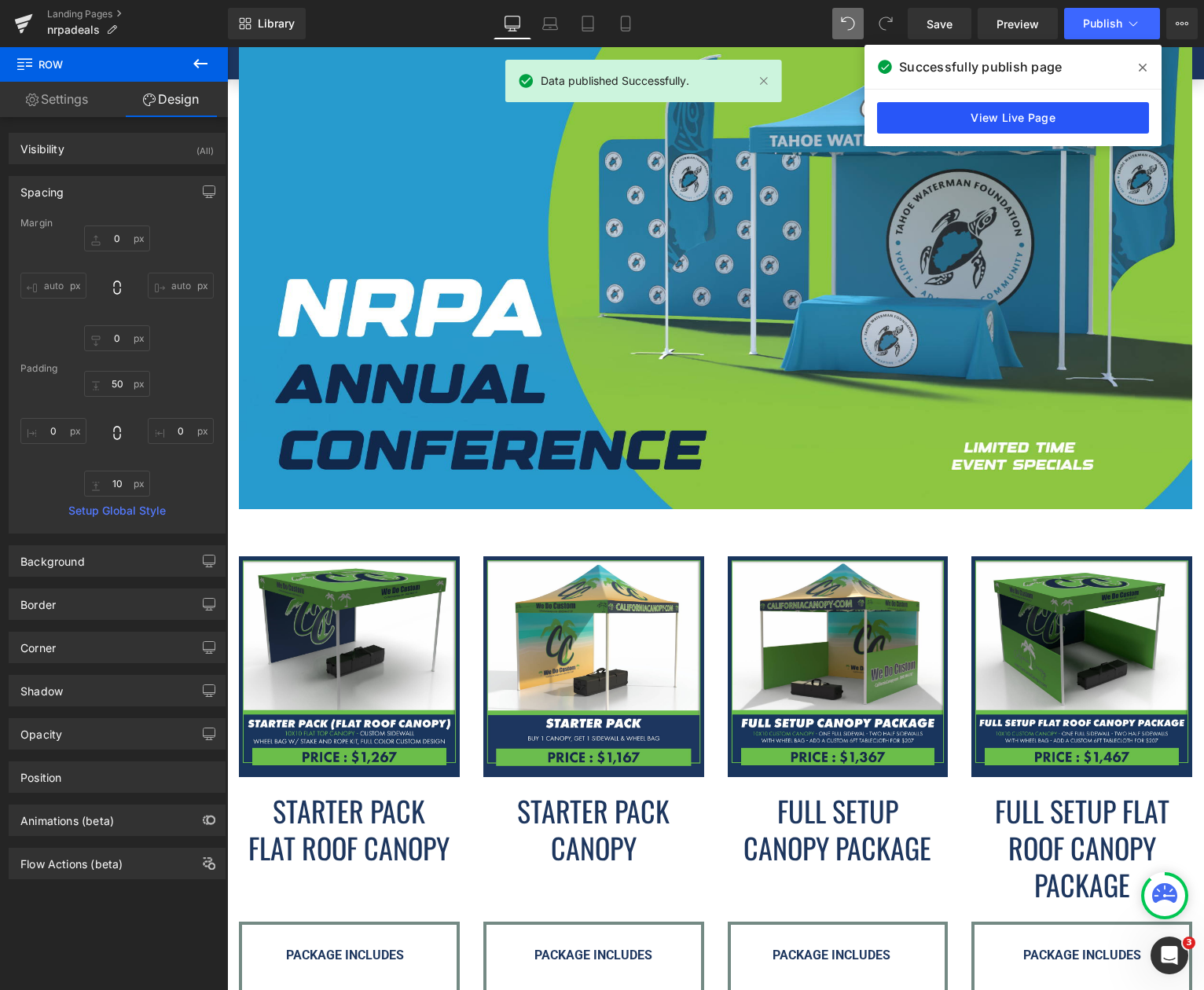
click at [1012, 109] on link "View Live Page" at bounding box center [1012, 117] width 272 height 31
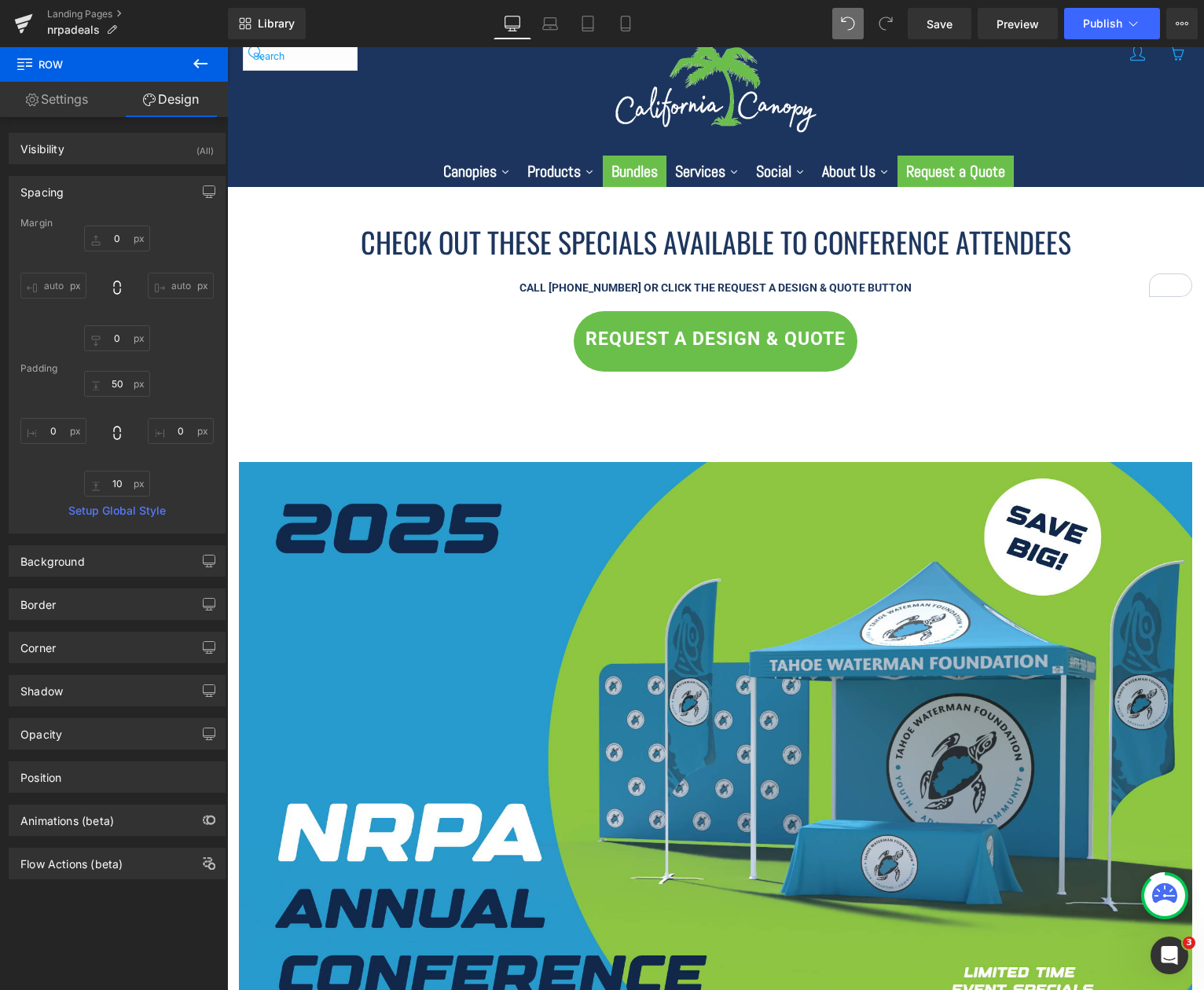
scroll to position [0, 0]
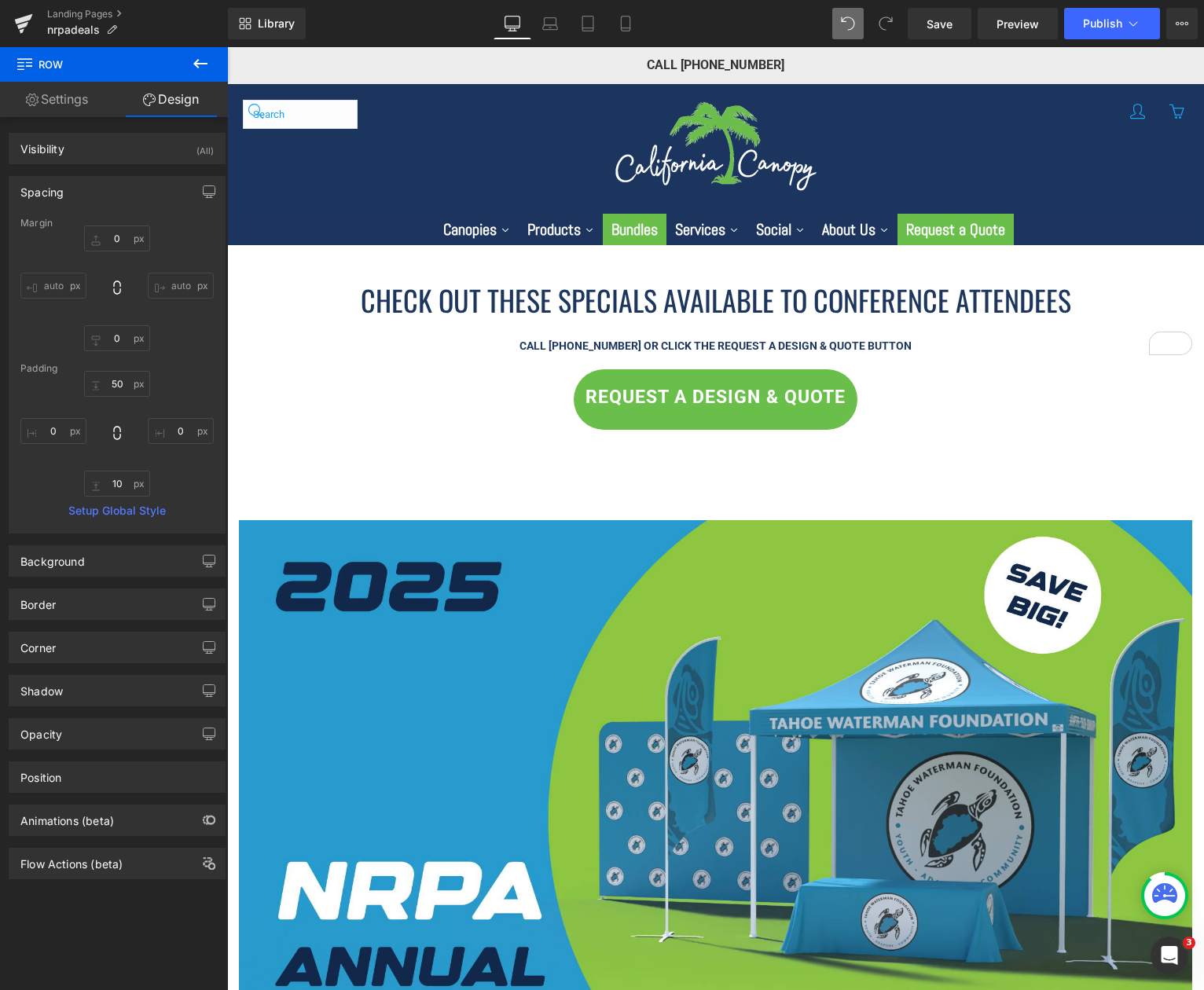
click at [539, 479] on div "Image Row 115px" at bounding box center [715, 765] width 976 height 670
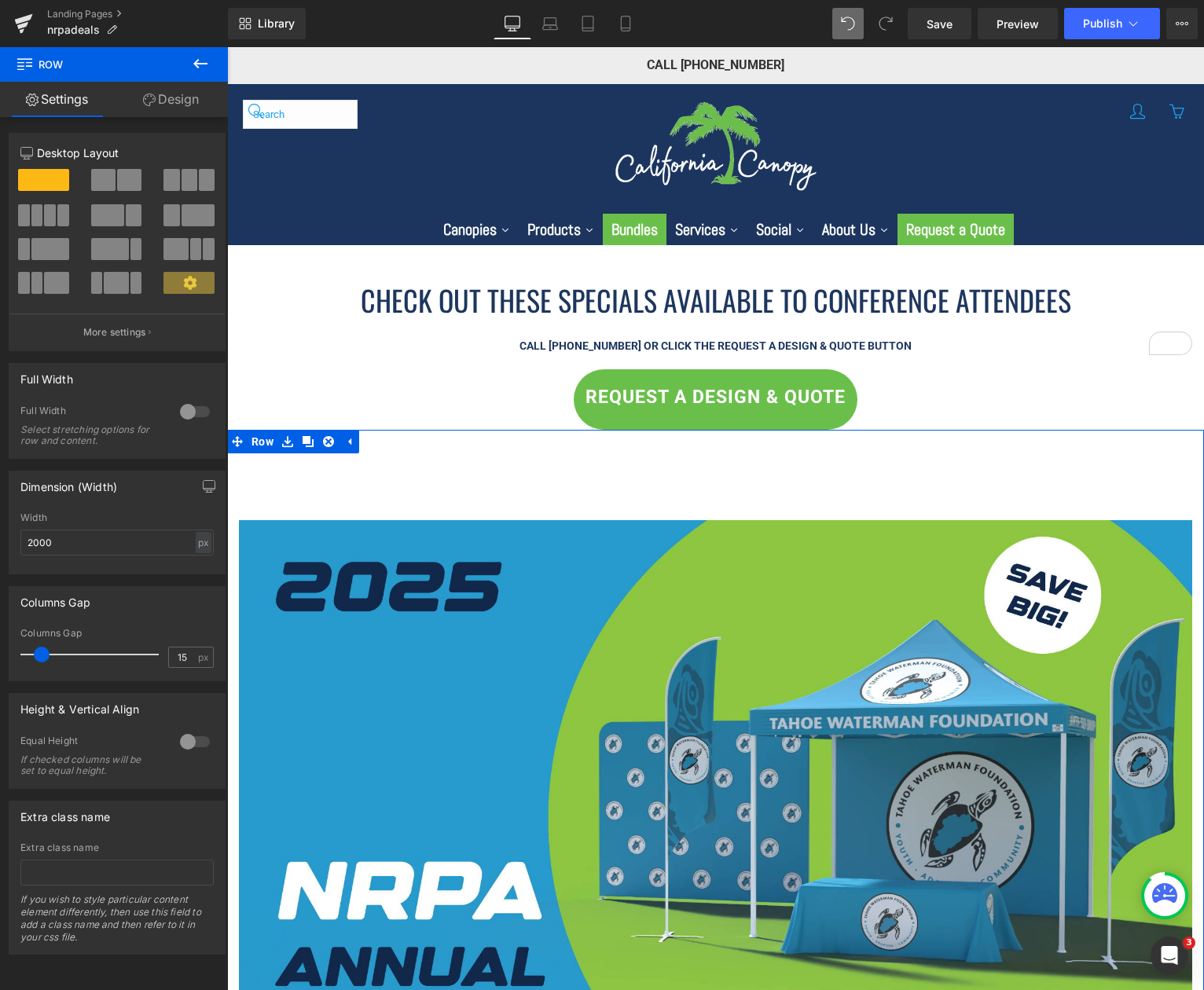
drag, startPoint x: 183, startPoint y: 94, endPoint x: 174, endPoint y: 98, distance: 9.8
click at [183, 91] on link "Design" at bounding box center [170, 100] width 114 height 35
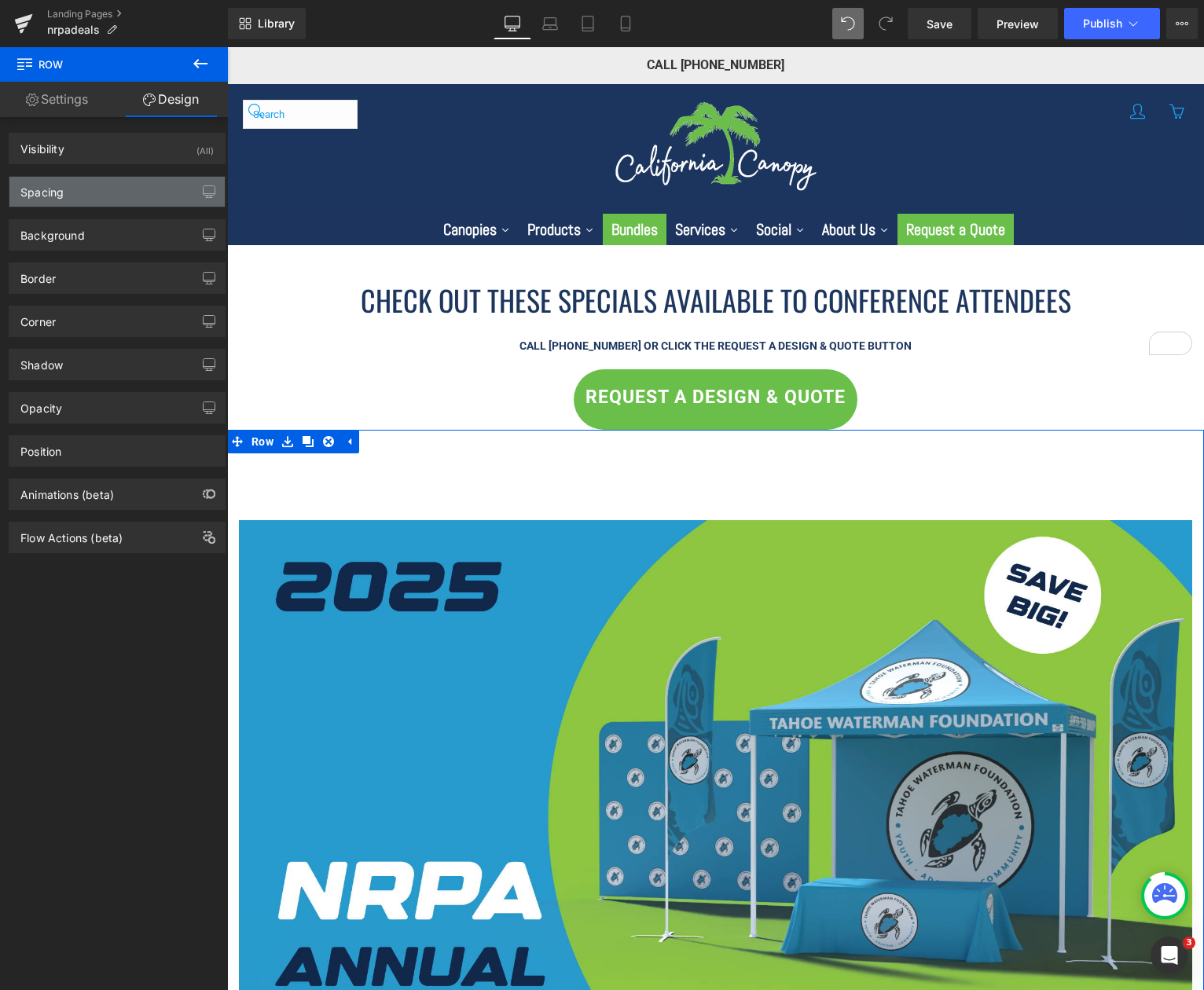
click at [72, 202] on div "Spacing" at bounding box center [116, 192] width 215 height 30
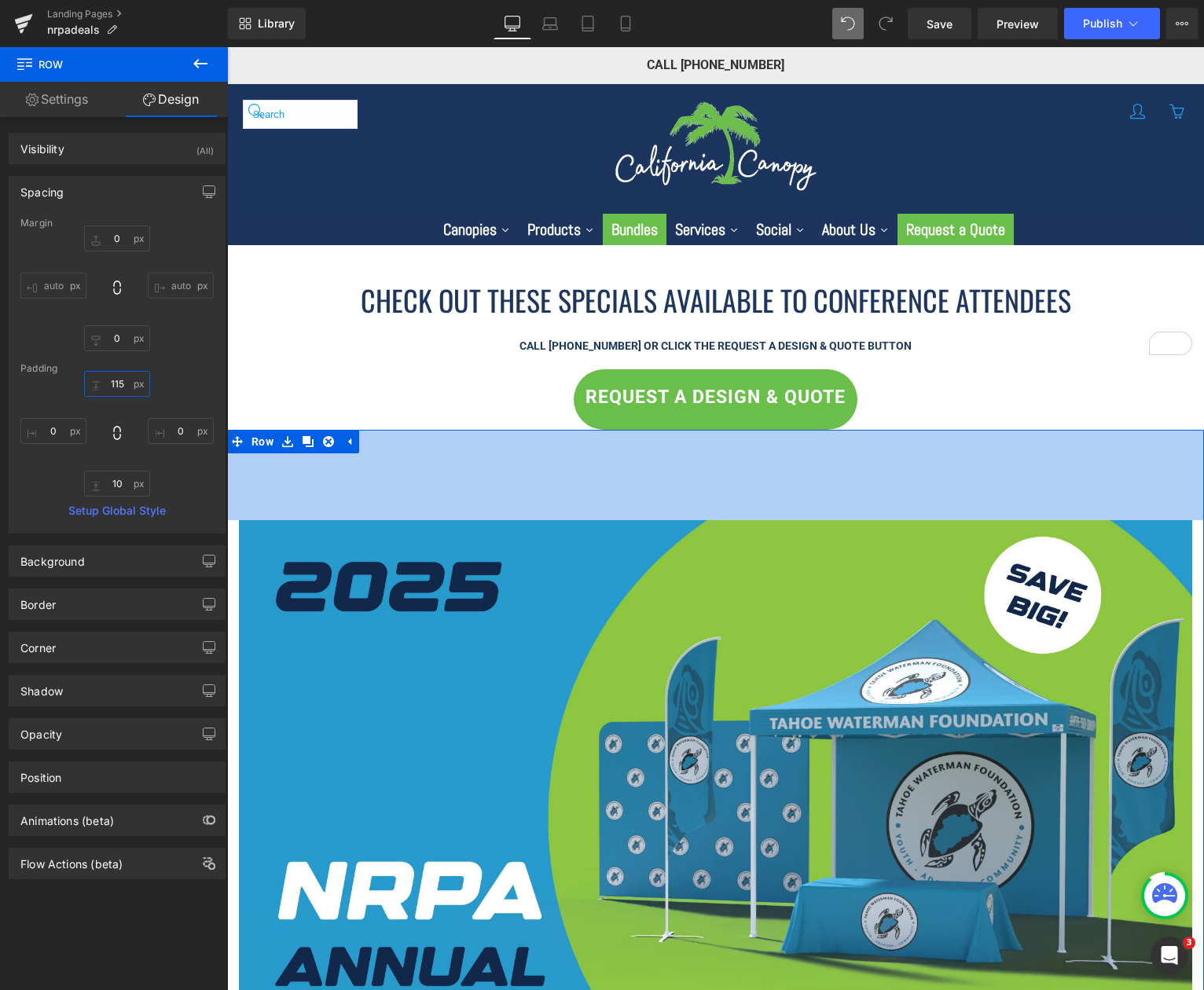
click at [121, 388] on input "115" at bounding box center [117, 384] width 66 height 26
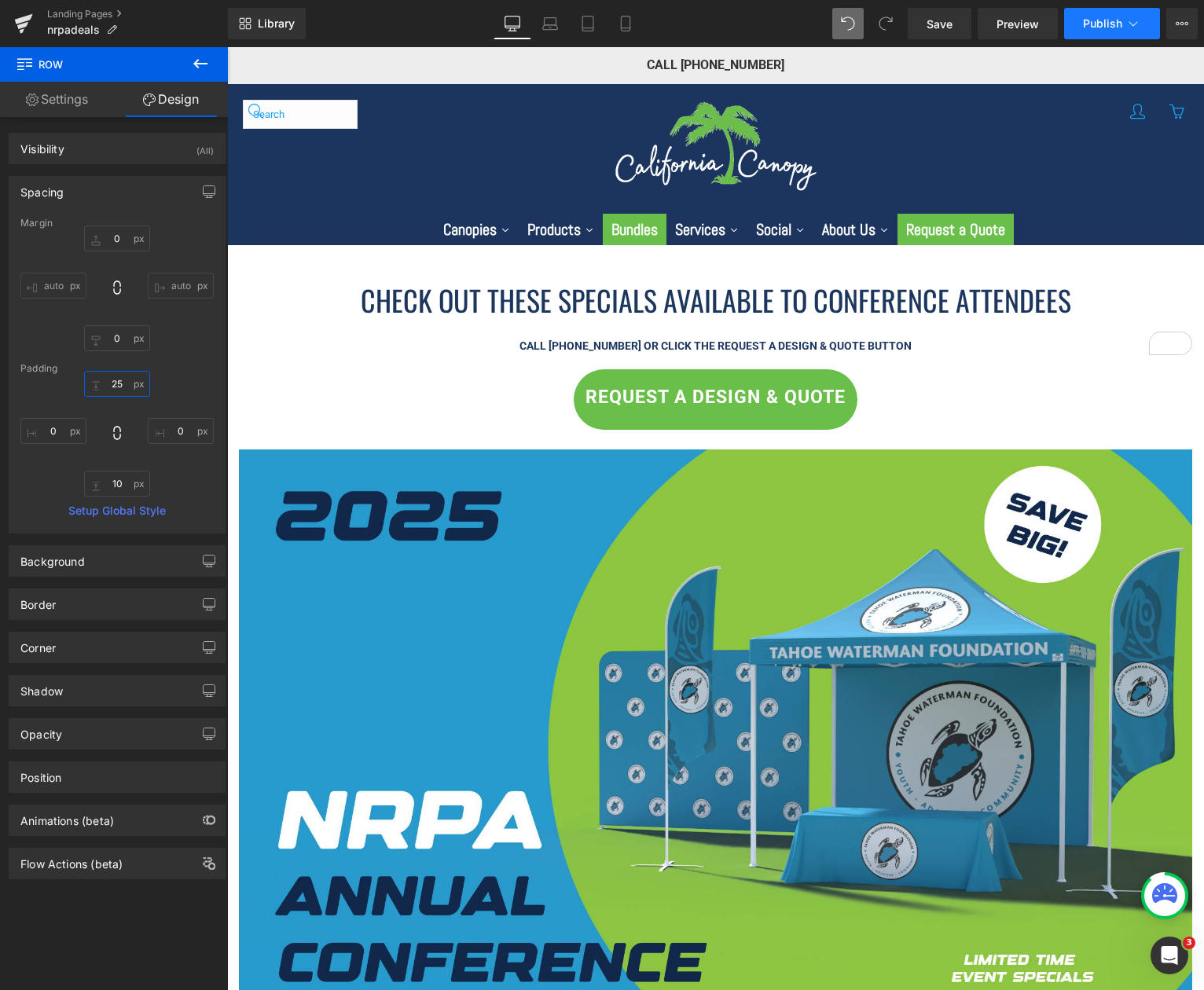
type input "25"
click at [1100, 24] on span "Publish" at bounding box center [1102, 23] width 40 height 13
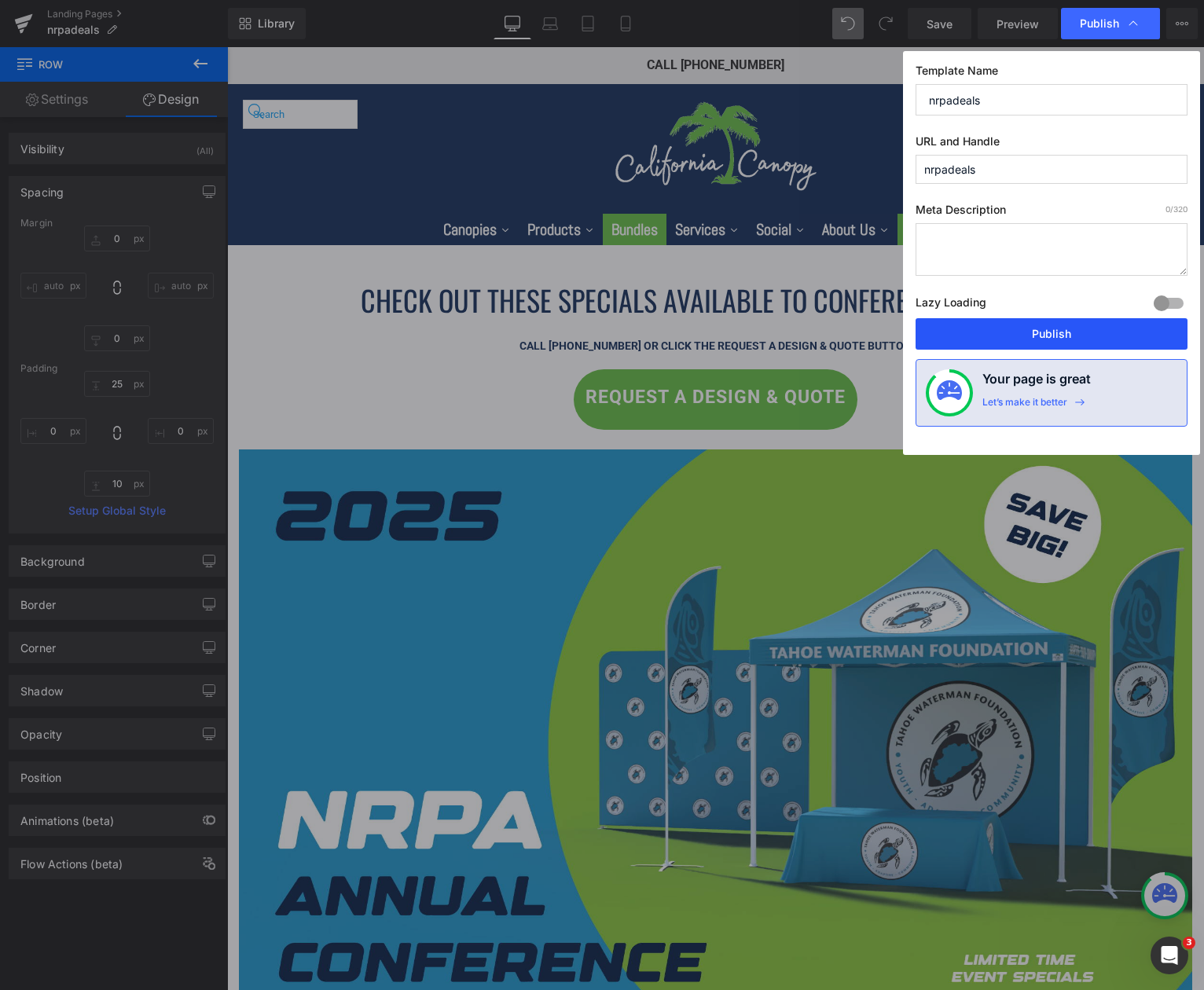
drag, startPoint x: 1102, startPoint y: 339, endPoint x: 702, endPoint y: 279, distance: 404.5
click at [1102, 339] on button "Publish" at bounding box center [1051, 333] width 272 height 31
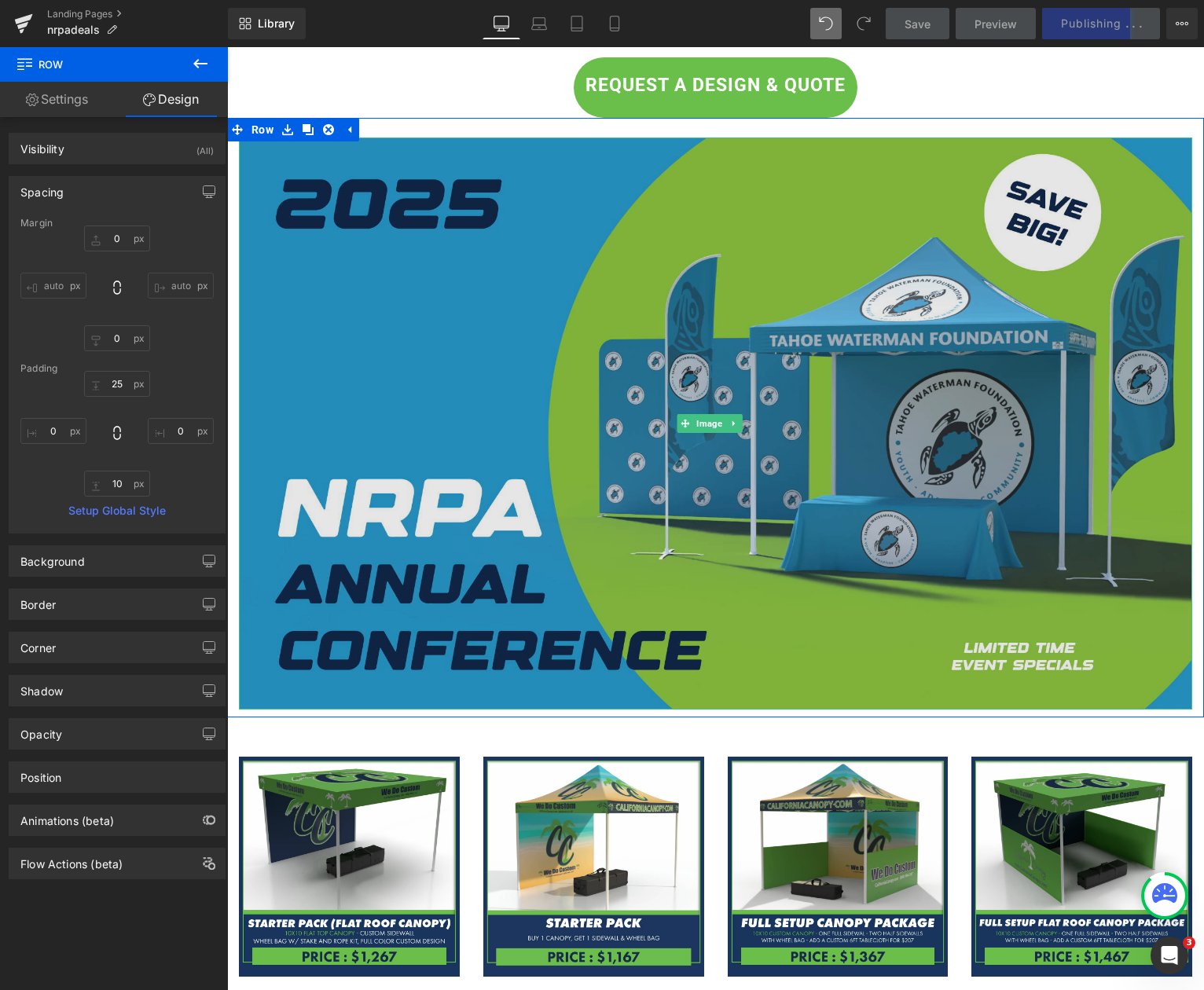
scroll to position [314, 0]
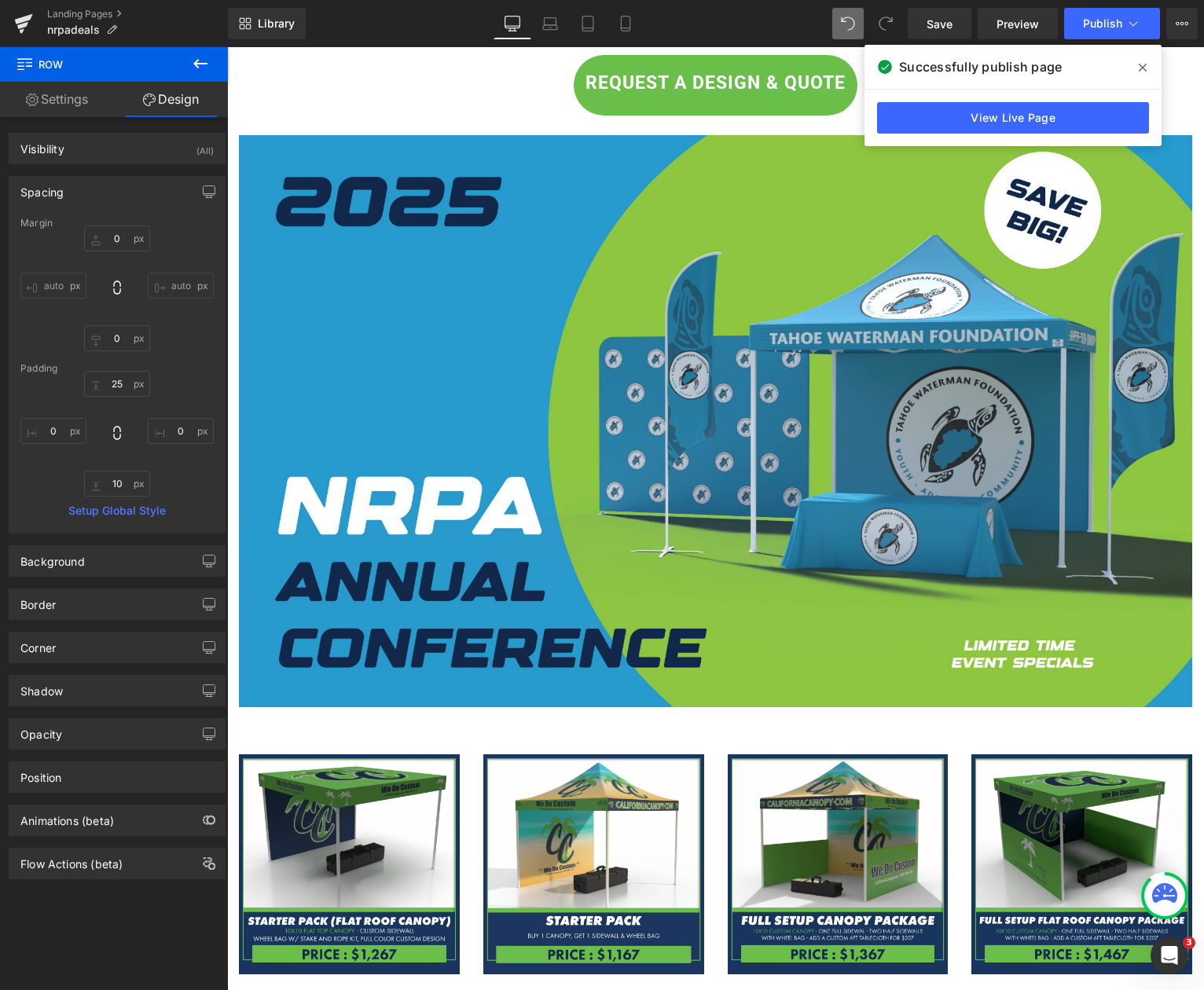
click at [1148, 68] on span at bounding box center [1142, 68] width 25 height 25
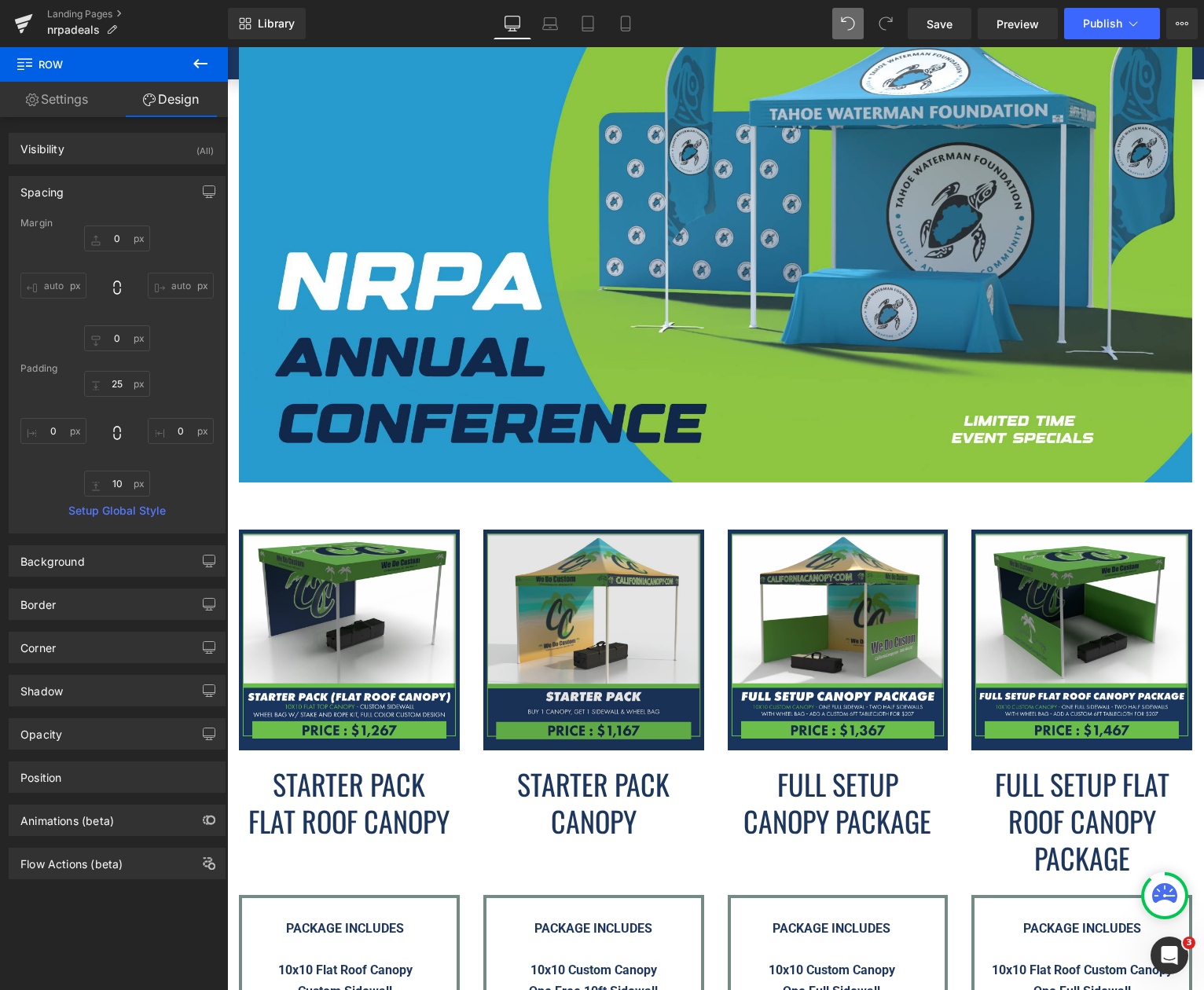
scroll to position [707, 0]
